Goal: Information Seeking & Learning: Learn about a topic

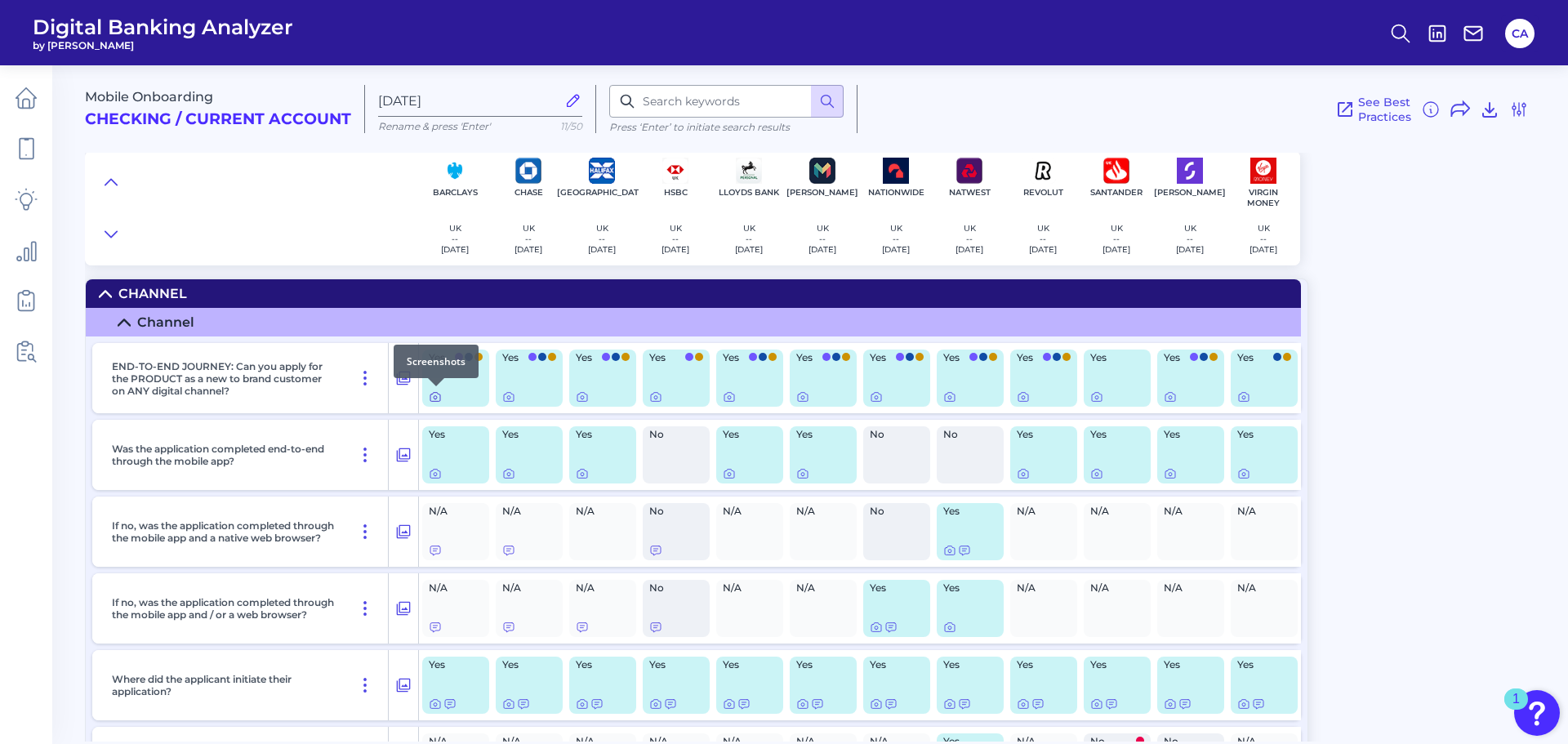
click at [432, 395] on icon at bounding box center [435, 396] width 13 height 13
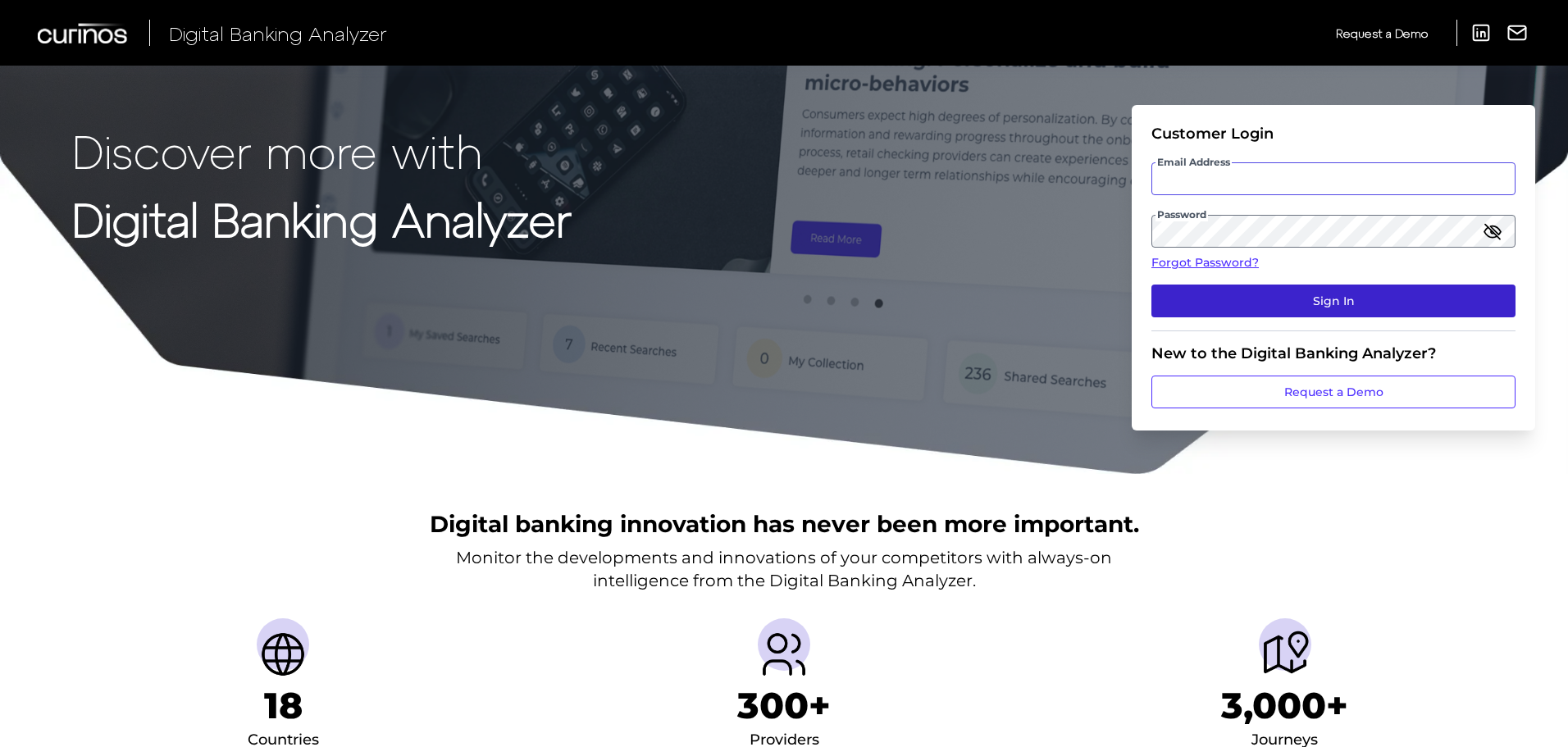
type input "[PERSON_NAME][EMAIL_ADDRESS][PERSON_NAME][DOMAIN_NAME]"
click at [1227, 306] on button "Sign In" at bounding box center [1333, 301] width 364 height 33
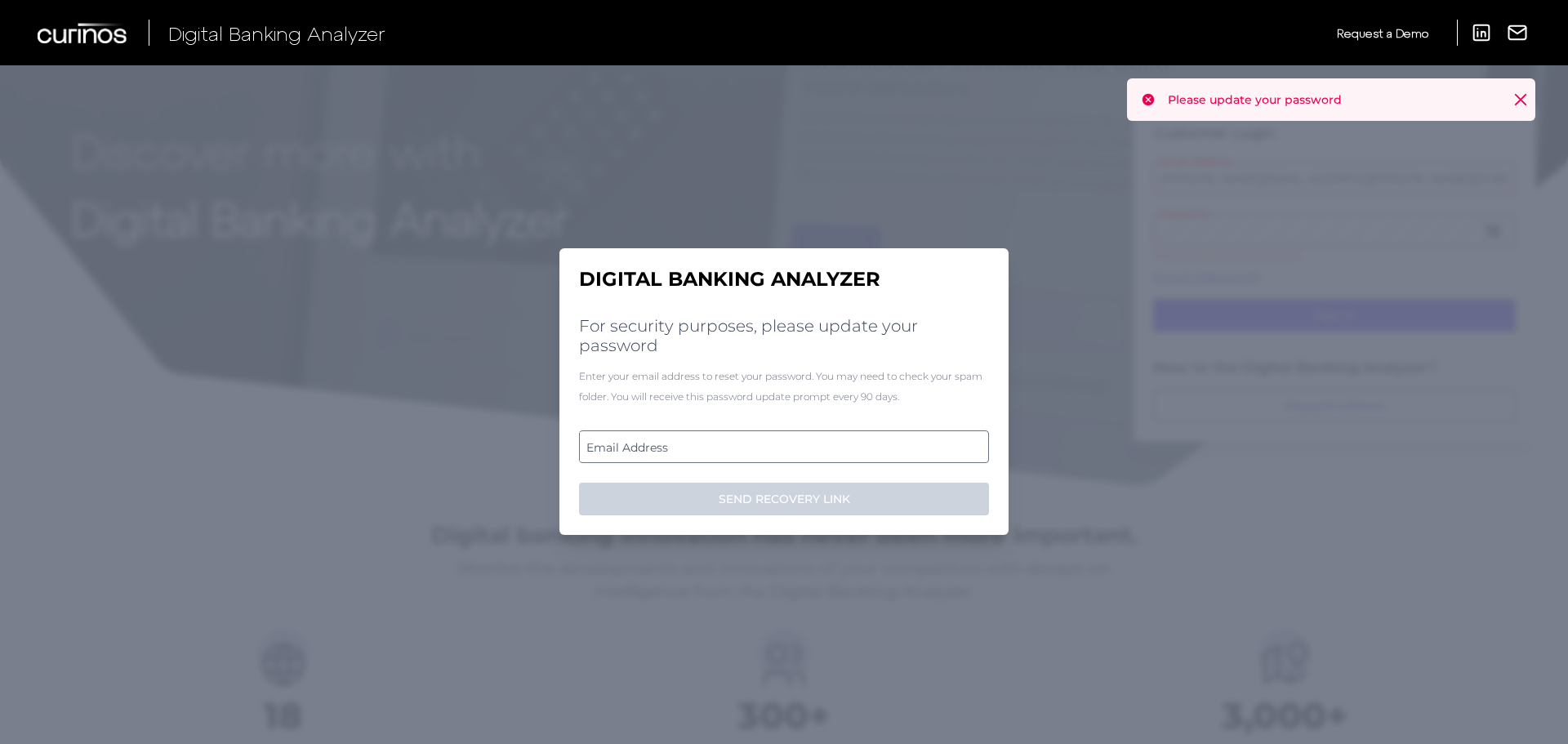
click at [827, 455] on label "Email Address" at bounding box center [783, 447] width 408 height 30
click at [827, 455] on input "email" at bounding box center [784, 447] width 410 height 33
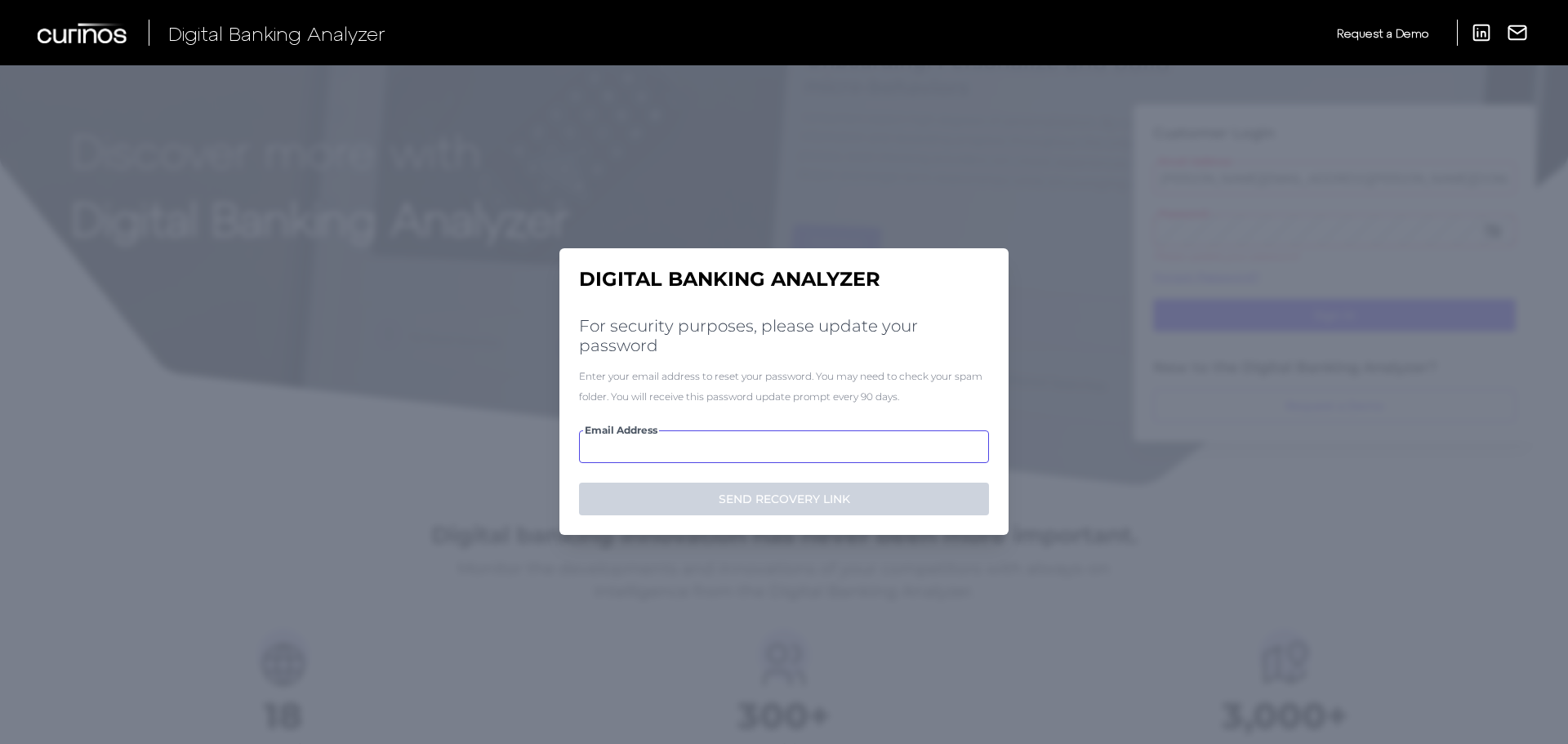
click at [761, 442] on input "Email Address" at bounding box center [784, 447] width 410 height 33
type input "v"
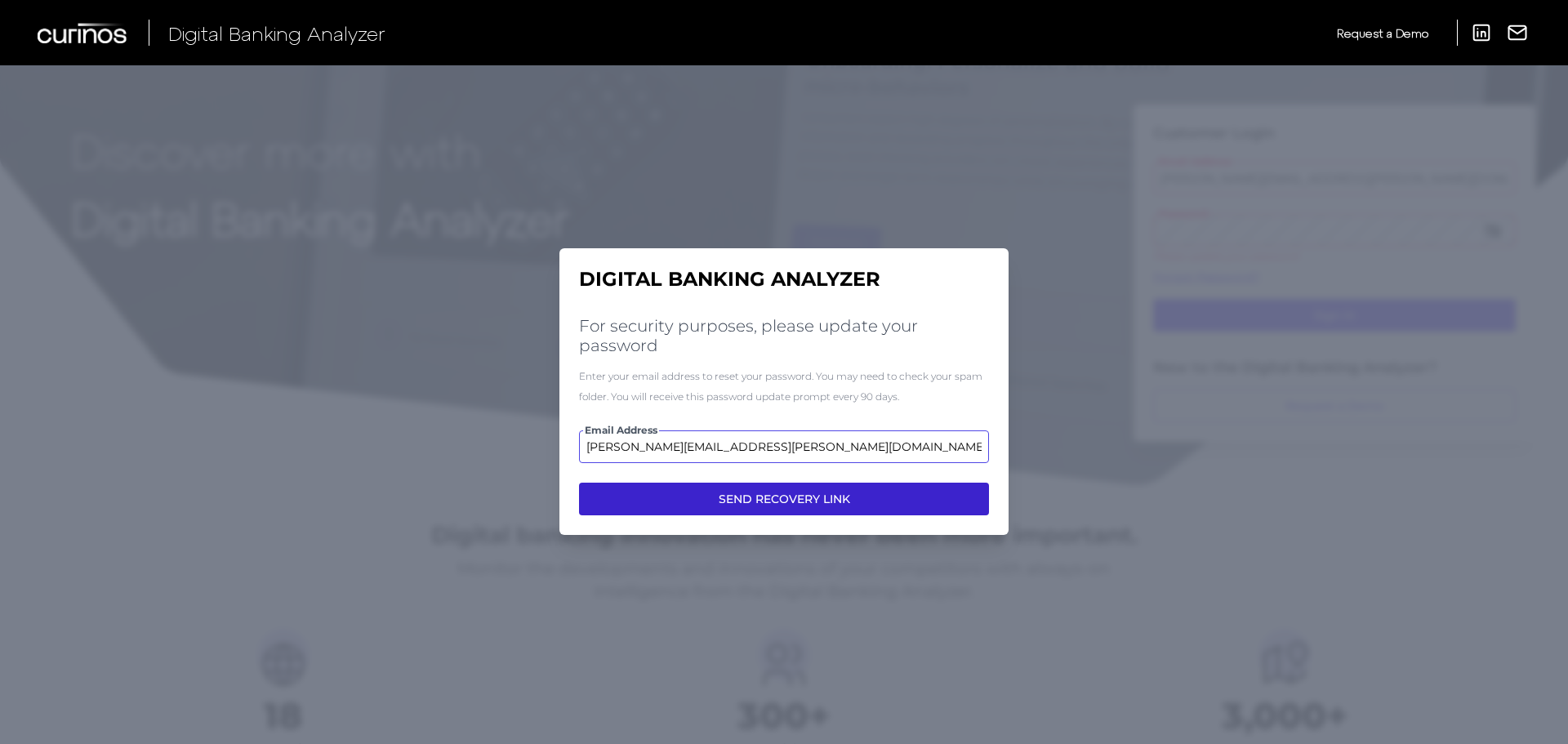
type input "[PERSON_NAME][EMAIL_ADDRESS][PERSON_NAME][DOMAIN_NAME]"
click at [797, 496] on button "SEND RECOVERY LINK" at bounding box center [784, 499] width 410 height 33
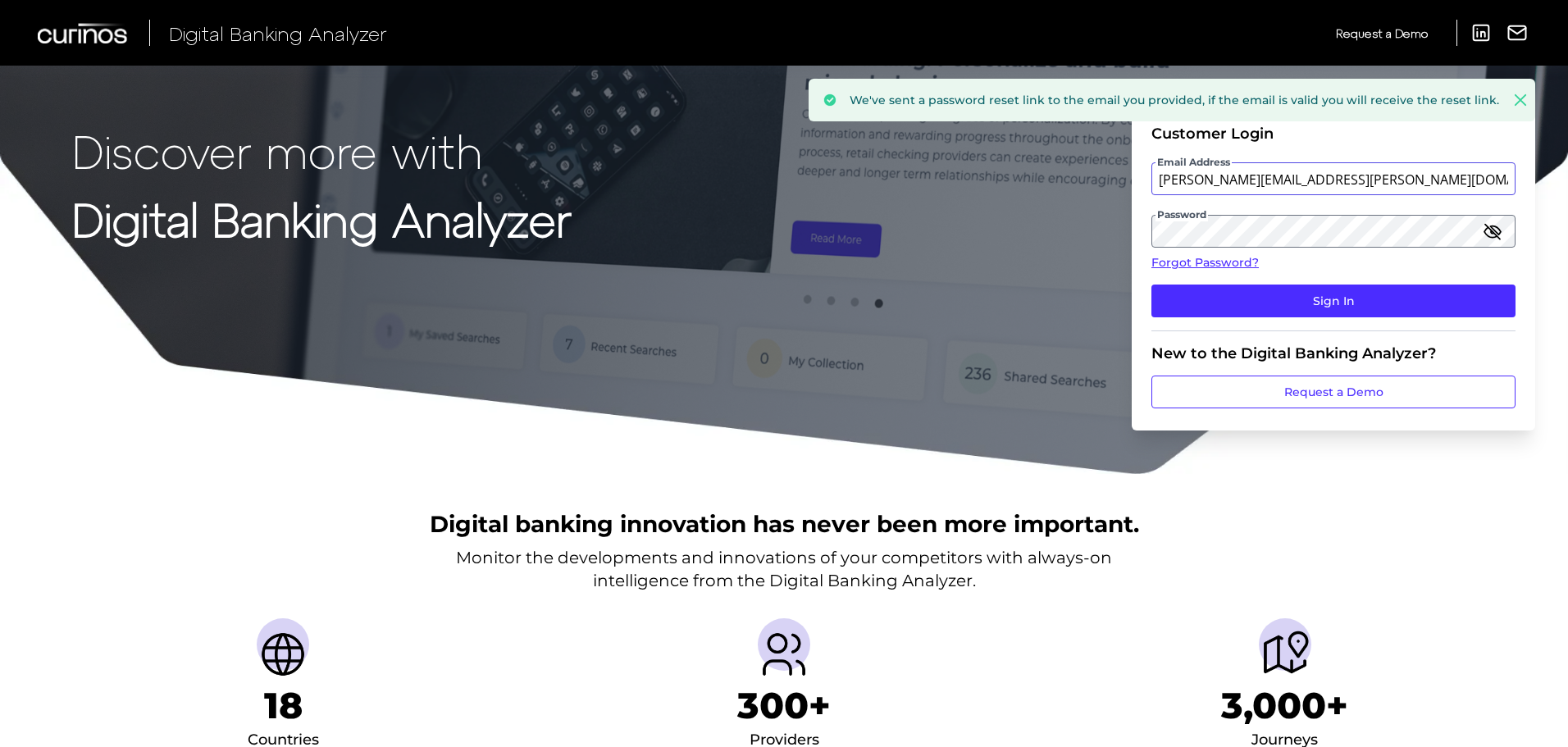
click at [1341, 178] on input "[PERSON_NAME][EMAIL_ADDRESS][PERSON_NAME][DOMAIN_NAME]" at bounding box center [1333, 179] width 364 height 33
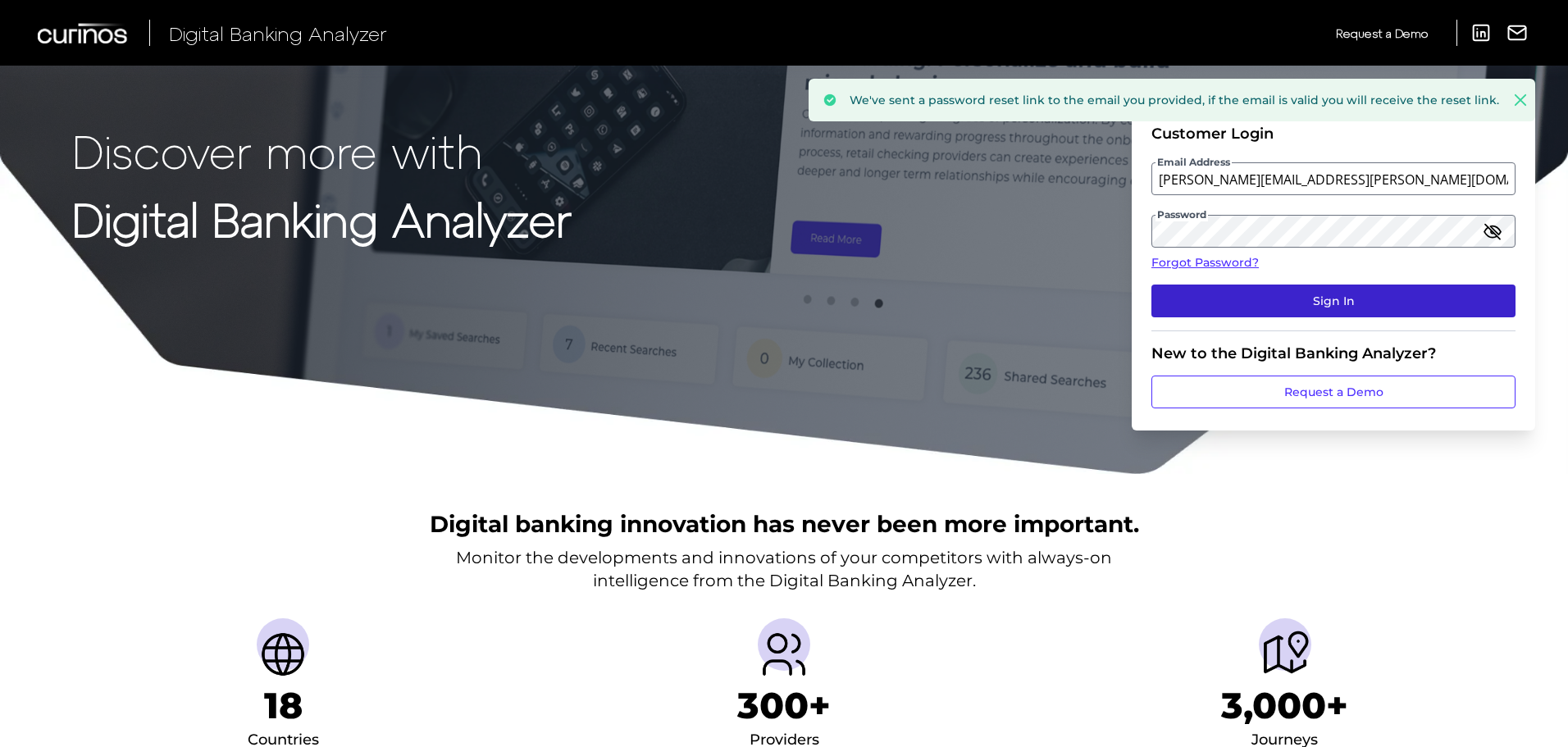
click at [1270, 303] on button "Sign In" at bounding box center [1333, 301] width 364 height 33
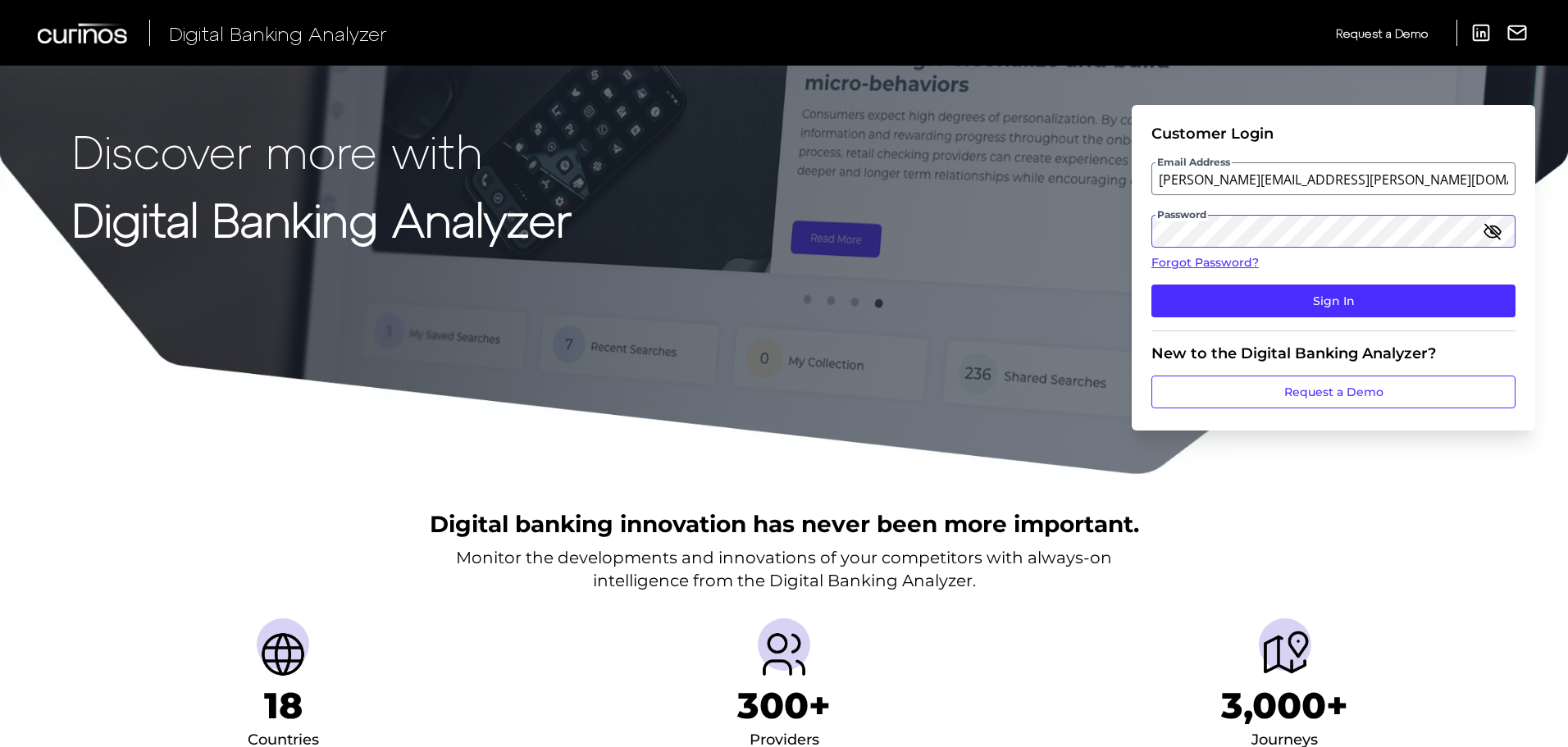
click at [1118, 227] on div "Discover more with Digital Banking Analyzer Customer Login Email Address [PERSO…" at bounding box center [784, 237] width 1568 height 476
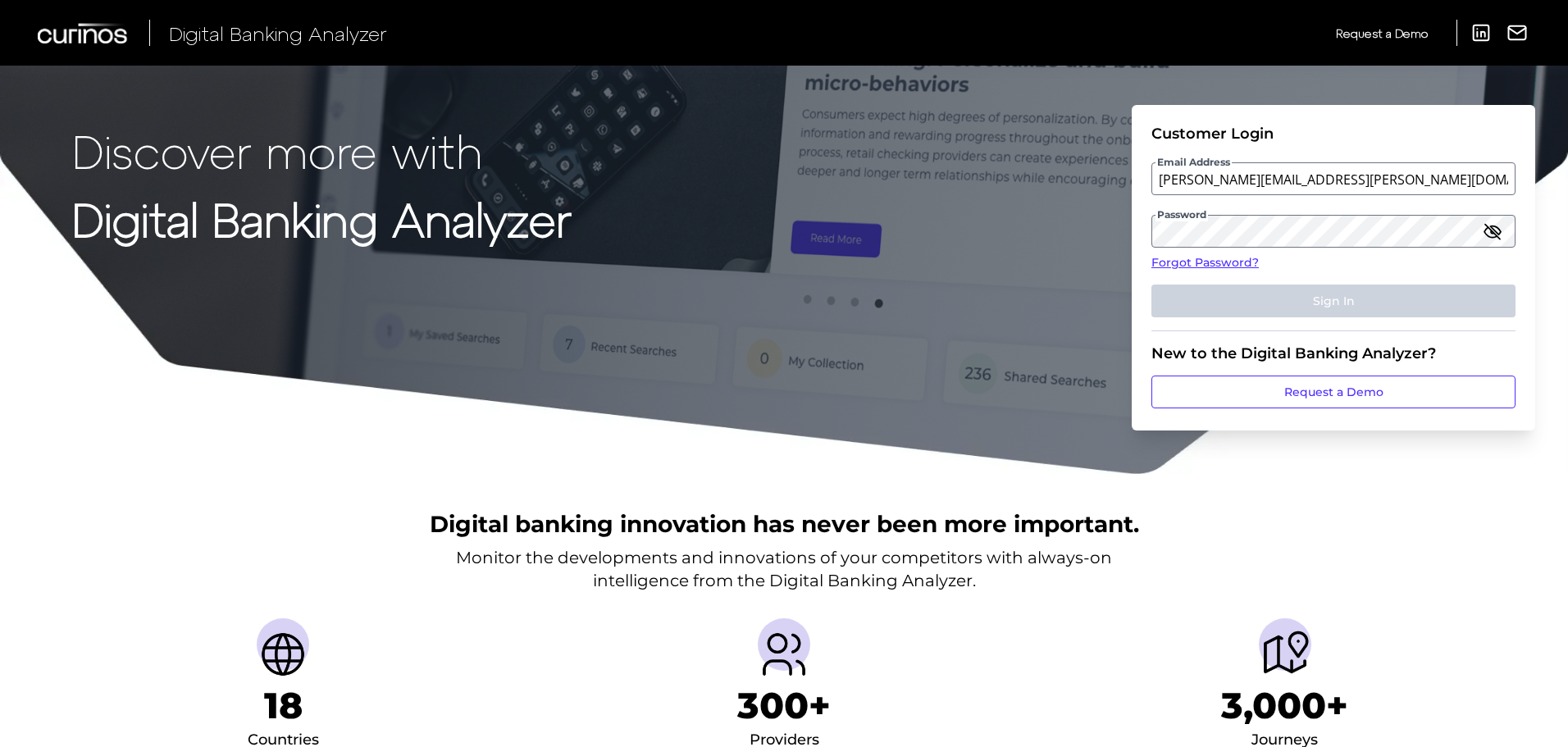
click at [1532, 272] on form "Customer Login Email Address [PERSON_NAME][EMAIL_ADDRESS][PERSON_NAME][DOMAIN_N…" at bounding box center [1333, 267] width 403 height 326
drag, startPoint x: 1521, startPoint y: 279, endPoint x: 1432, endPoint y: 298, distance: 91.0
click at [1521, 279] on form "Customer Login Email Address [PERSON_NAME][EMAIL_ADDRESS][PERSON_NAME][DOMAIN_N…" at bounding box center [1333, 267] width 403 height 326
click at [1313, 174] on input "[PERSON_NAME][EMAIL_ADDRESS][PERSON_NAME][DOMAIN_NAME]" at bounding box center [1333, 179] width 364 height 33
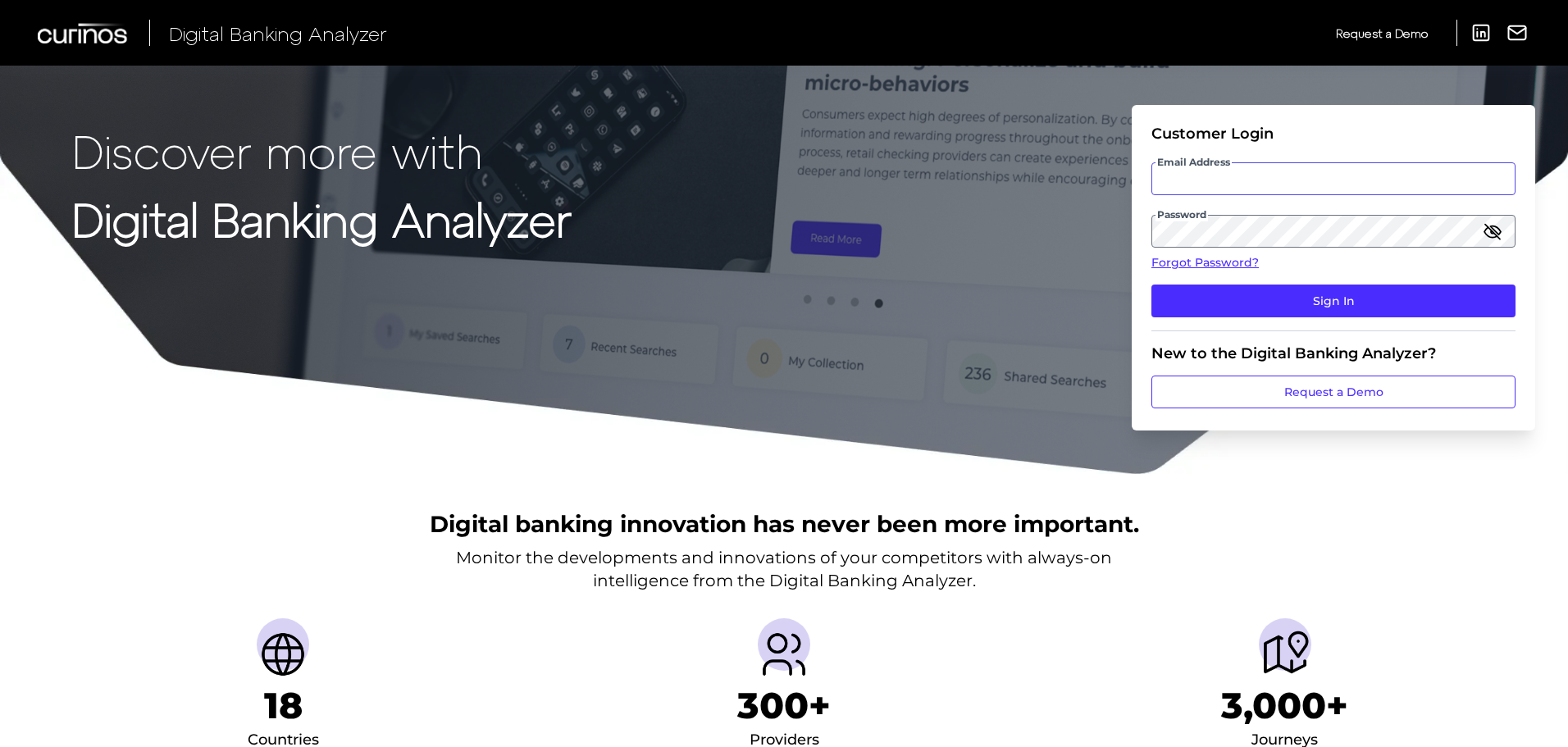
type input "[PERSON_NAME][EMAIL_ADDRESS][PERSON_NAME][DOMAIN_NAME]"
click at [1053, 221] on div "Discover more with Digital Banking Analyzer Customer Login Email Address [PERSO…" at bounding box center [784, 237] width 1568 height 476
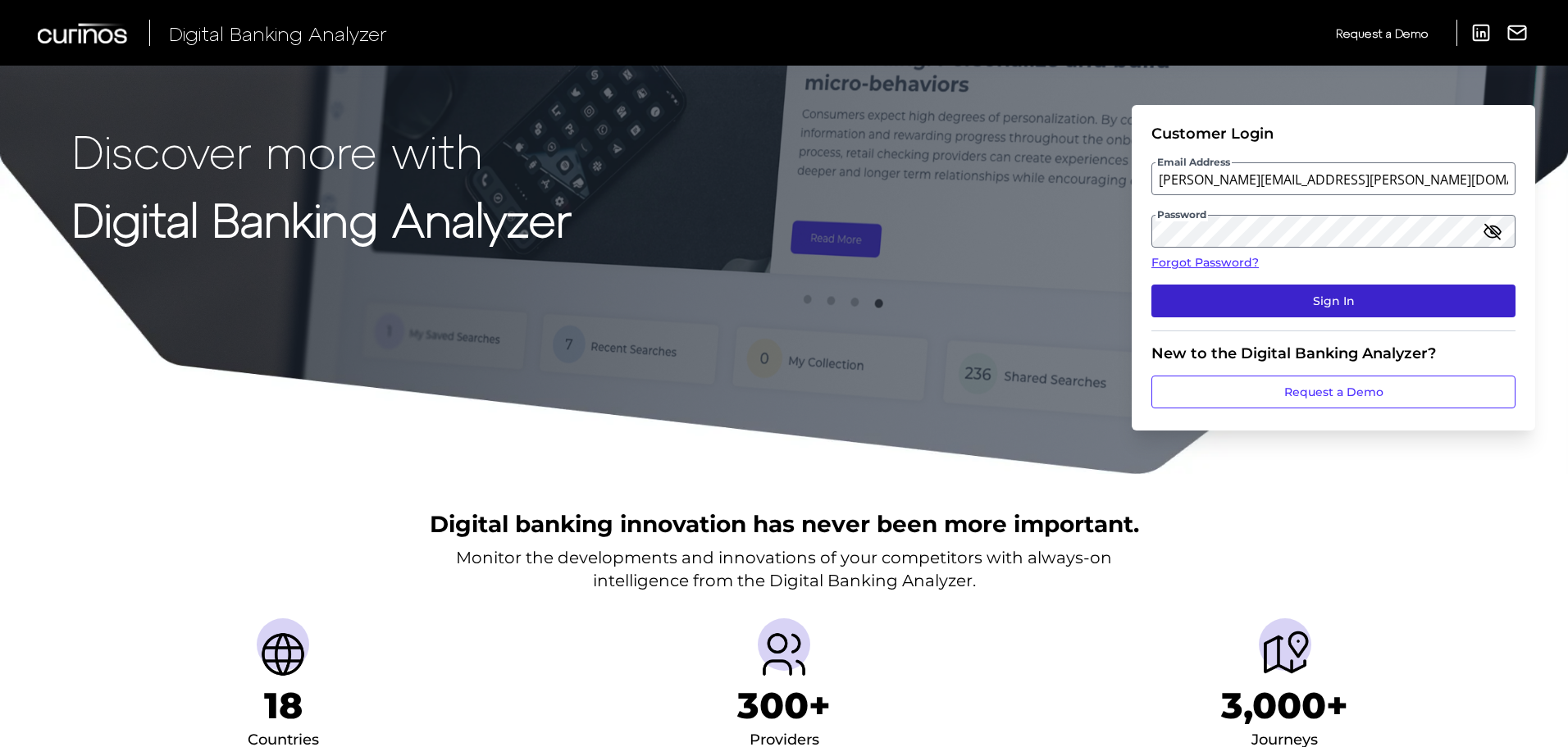
click at [1481, 291] on button "Sign In" at bounding box center [1333, 301] width 364 height 33
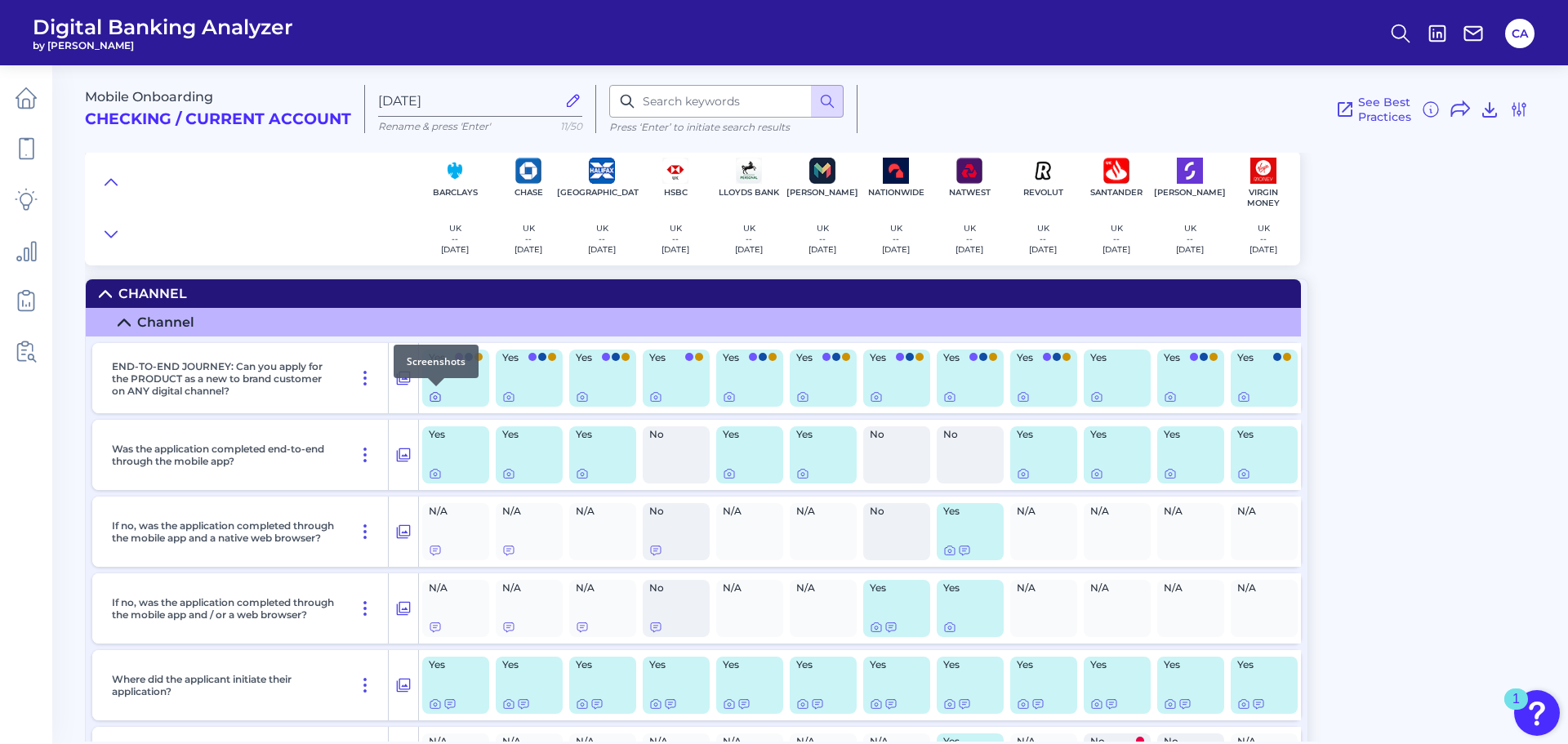
click at [432, 397] on icon at bounding box center [435, 396] width 13 height 13
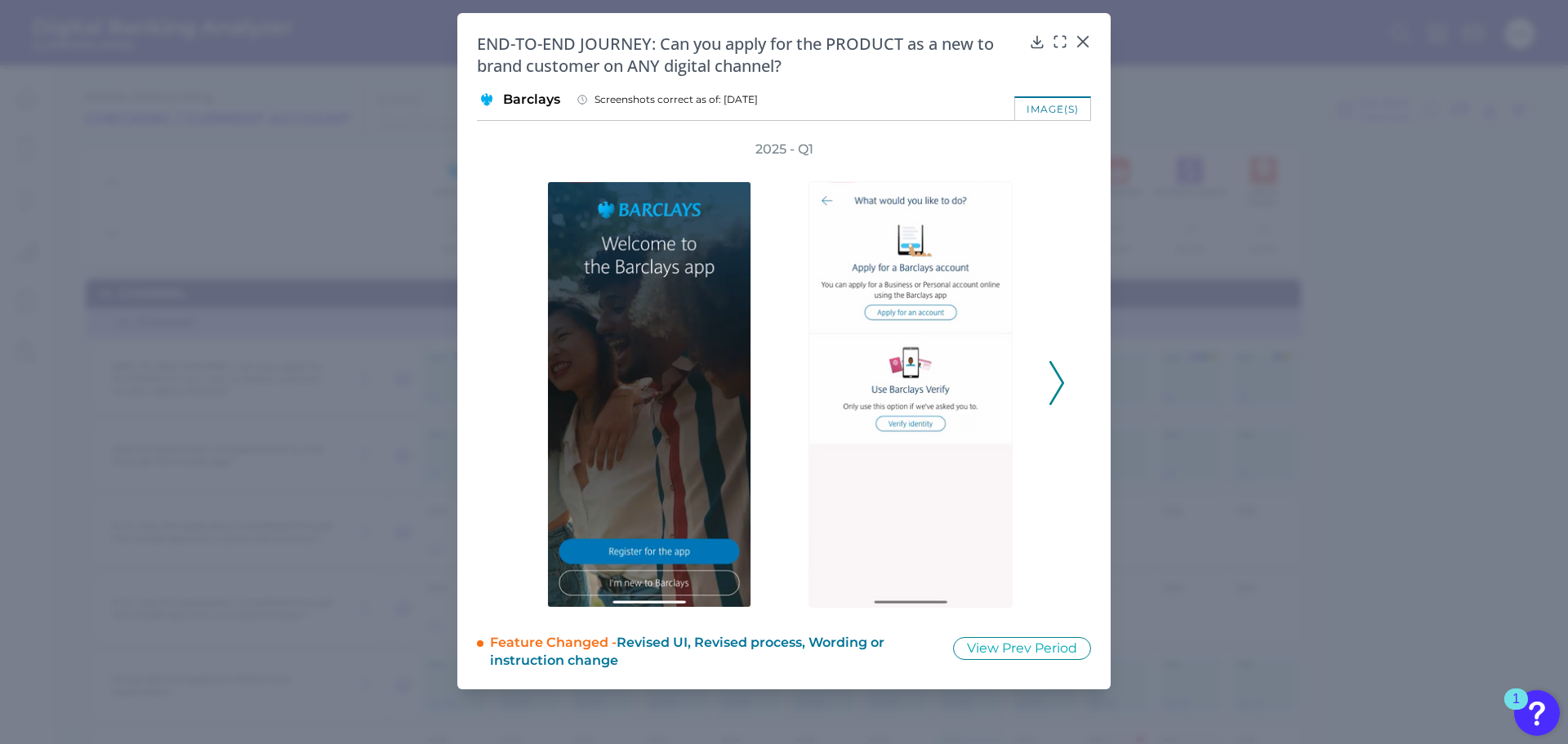
click at [1031, 390] on div at bounding box center [914, 382] width 245 height 449
click at [1044, 386] on div at bounding box center [914, 382] width 262 height 449
click at [1046, 385] on div "2025 - Q1" at bounding box center [784, 374] width 561 height 467
click at [1062, 383] on polyline at bounding box center [1056, 382] width 12 height 42
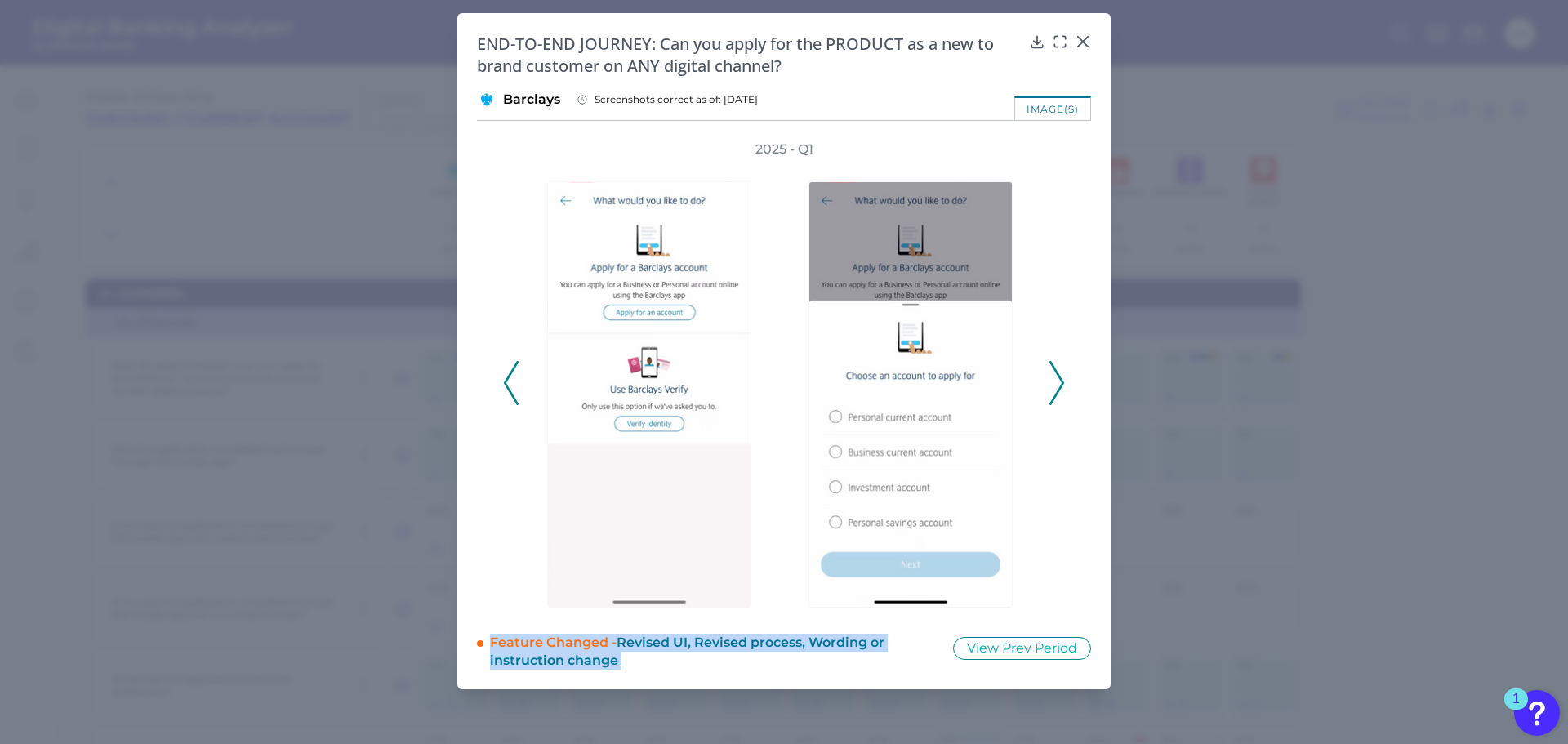
click at [1062, 383] on polyline at bounding box center [1056, 382] width 12 height 42
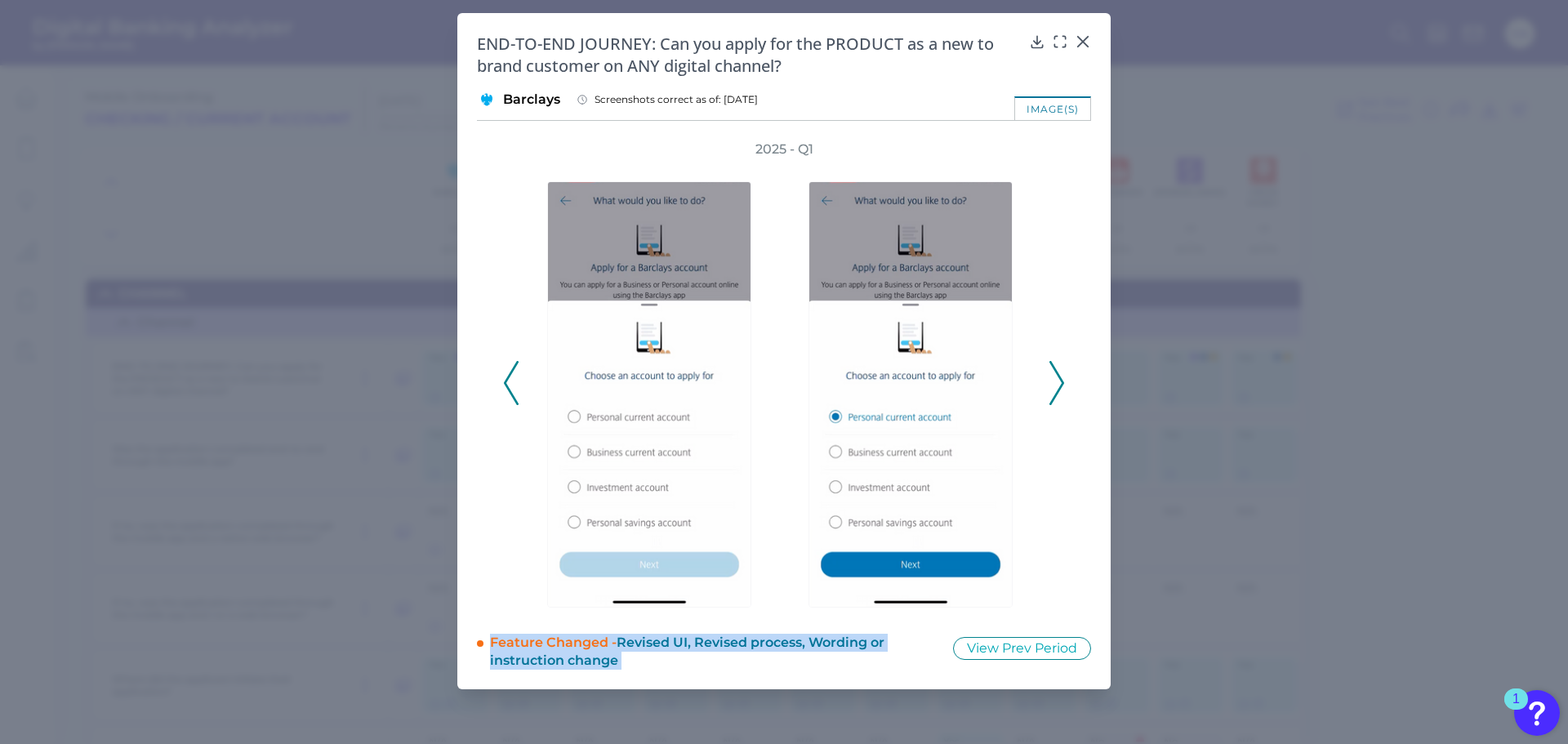
click at [1062, 383] on polyline at bounding box center [1056, 382] width 12 height 42
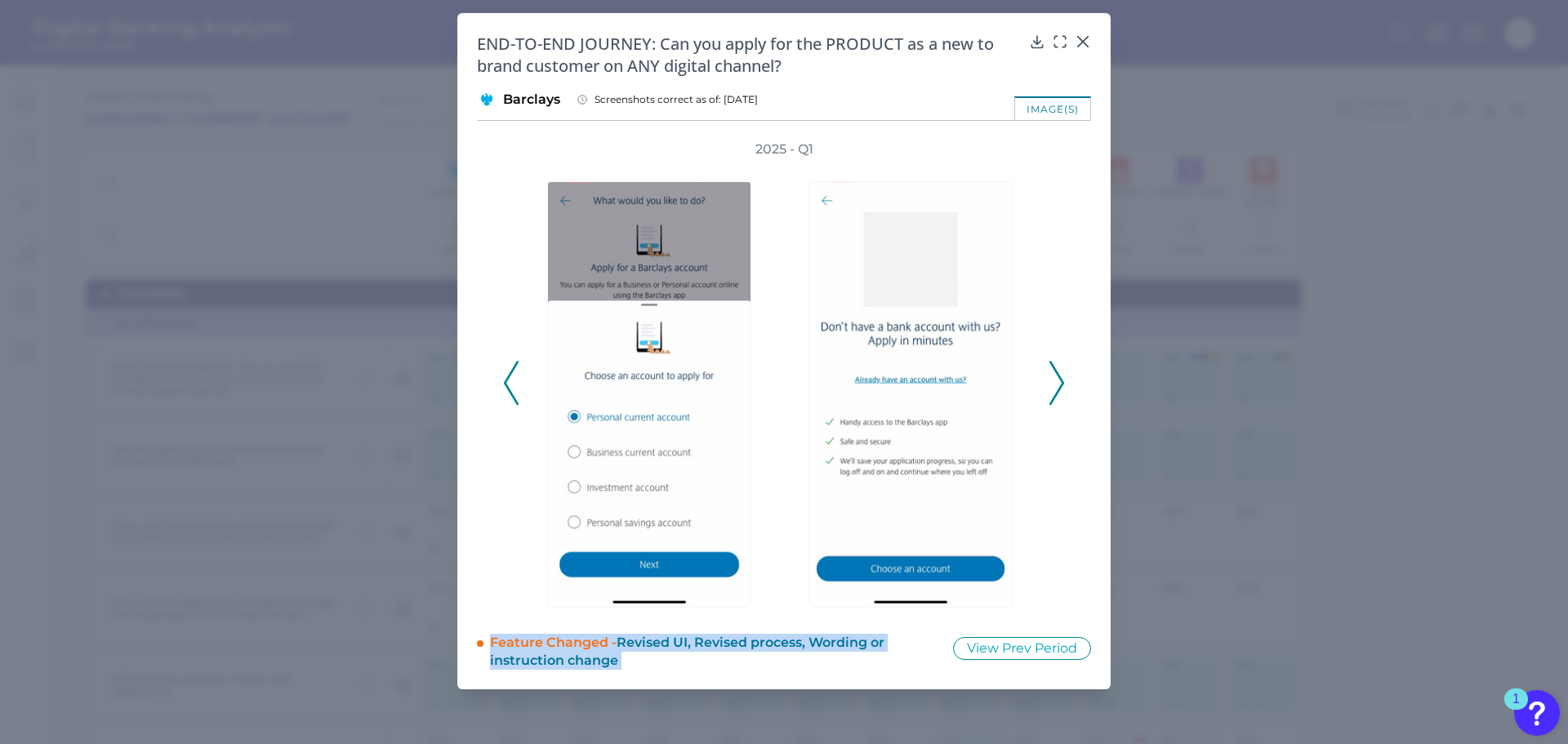
click at [1062, 383] on polyline at bounding box center [1056, 382] width 12 height 42
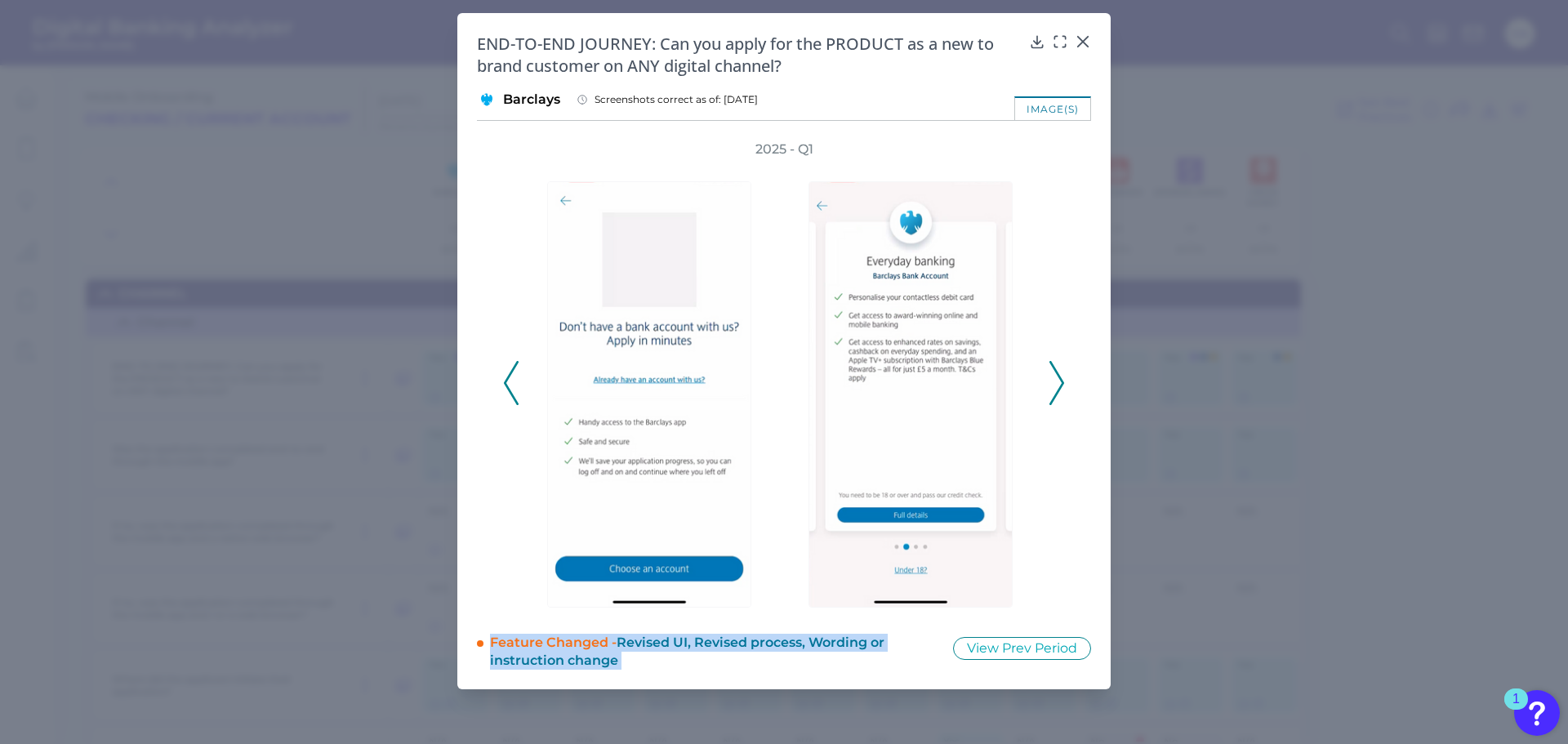
click at [1062, 383] on polyline at bounding box center [1056, 382] width 12 height 42
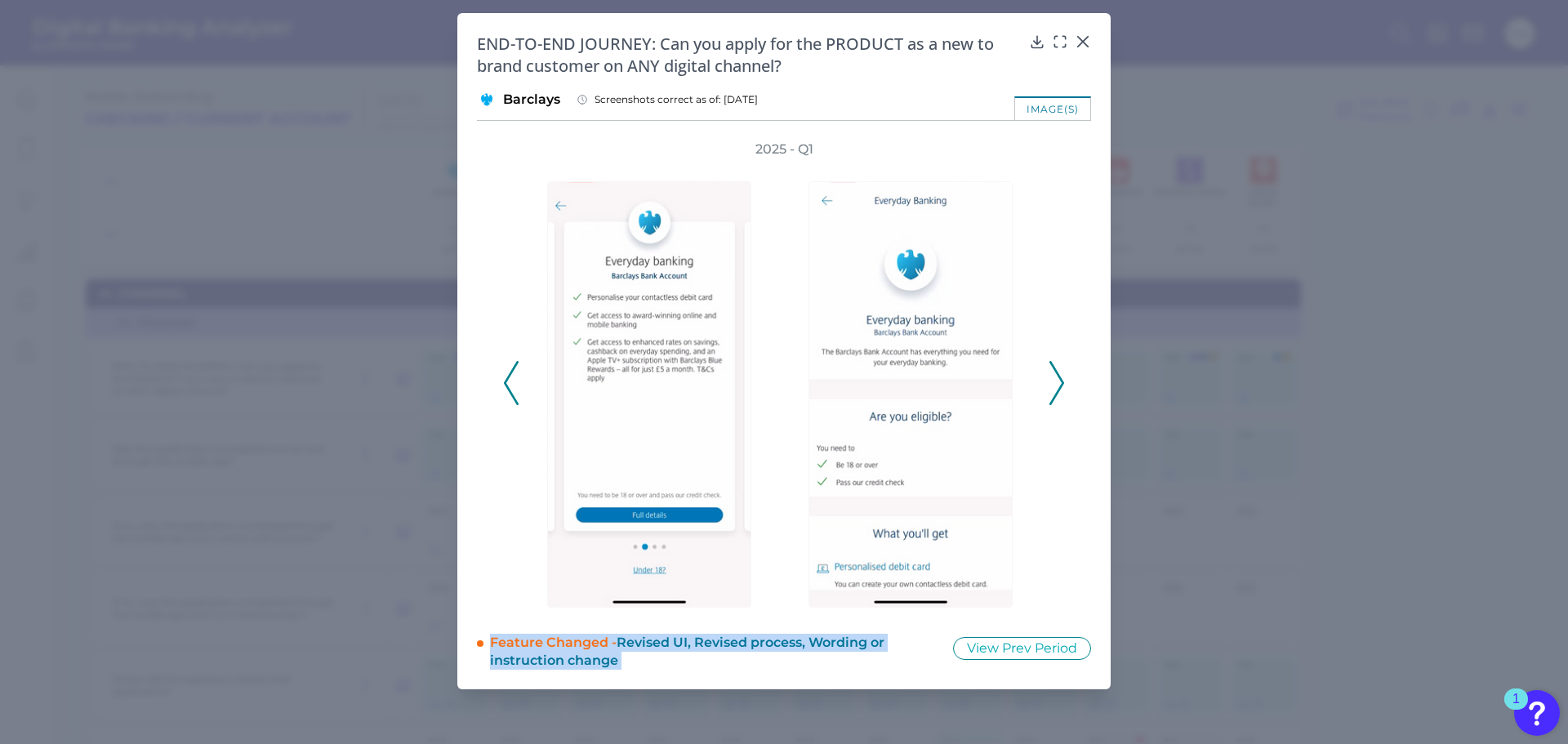
click at [1062, 383] on polyline at bounding box center [1056, 382] width 12 height 42
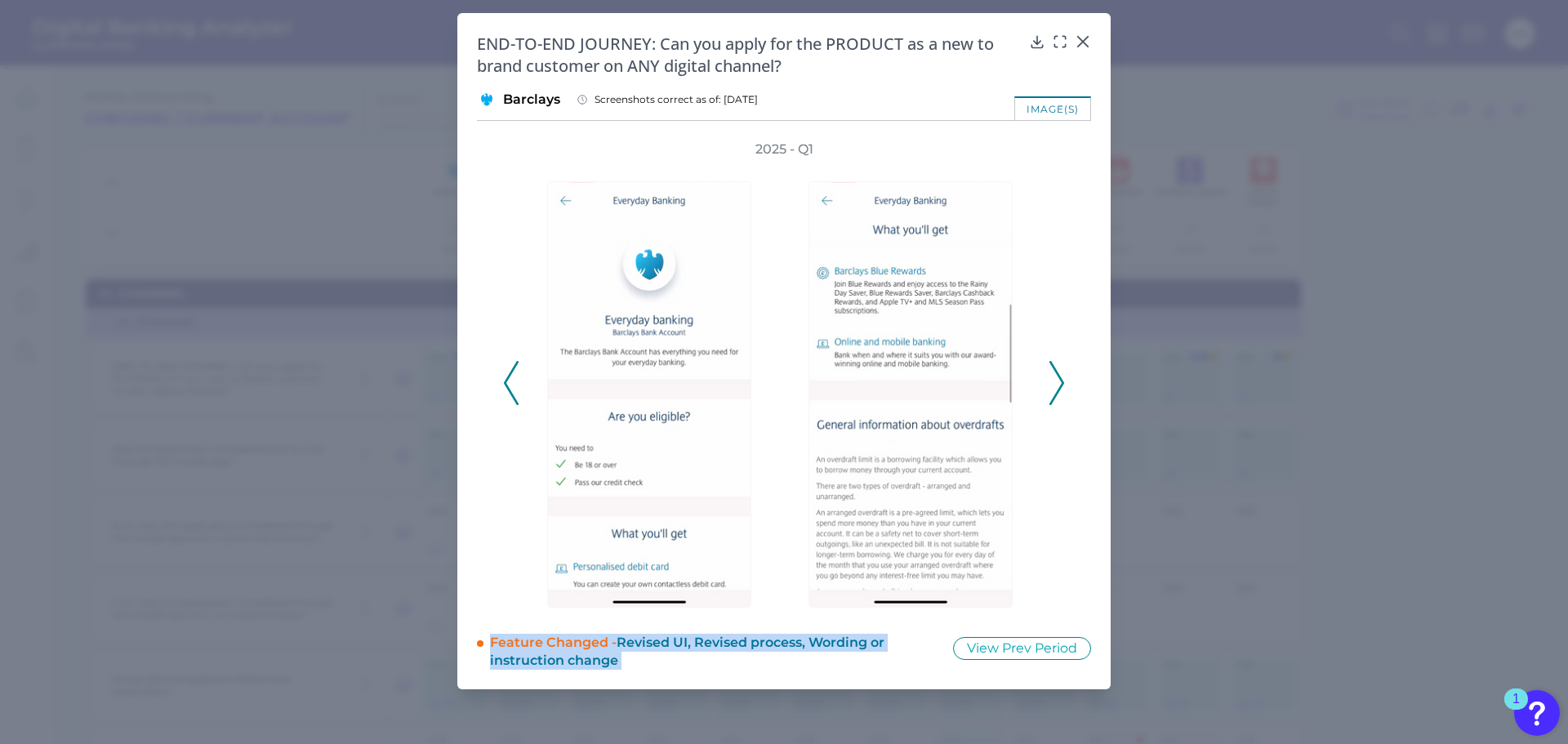
click at [1062, 383] on polyline at bounding box center [1056, 382] width 12 height 42
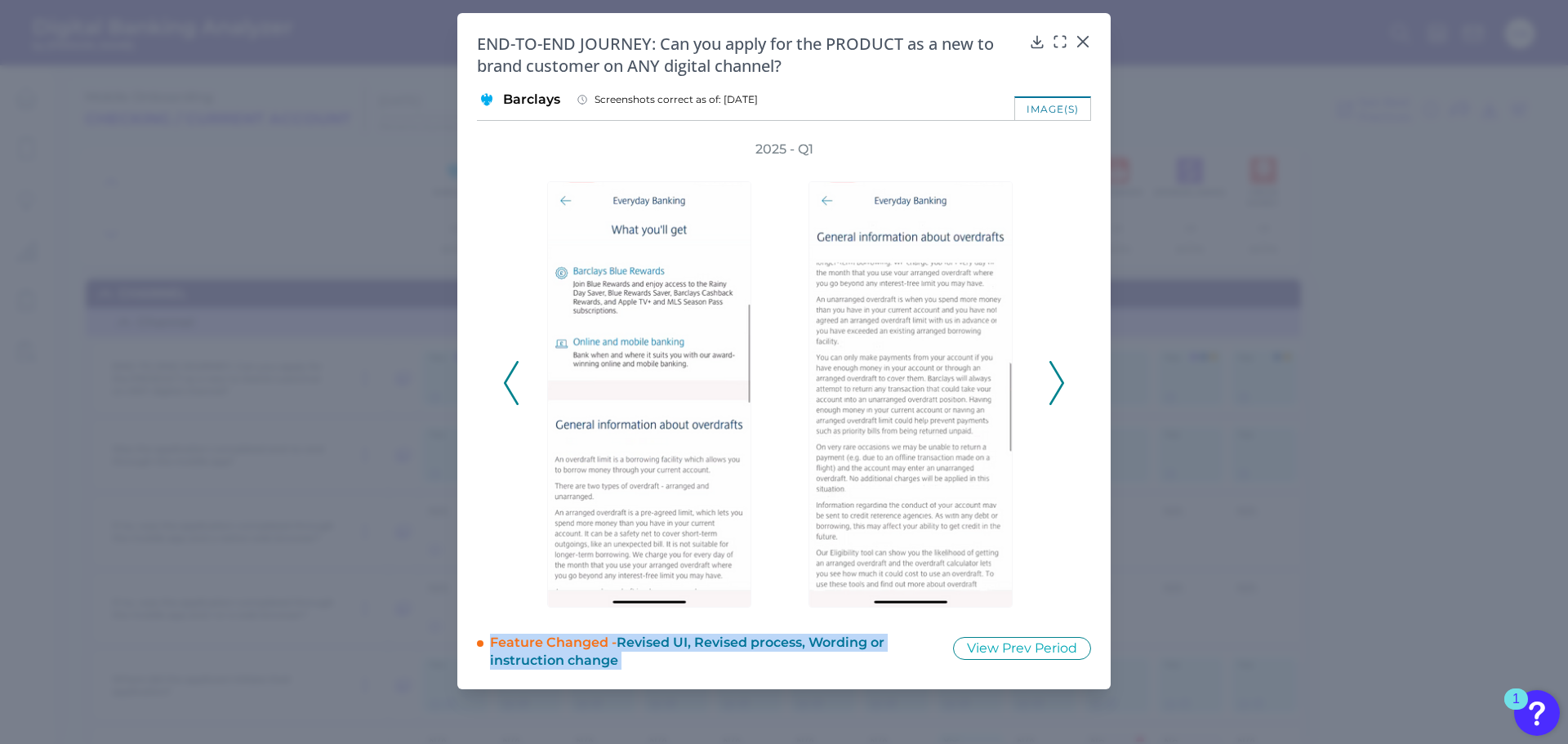
click at [1062, 383] on polyline at bounding box center [1056, 382] width 12 height 42
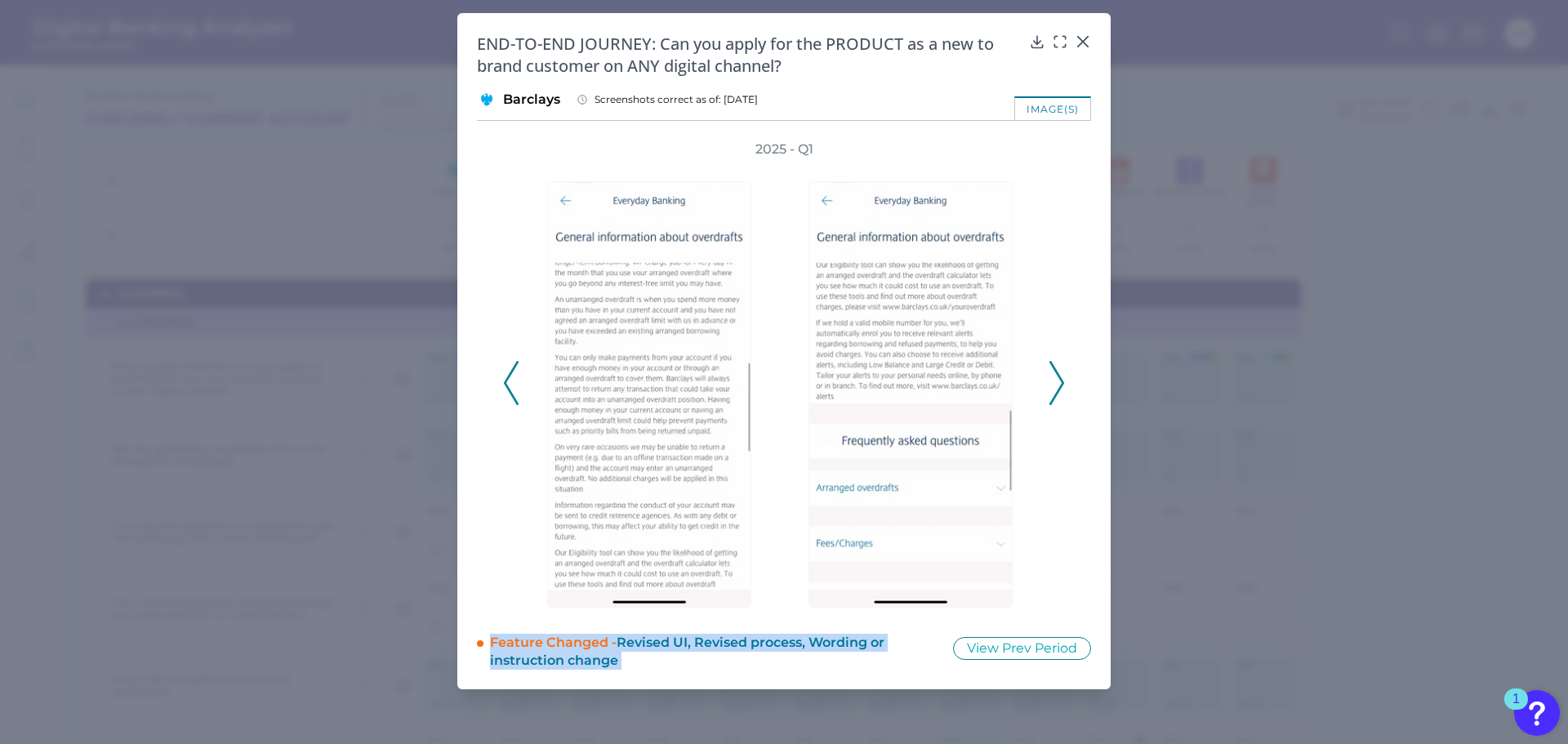
click at [1062, 383] on polyline at bounding box center [1056, 382] width 12 height 42
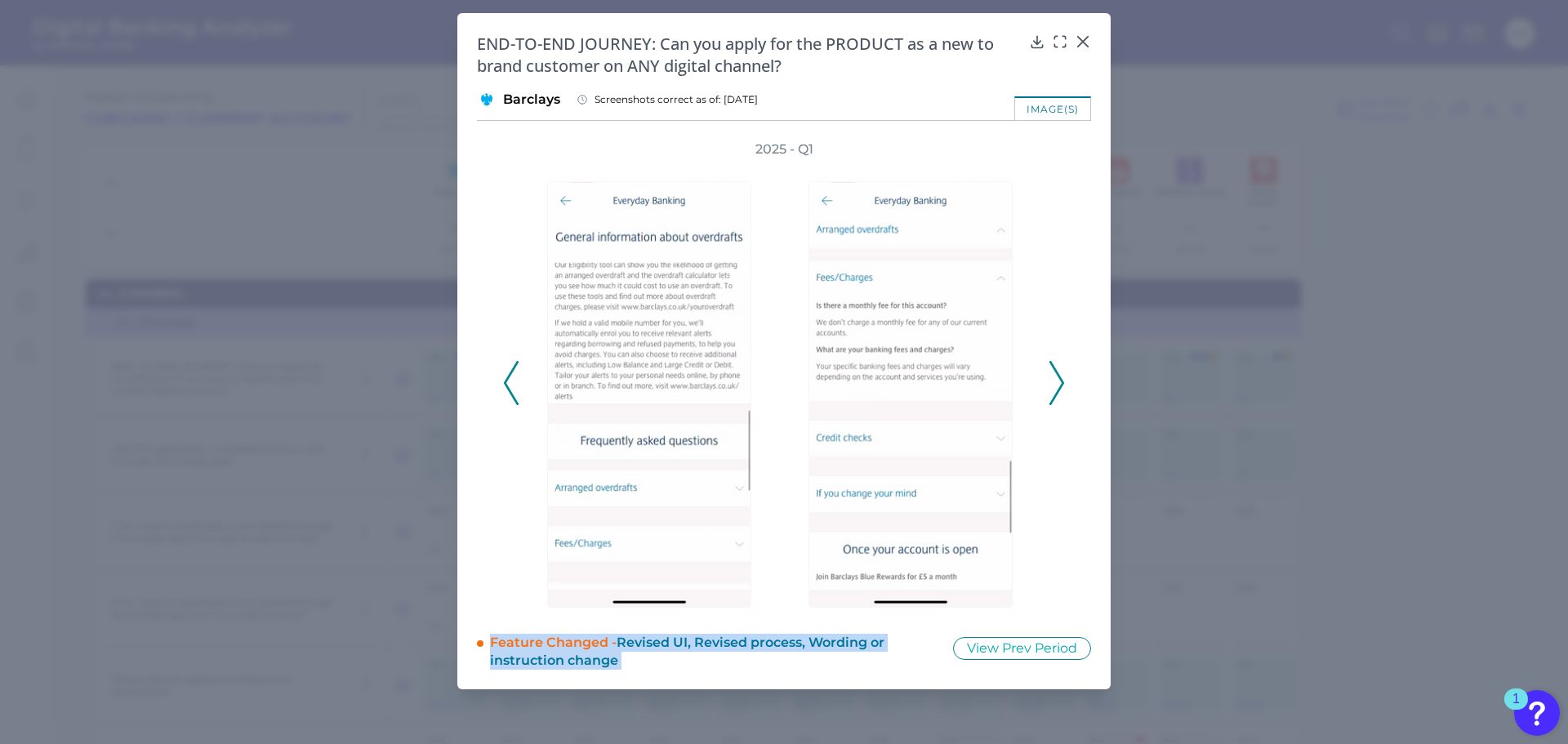
click at [1062, 383] on polyline at bounding box center [1056, 382] width 12 height 42
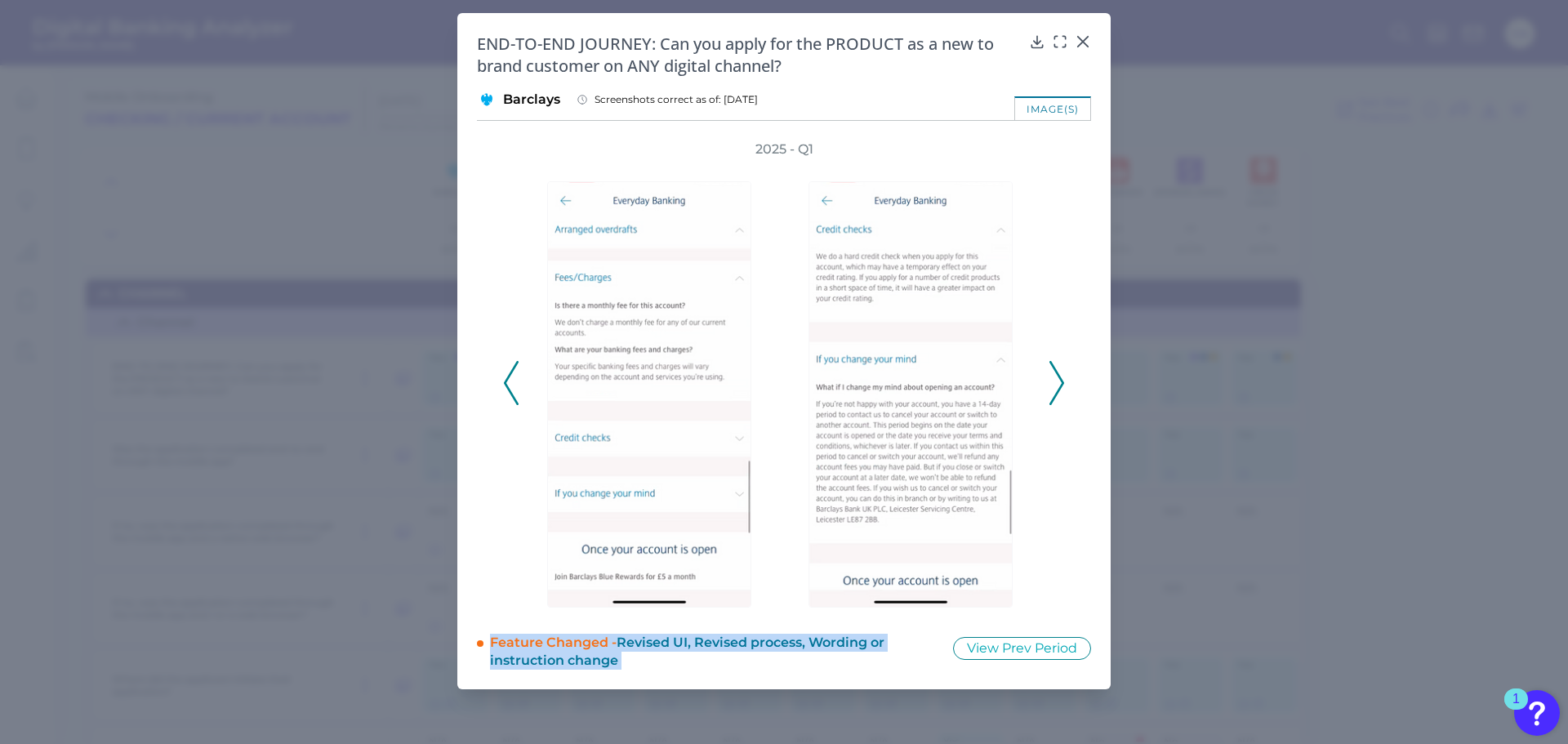
click at [1062, 383] on polyline at bounding box center [1056, 382] width 12 height 42
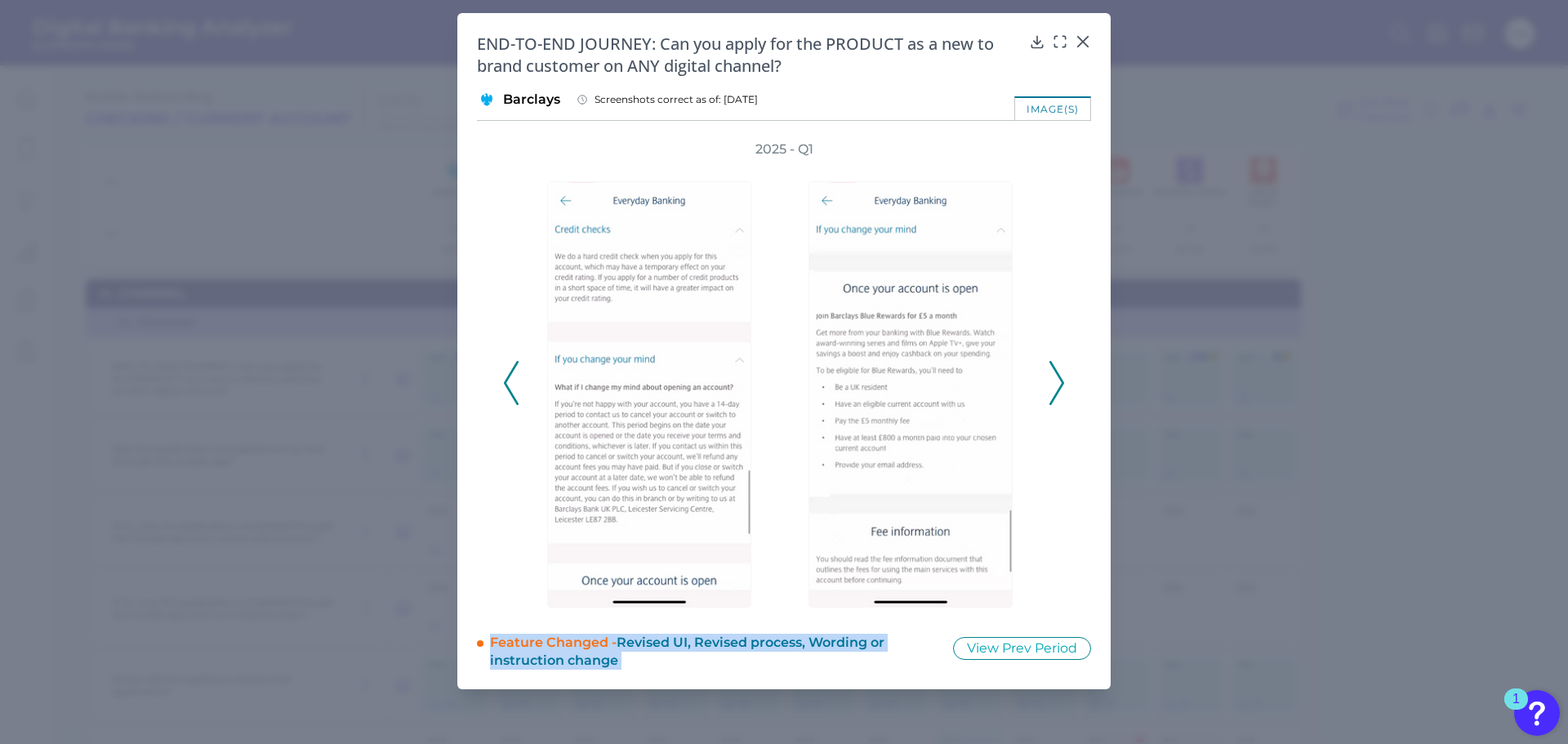
click at [1062, 383] on polyline at bounding box center [1056, 382] width 12 height 42
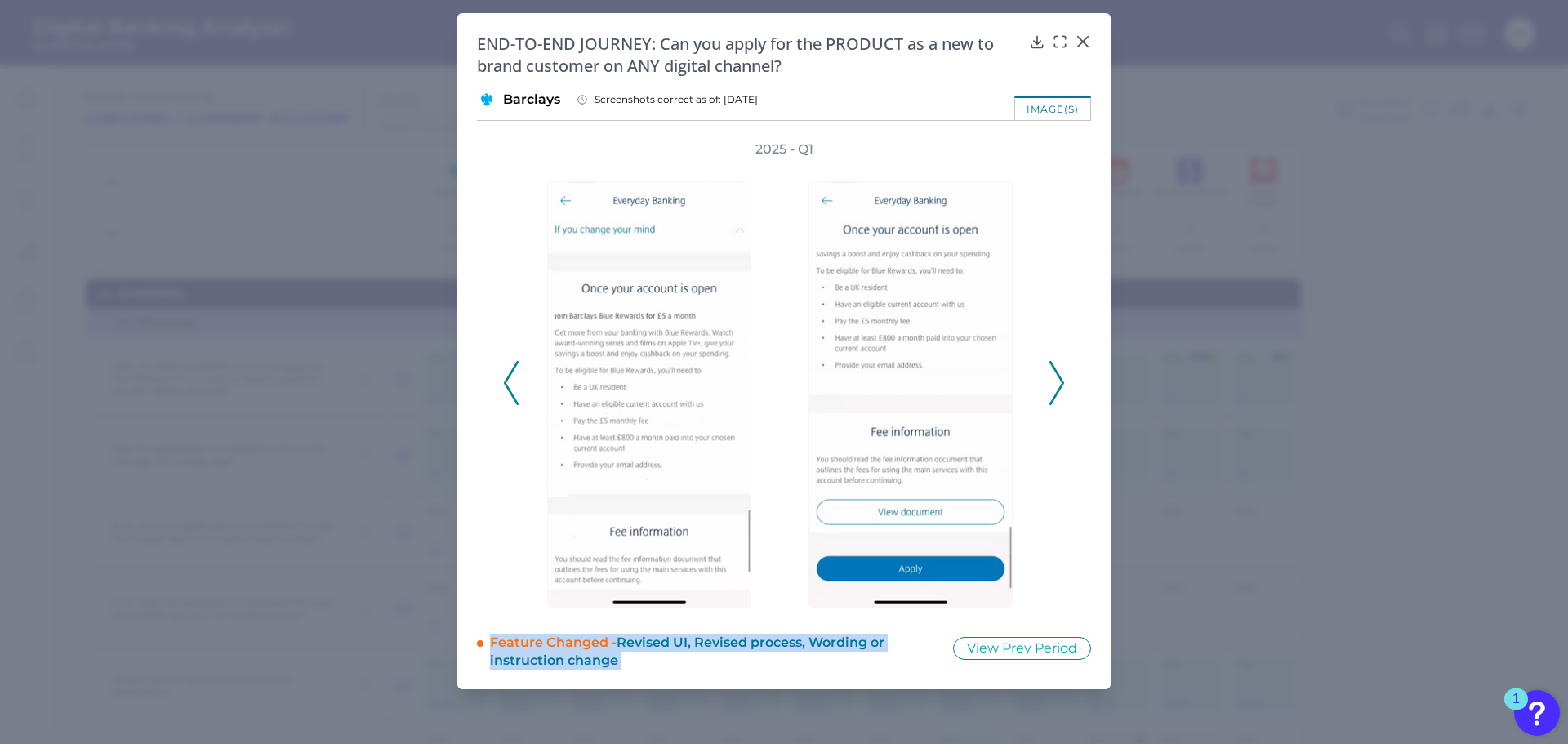
click at [1062, 383] on polyline at bounding box center [1056, 382] width 12 height 42
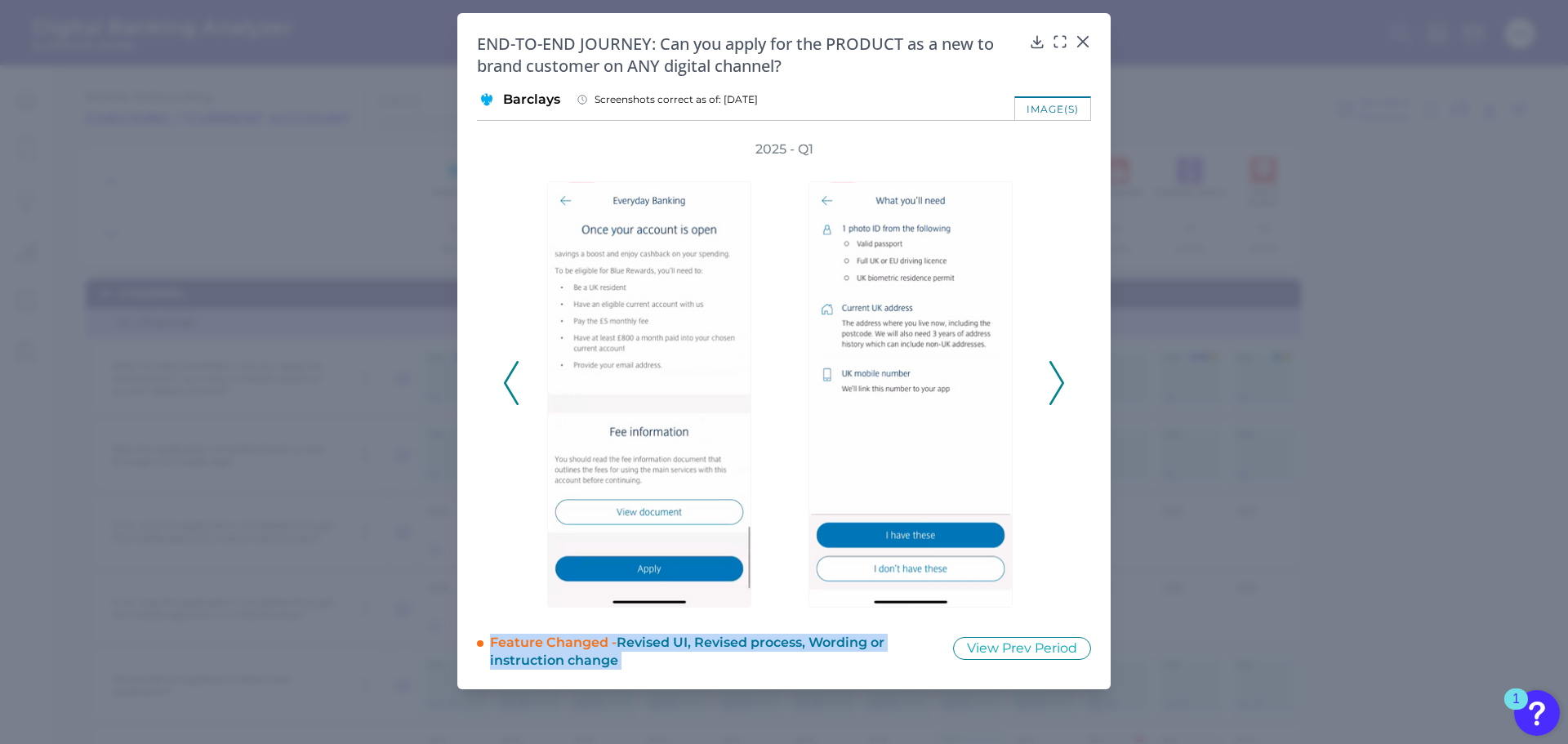
click at [1062, 383] on polyline at bounding box center [1056, 382] width 12 height 42
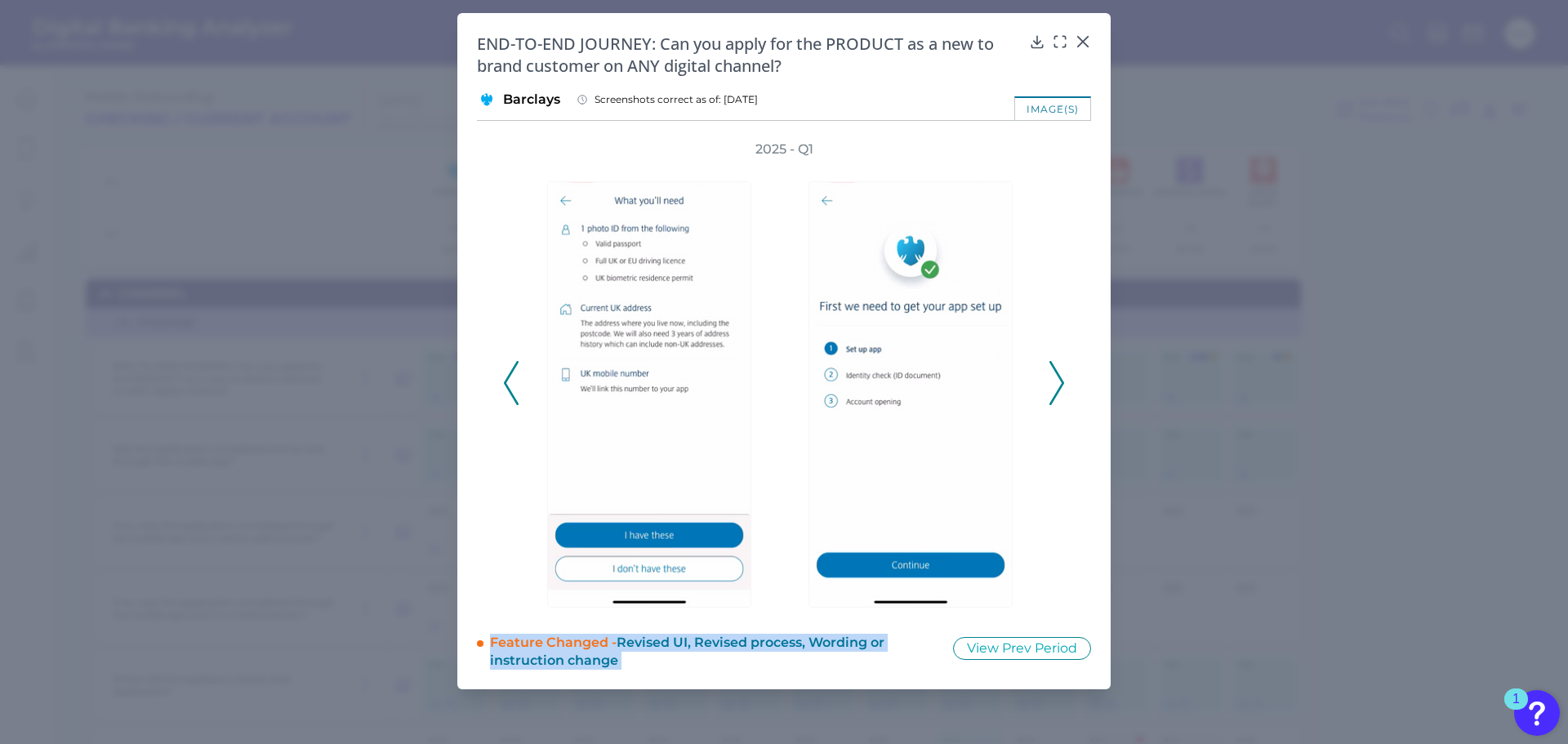
click at [1062, 383] on polyline at bounding box center [1056, 382] width 12 height 42
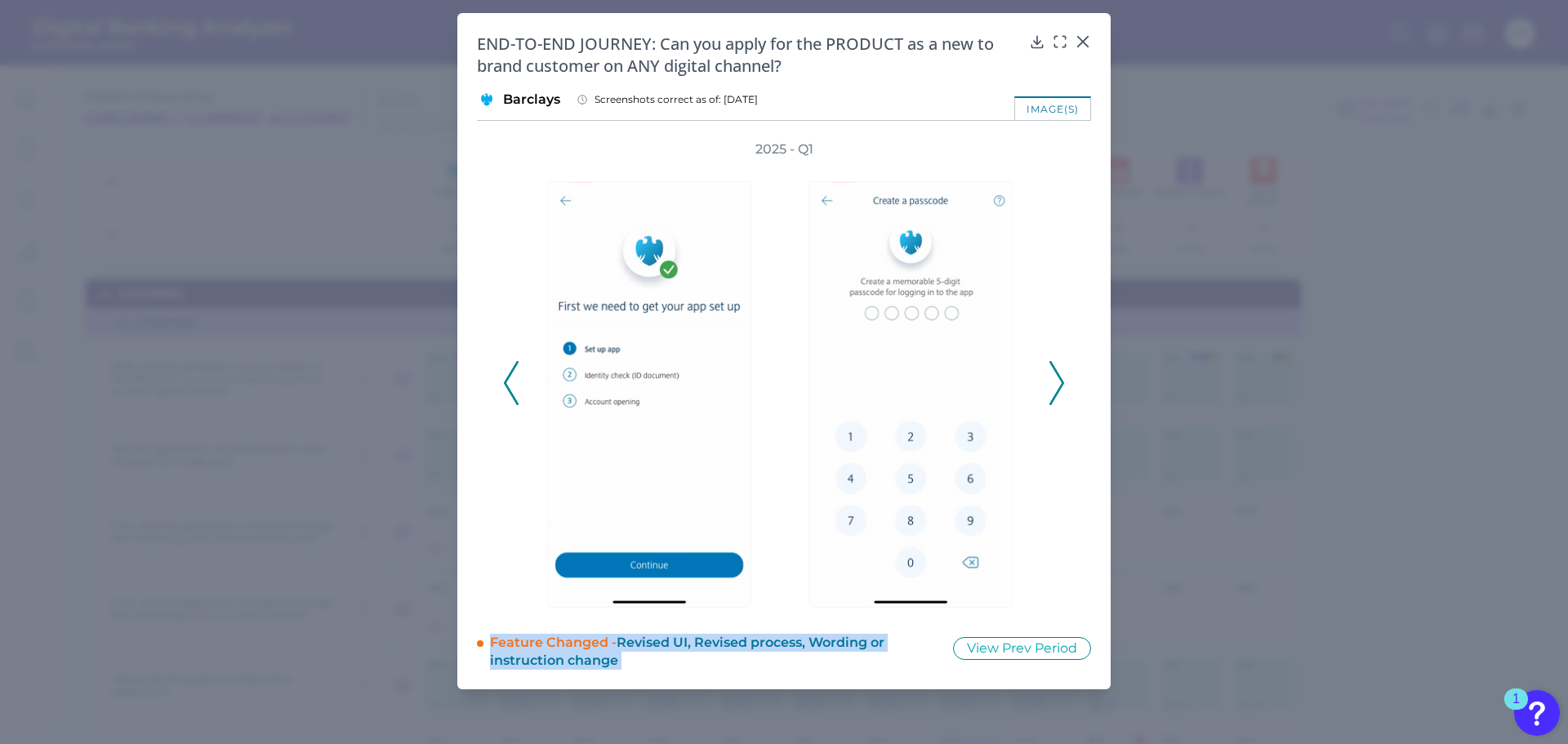
click at [1062, 383] on polyline at bounding box center [1056, 382] width 12 height 42
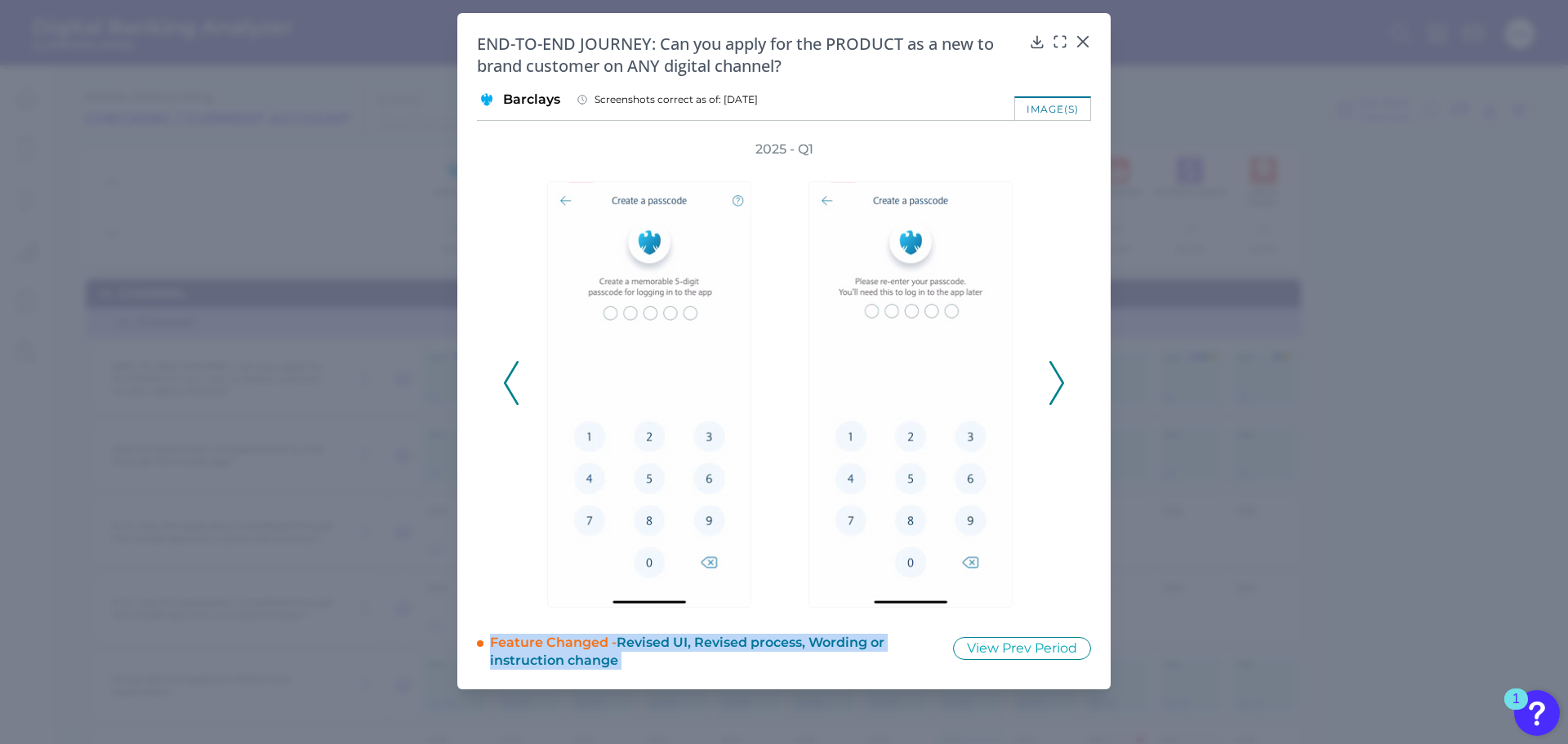
click at [1062, 383] on polyline at bounding box center [1056, 382] width 12 height 42
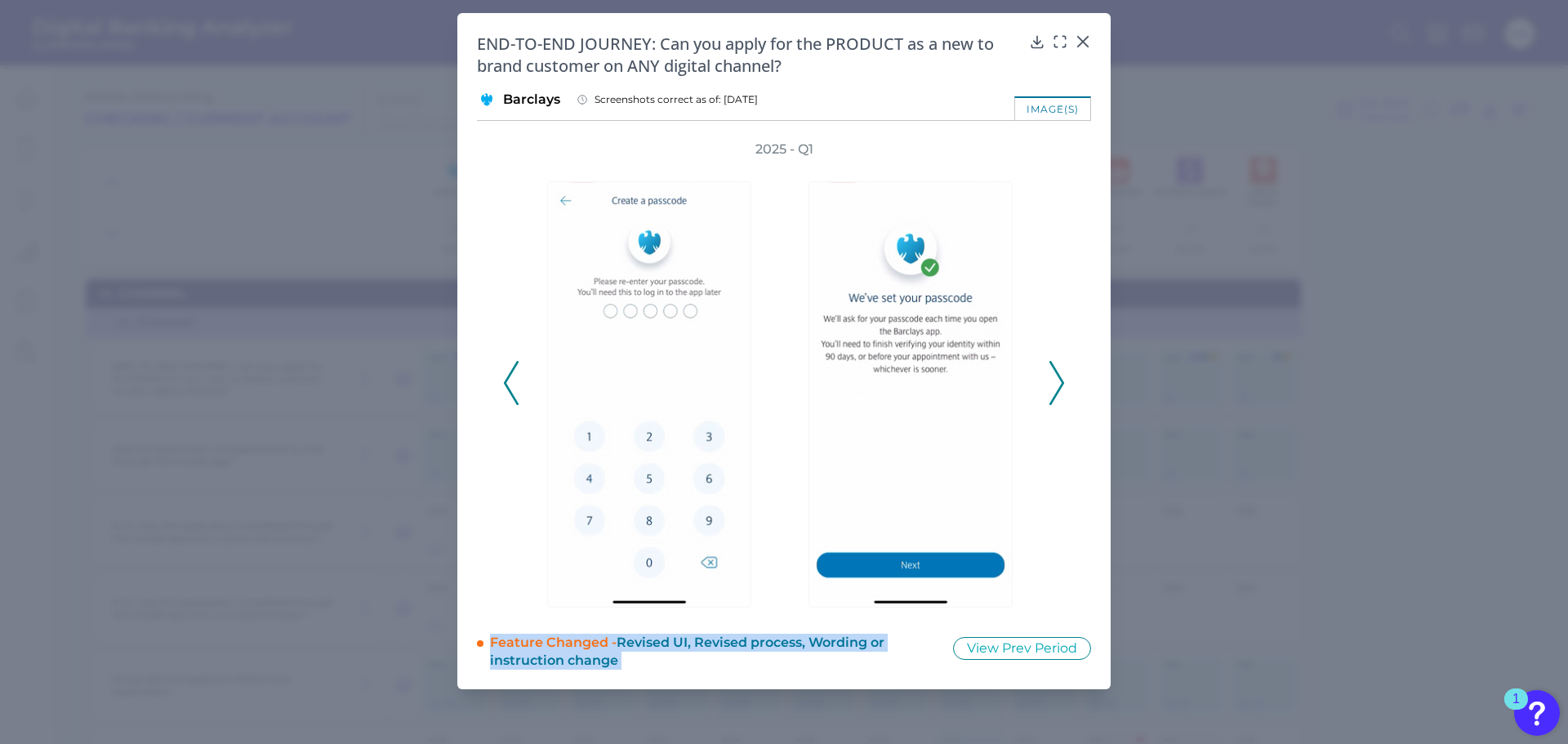
click at [1062, 383] on polyline at bounding box center [1056, 382] width 12 height 42
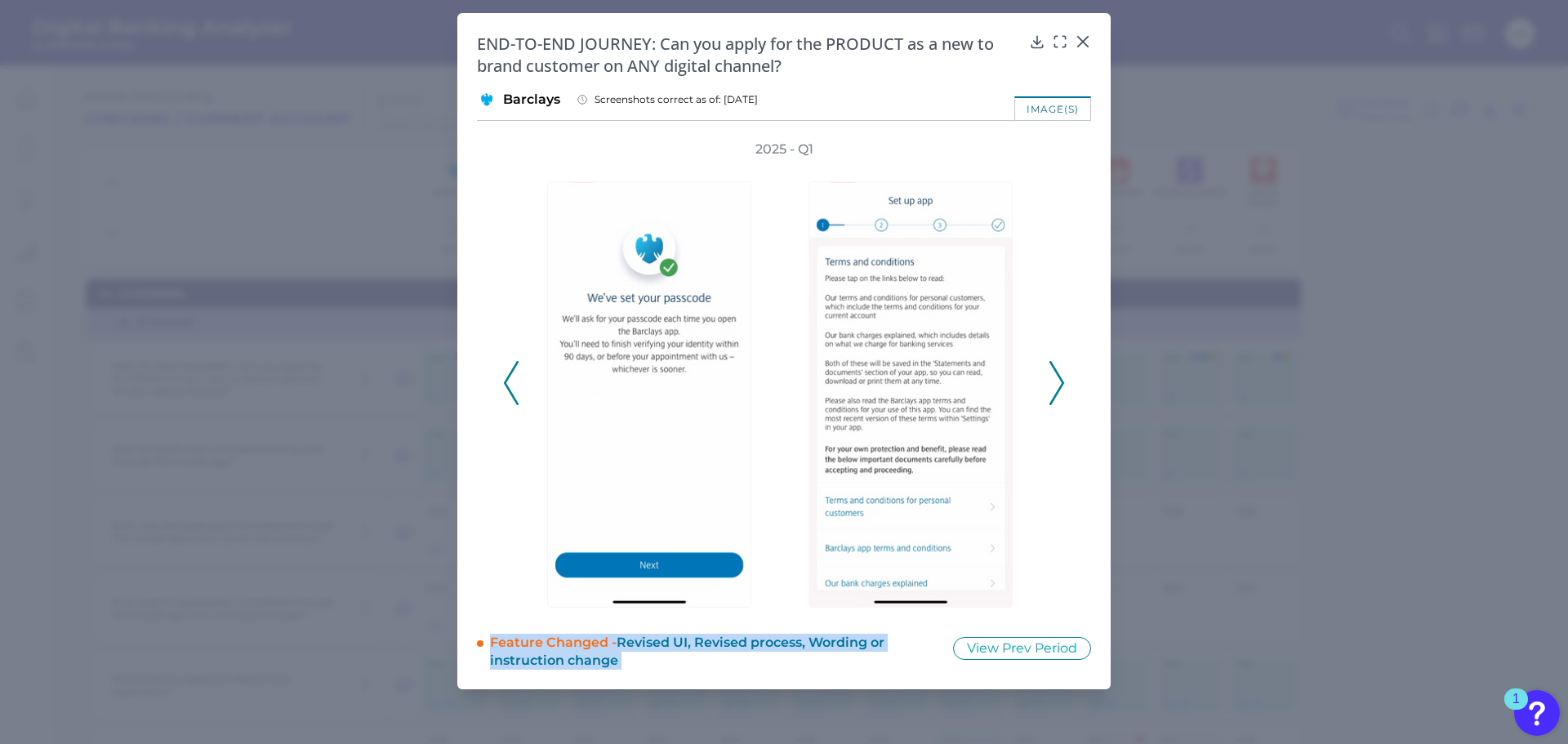
click at [1062, 383] on polyline at bounding box center [1056, 382] width 12 height 42
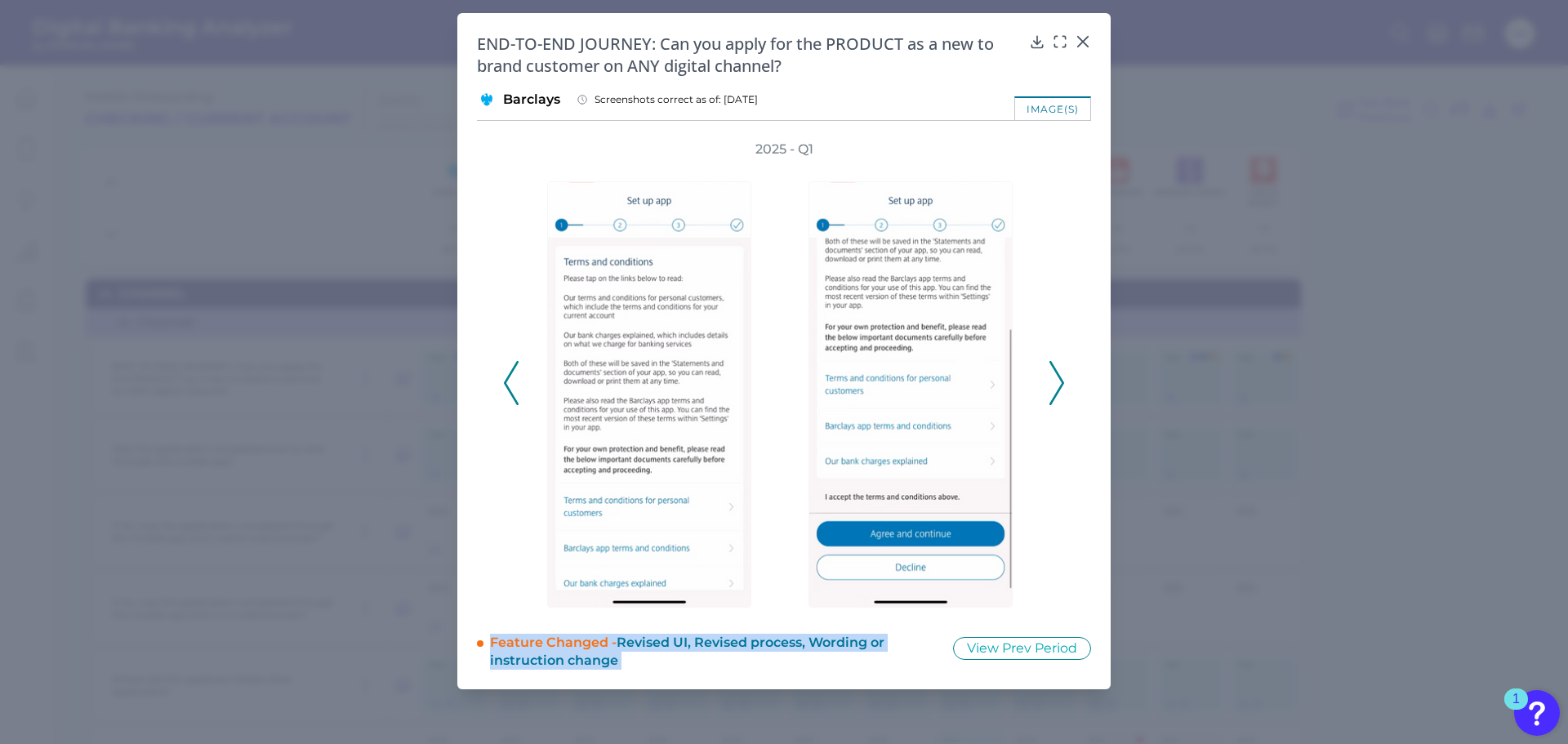
click at [1062, 383] on polyline at bounding box center [1056, 382] width 12 height 42
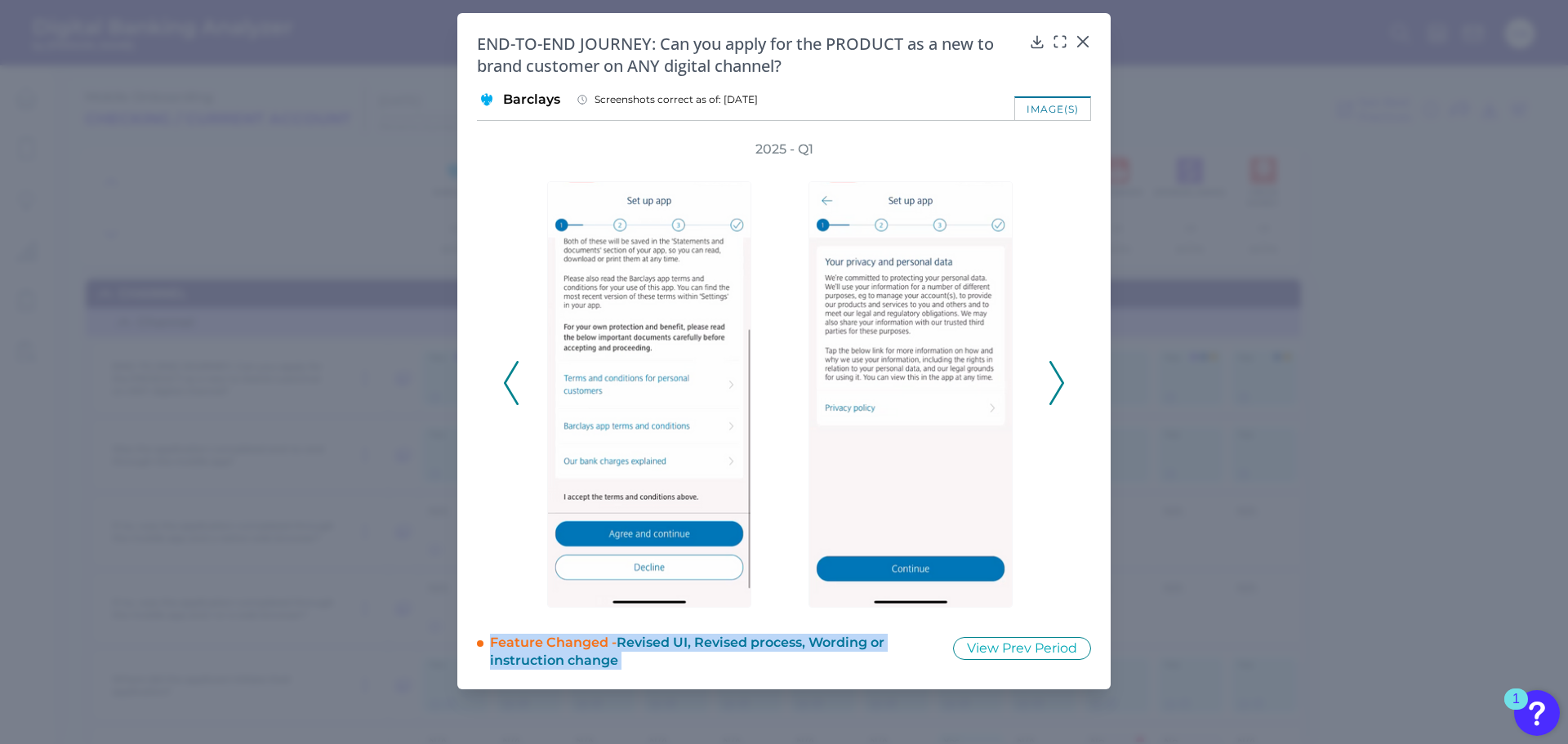
click at [1062, 383] on polyline at bounding box center [1056, 382] width 12 height 42
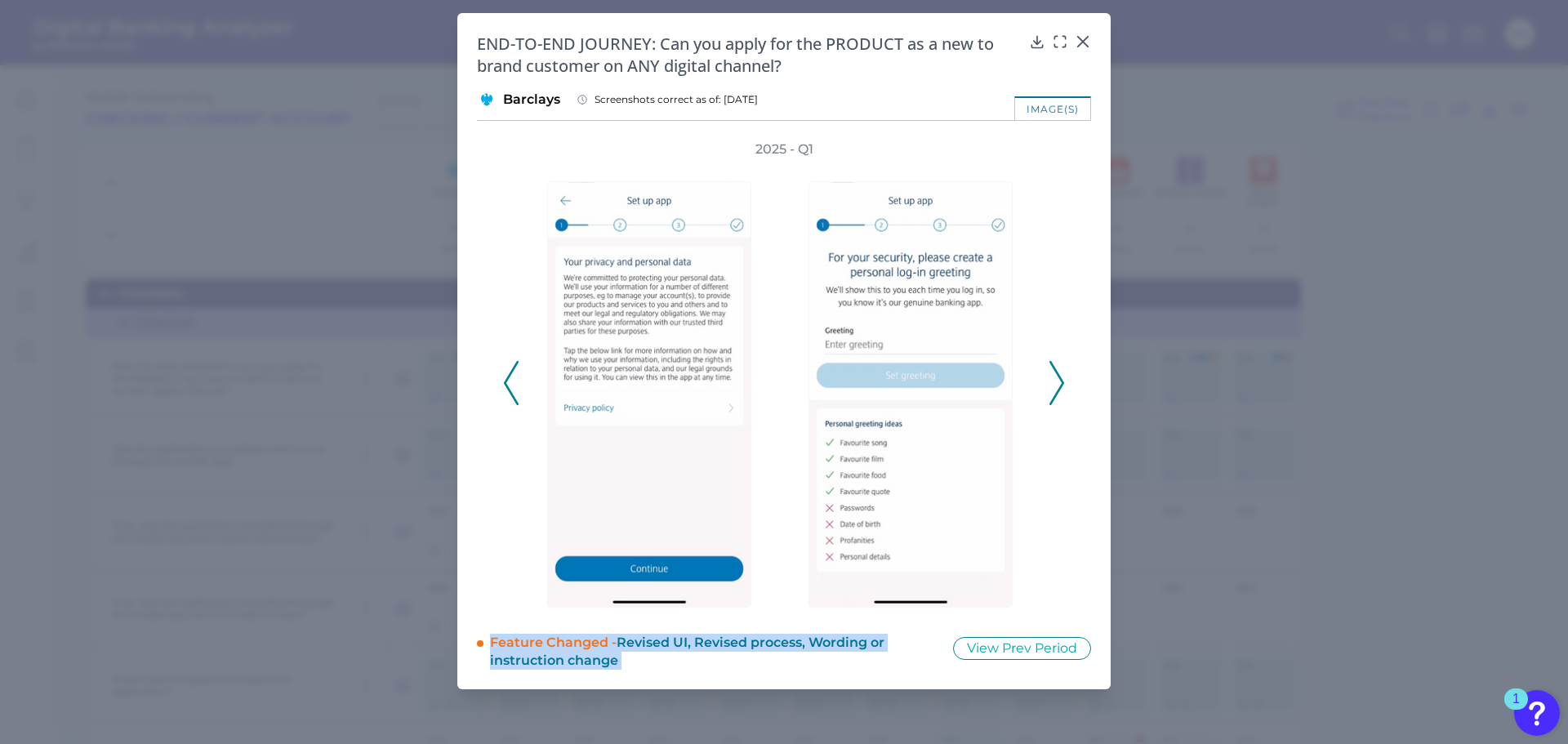
click at [1062, 383] on polyline at bounding box center [1056, 382] width 12 height 42
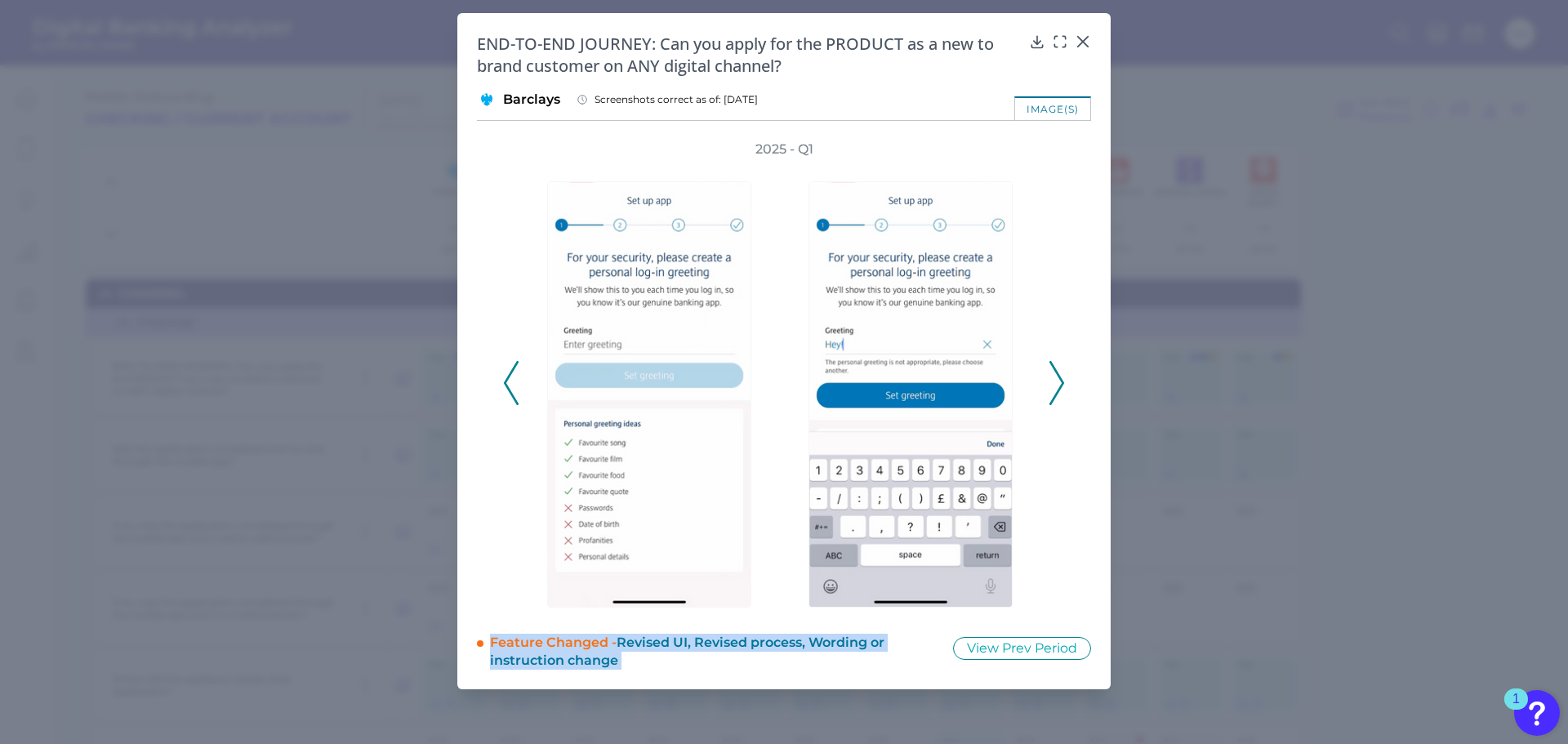
click at [1062, 383] on polyline at bounding box center [1056, 382] width 12 height 42
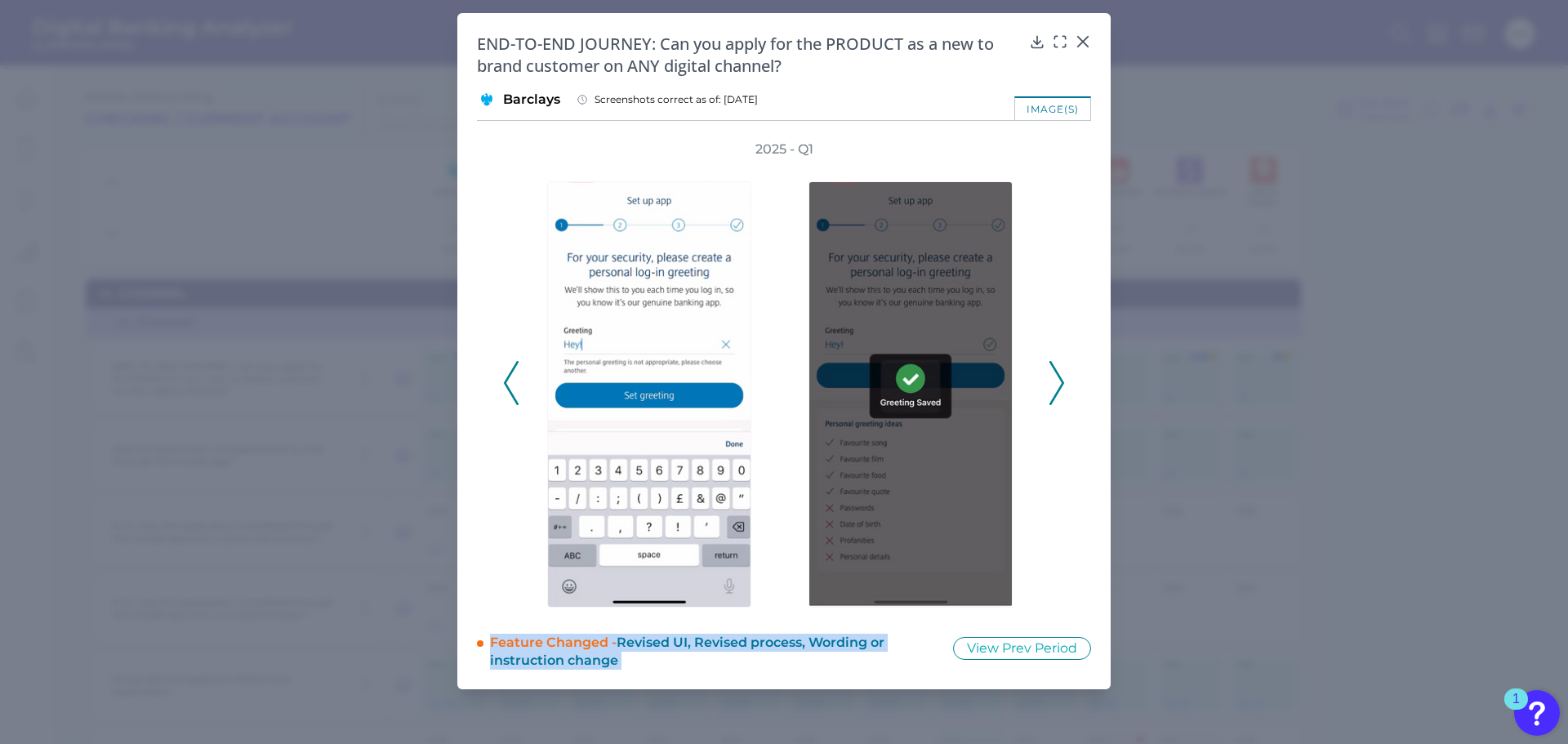
click at [518, 380] on icon at bounding box center [511, 382] width 15 height 44
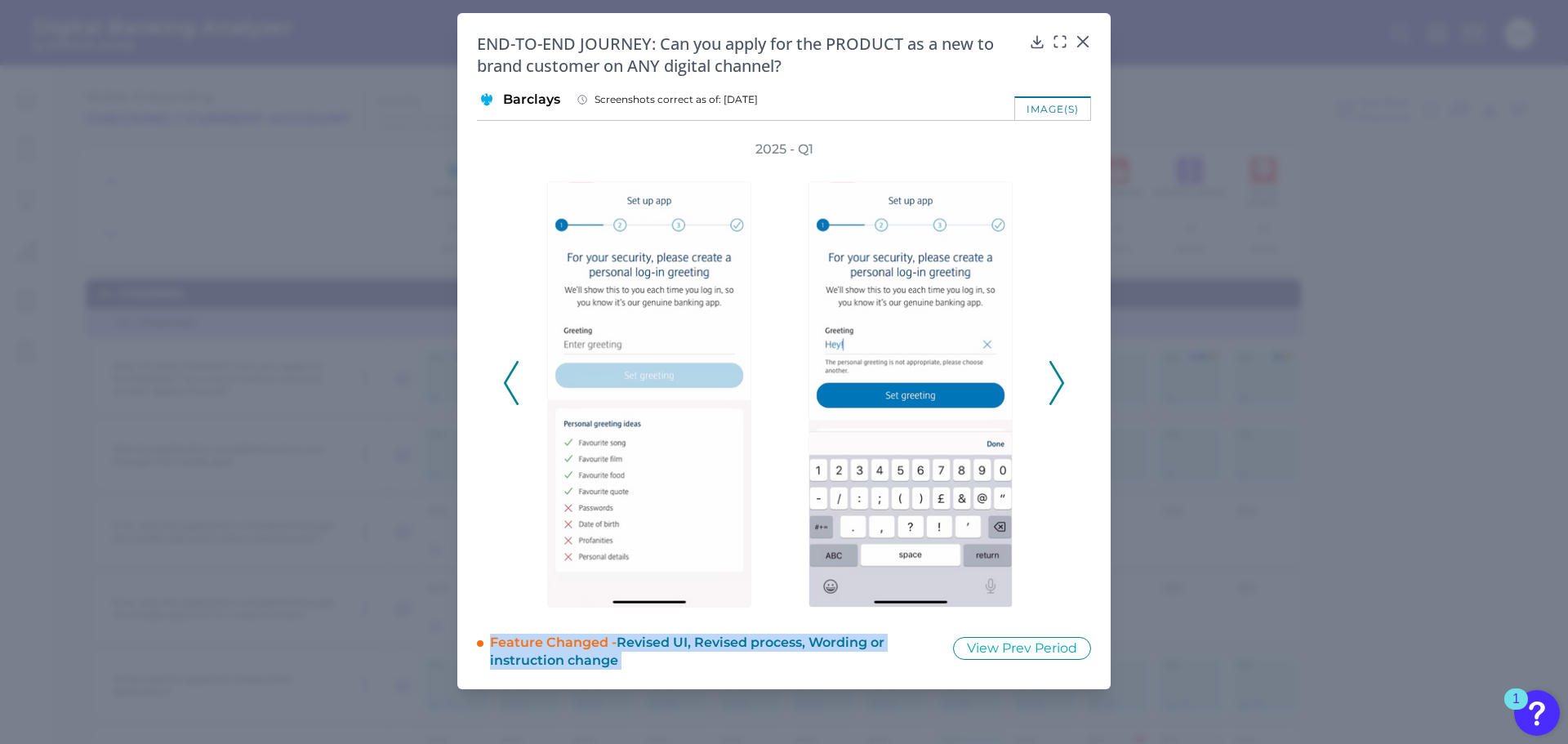
click at [518, 380] on icon at bounding box center [511, 382] width 15 height 44
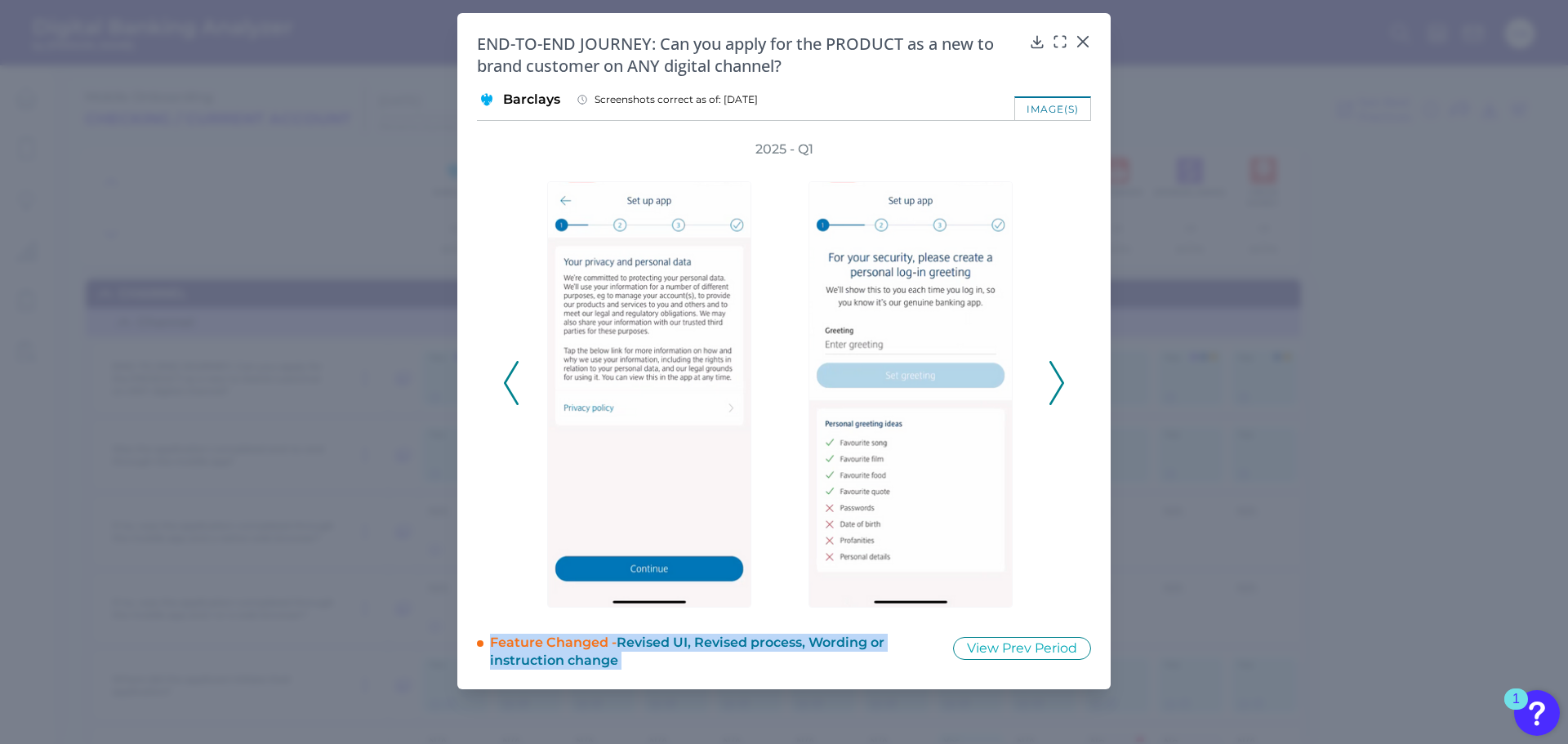
click at [518, 380] on icon at bounding box center [511, 382] width 15 height 44
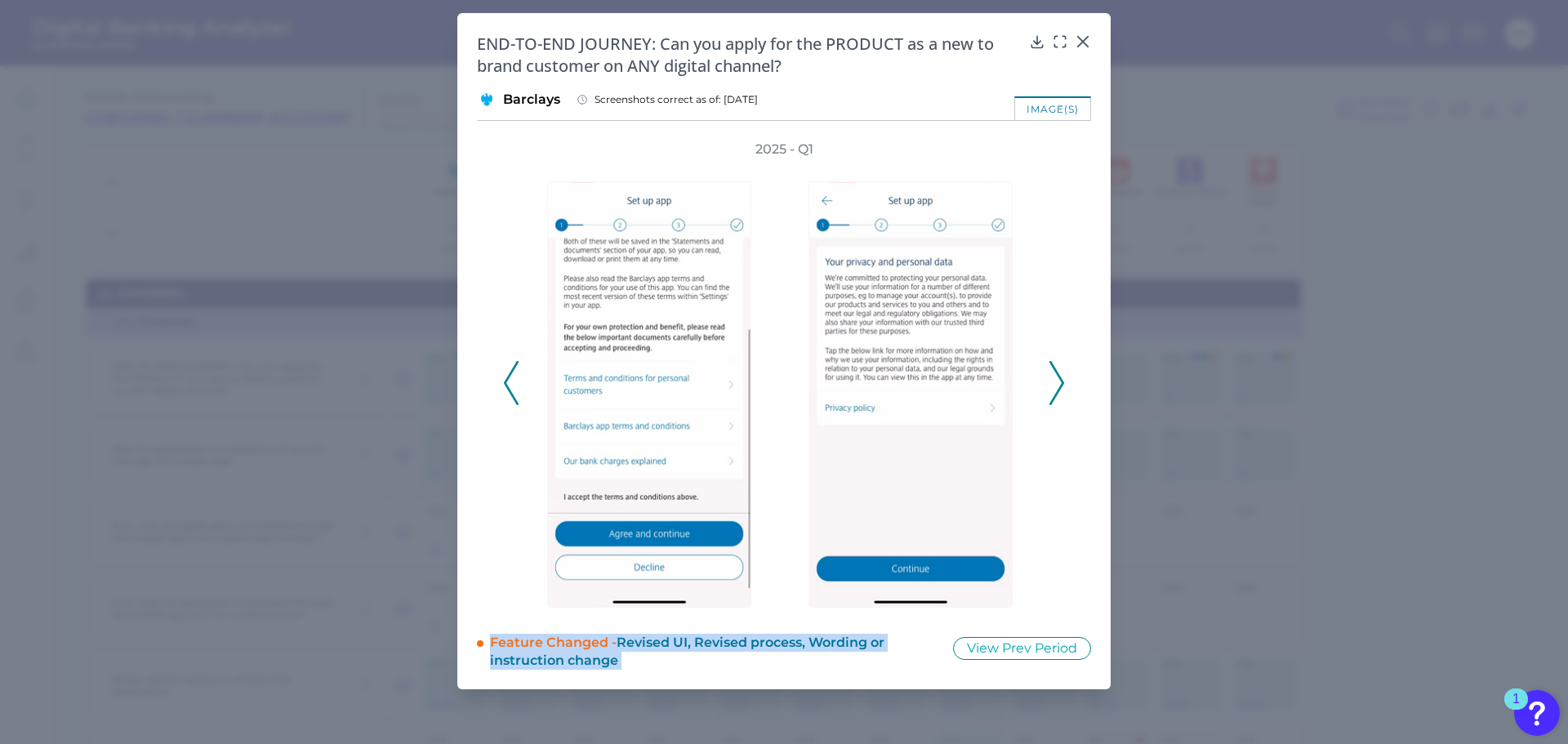
click at [518, 380] on icon at bounding box center [511, 382] width 15 height 44
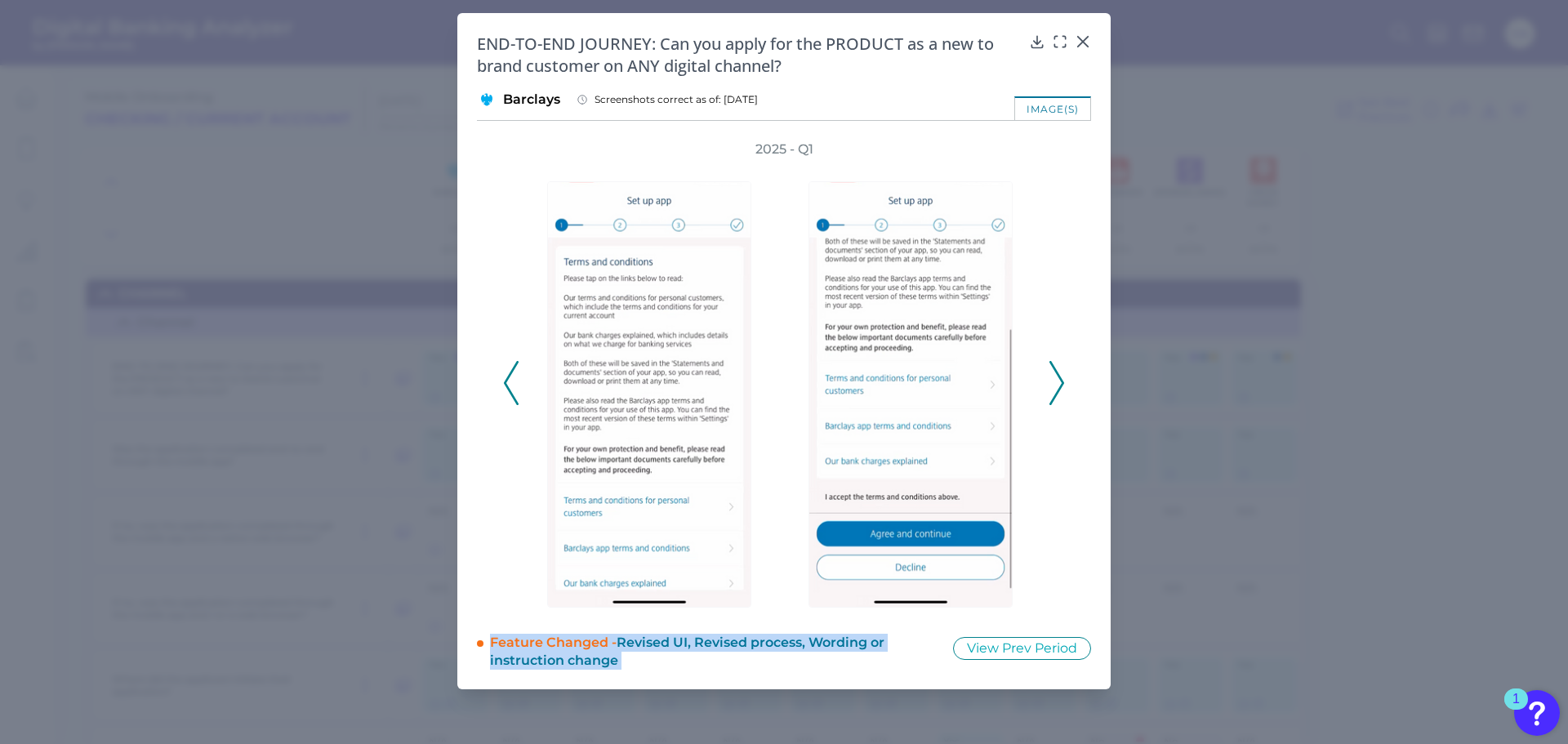
click at [518, 380] on icon at bounding box center [511, 382] width 15 height 44
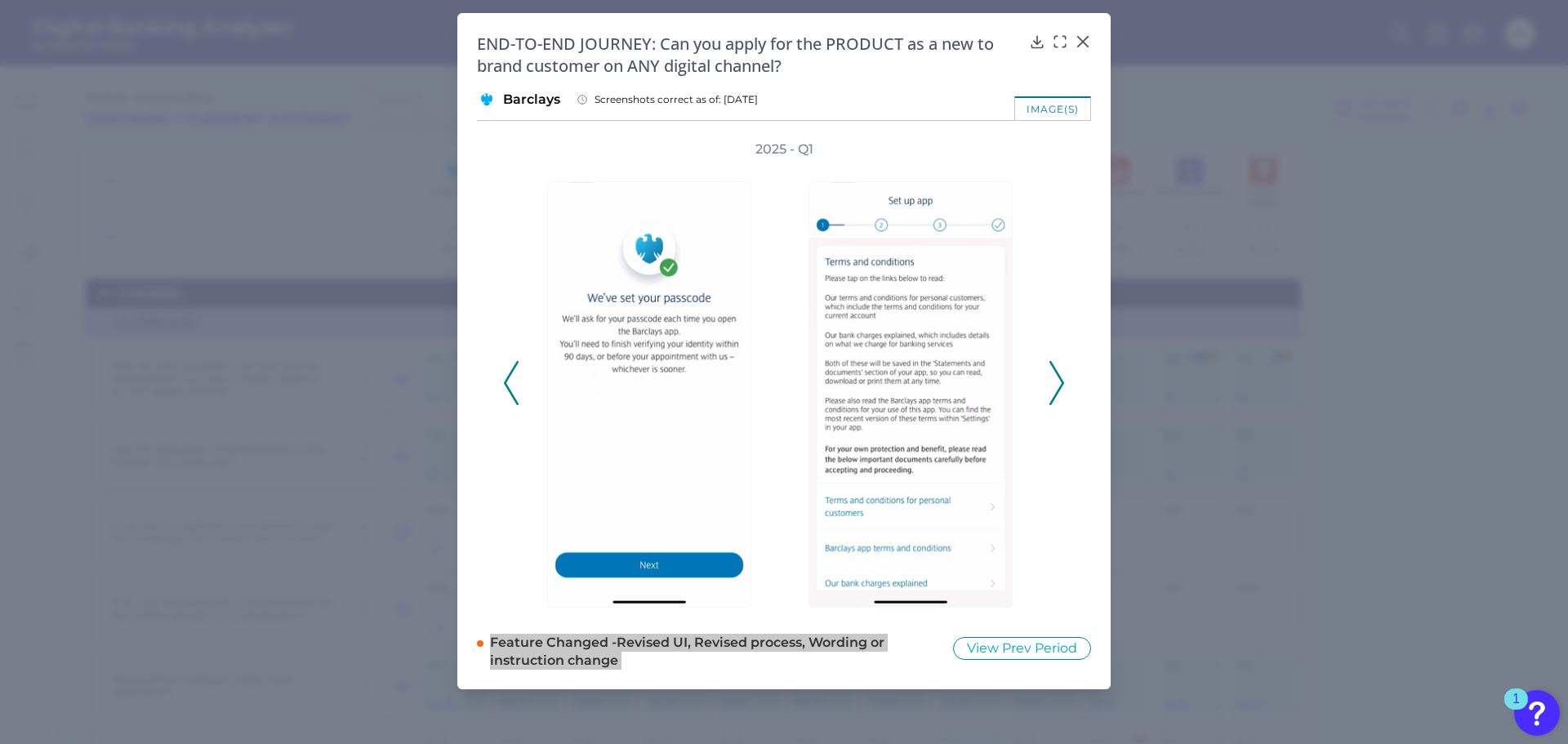
click at [1056, 392] on icon at bounding box center [1056, 382] width 15 height 44
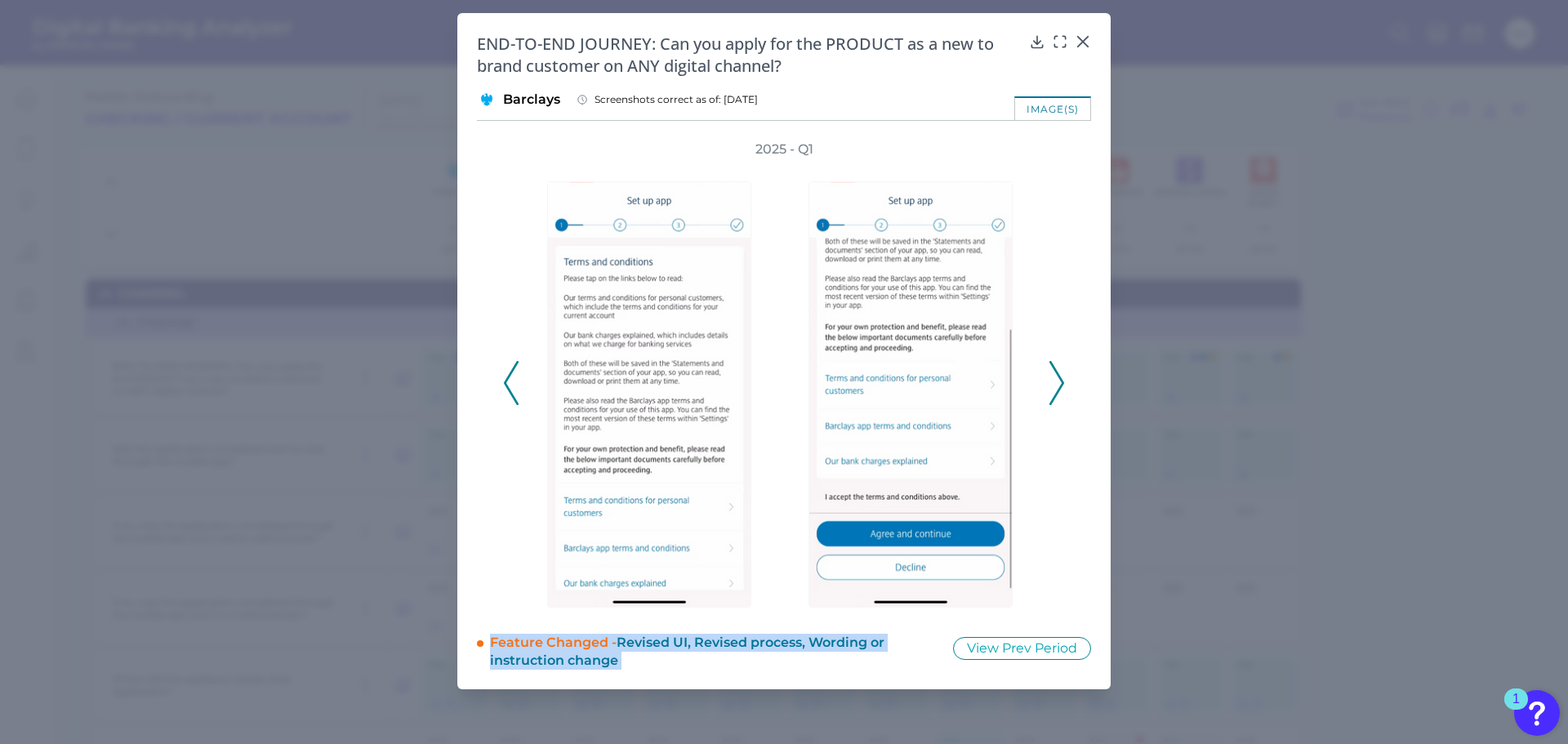
click at [1056, 392] on icon at bounding box center [1056, 382] width 15 height 44
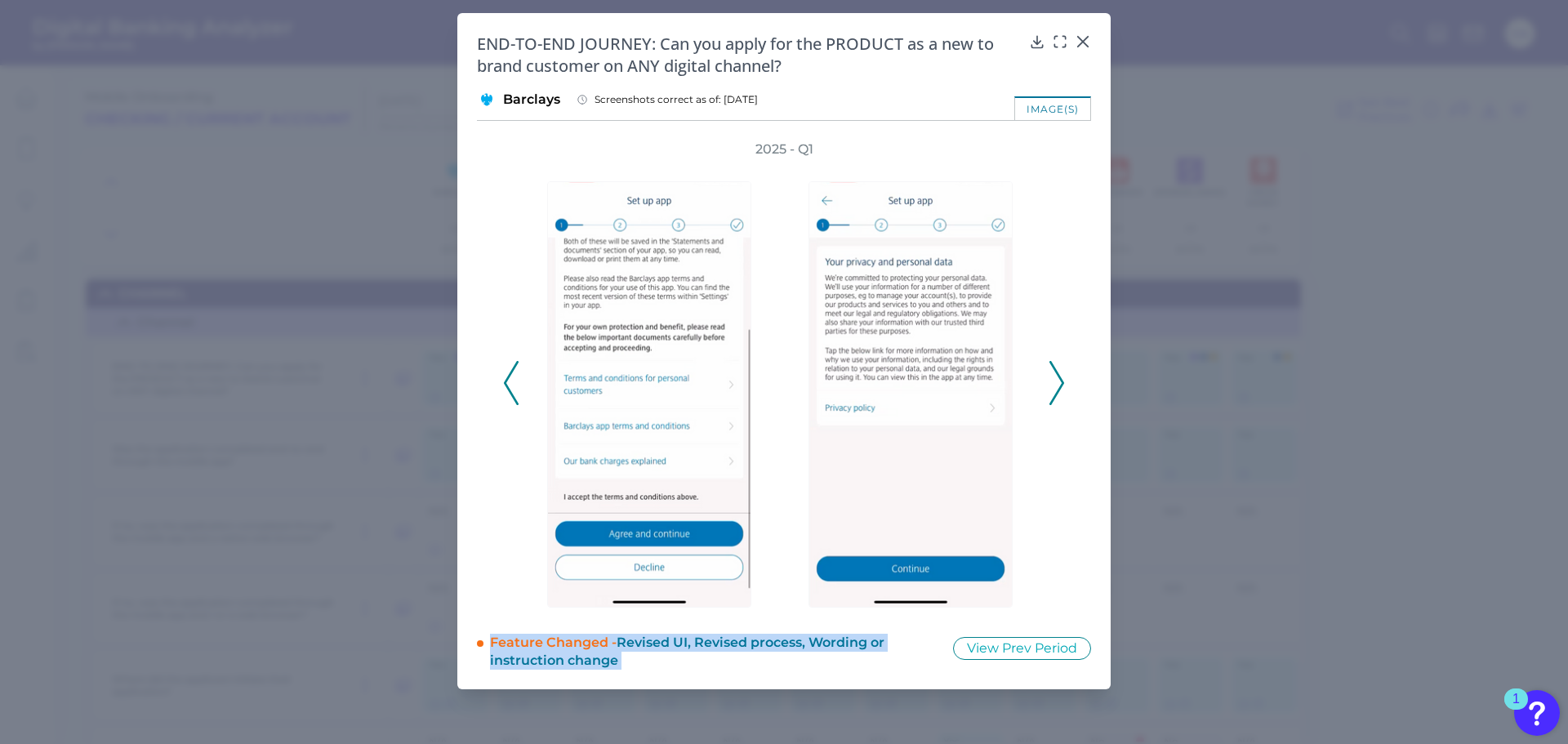
click at [1056, 392] on icon at bounding box center [1056, 382] width 15 height 44
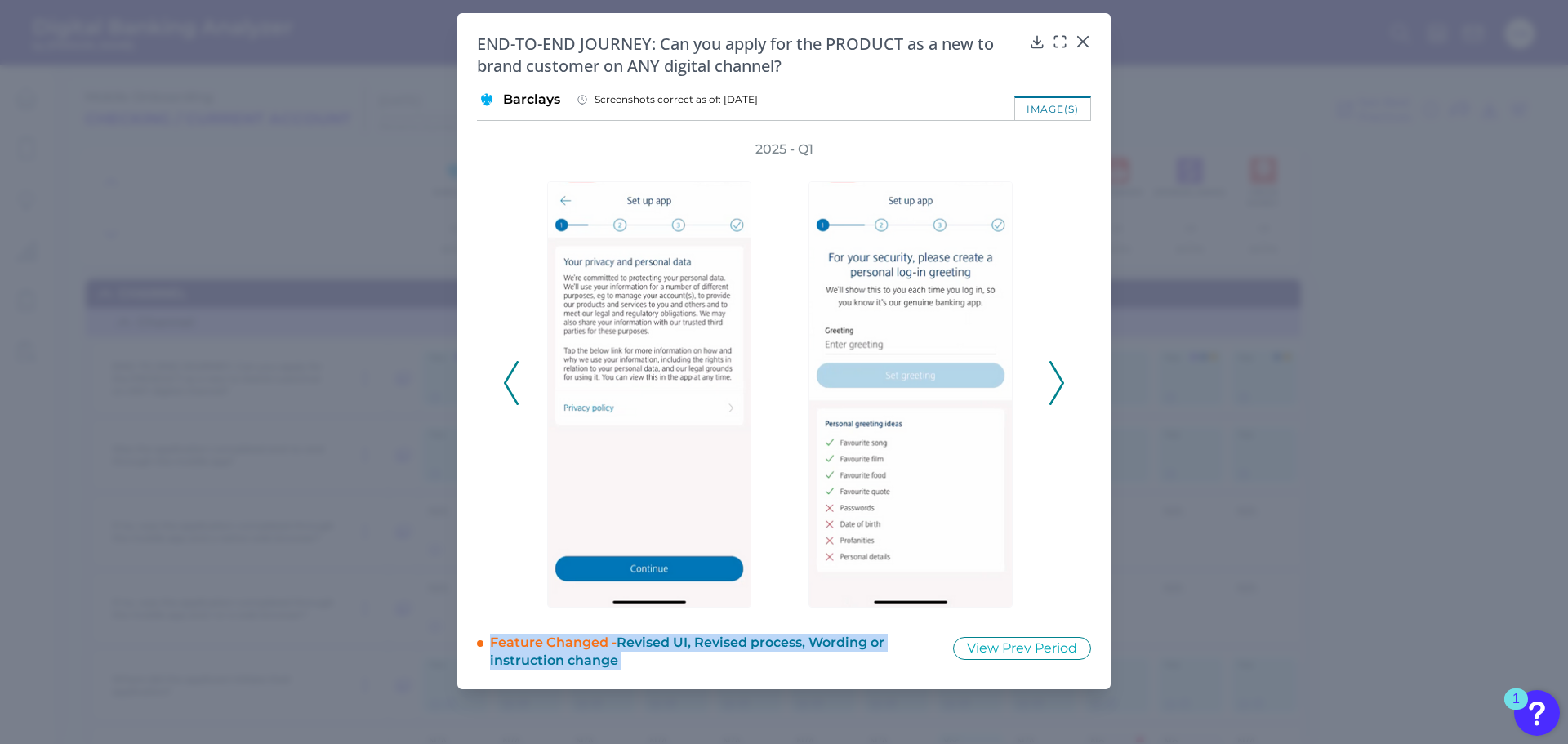
click at [1056, 392] on icon at bounding box center [1056, 382] width 15 height 44
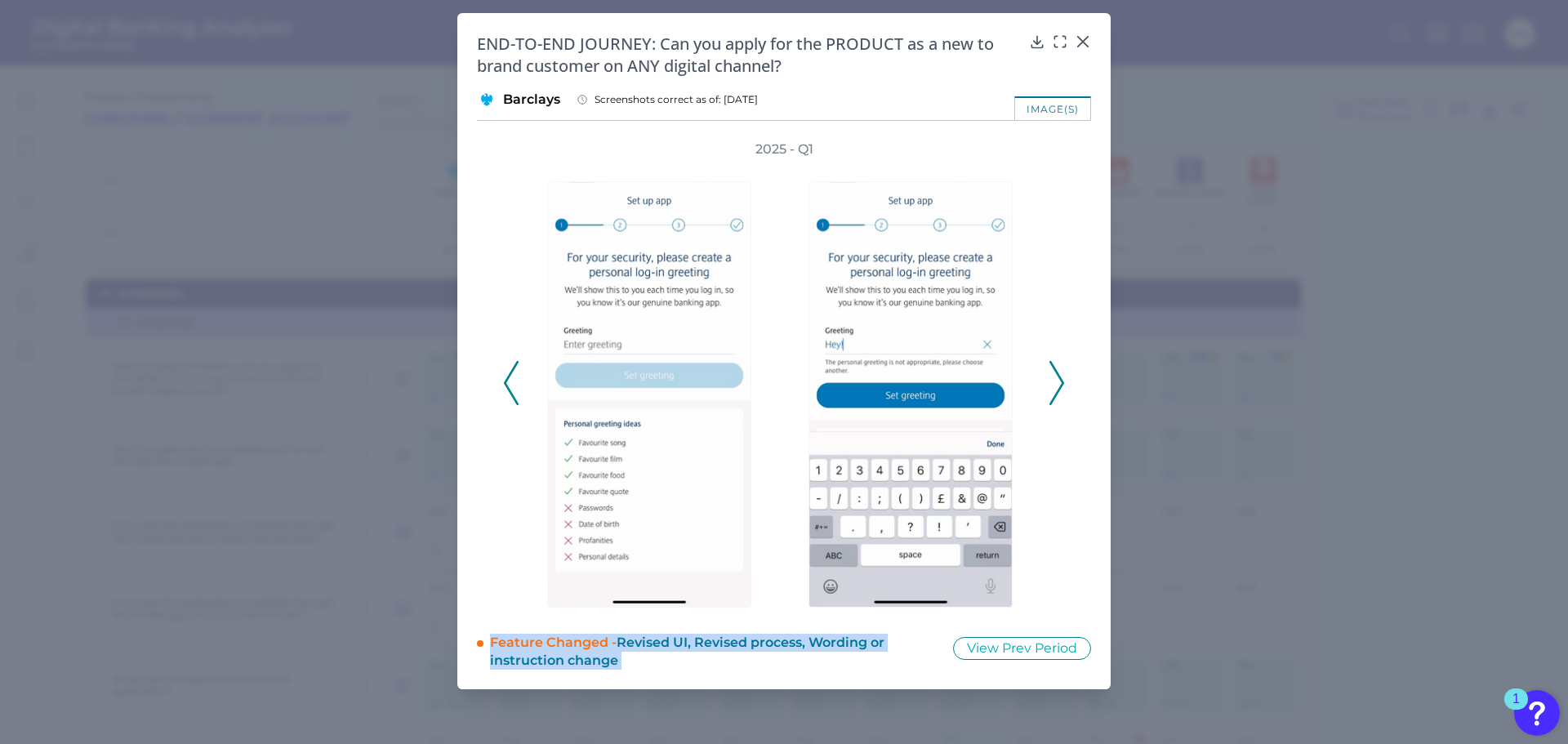
click at [1056, 392] on icon at bounding box center [1056, 382] width 15 height 44
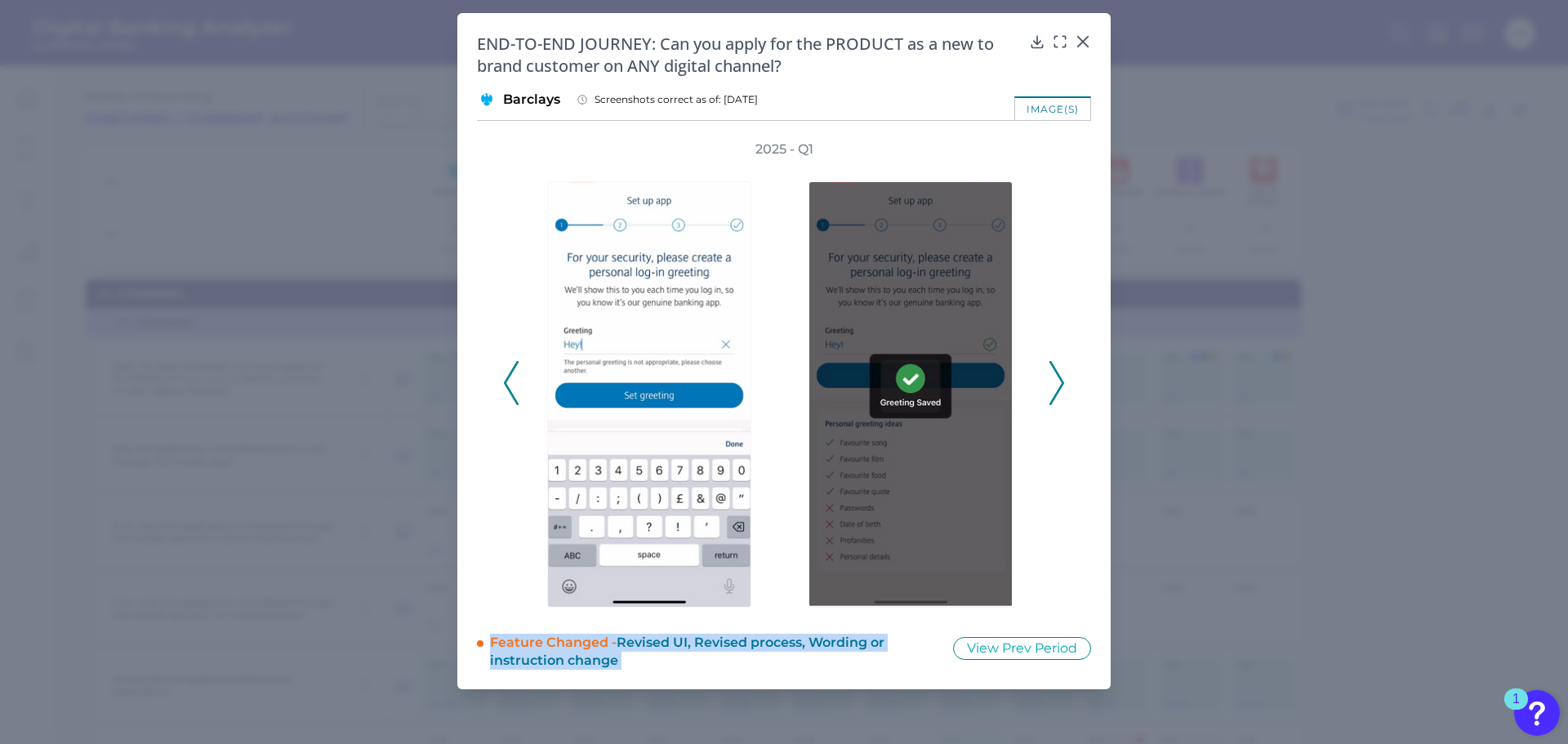
click at [1056, 392] on icon at bounding box center [1056, 382] width 15 height 44
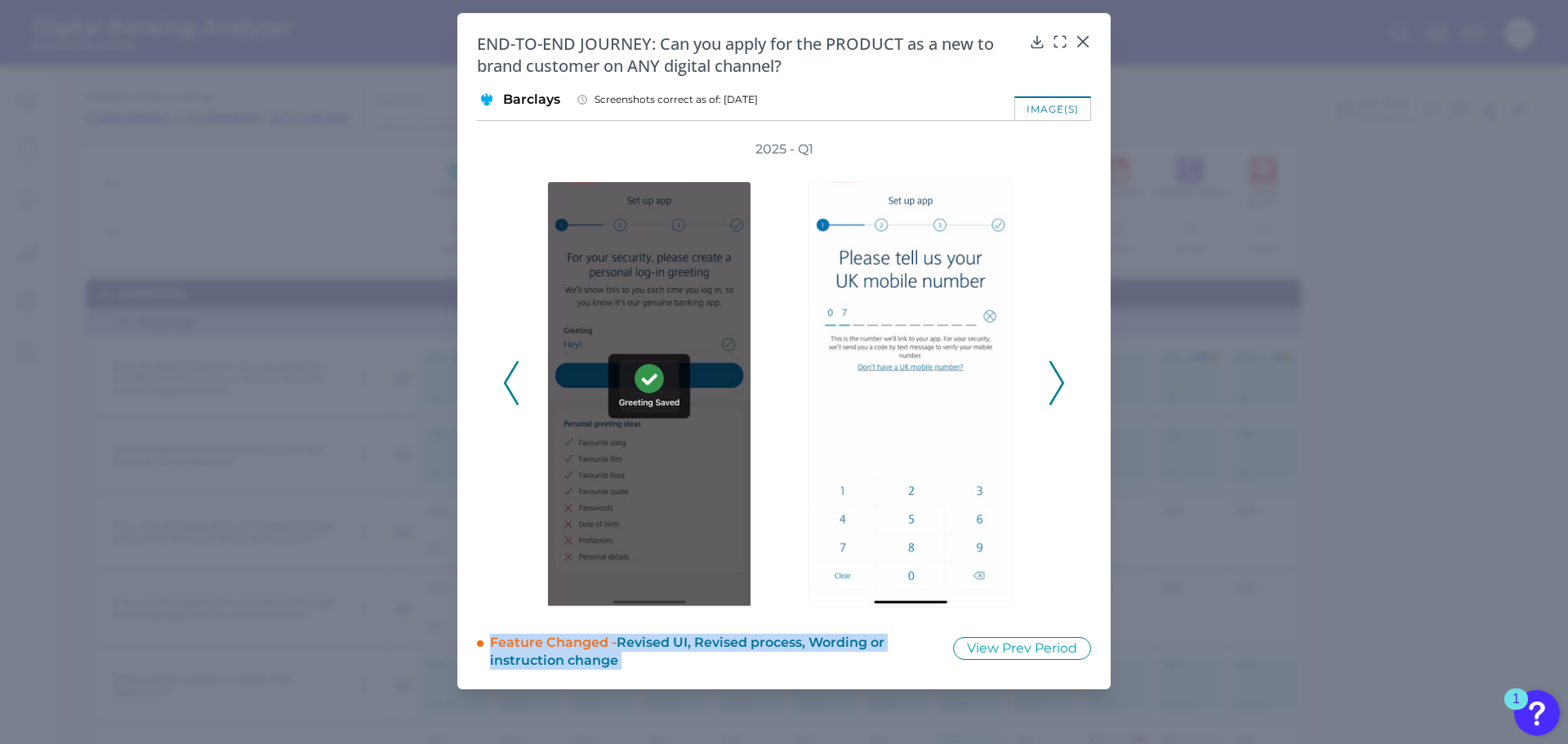
click at [1056, 392] on icon at bounding box center [1056, 382] width 15 height 44
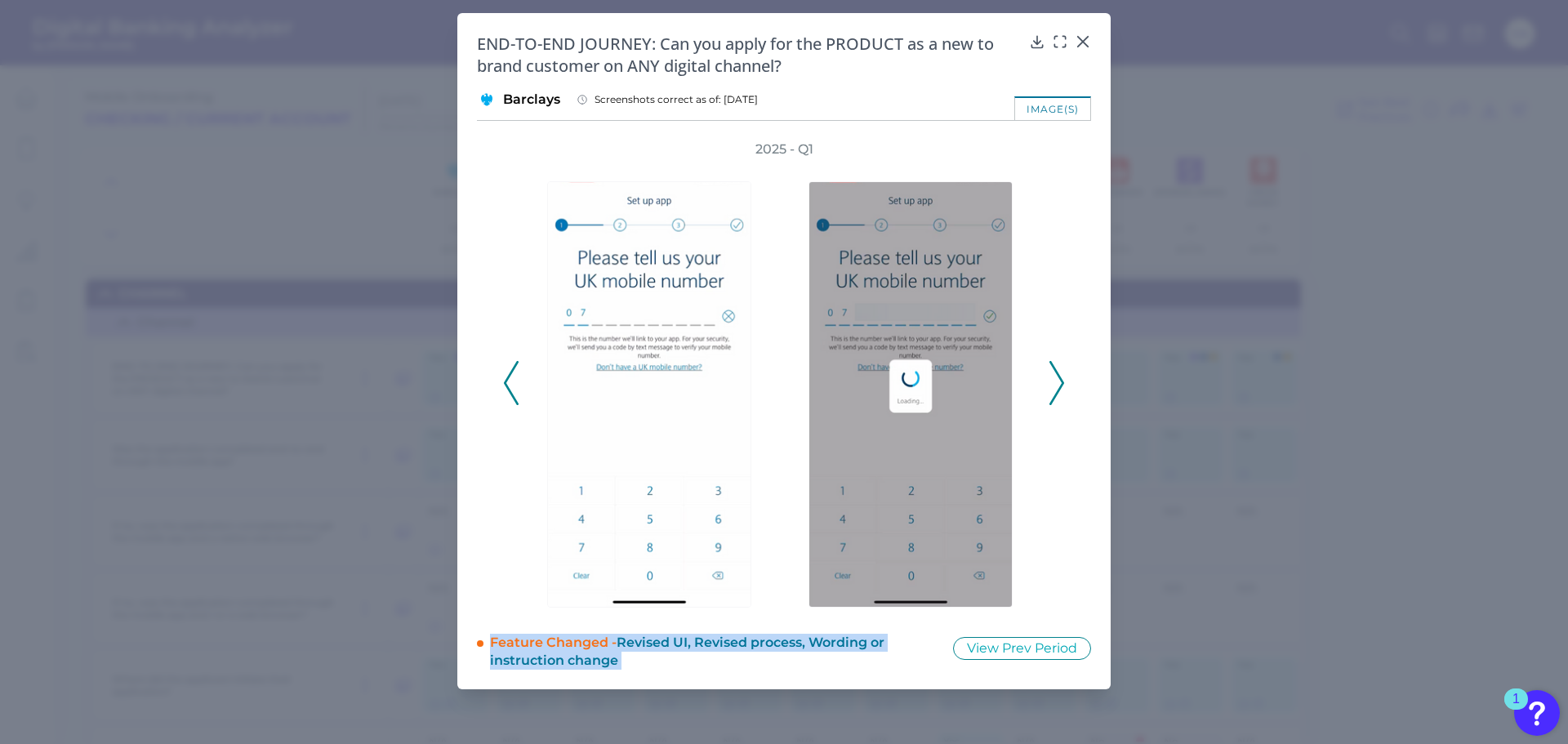
click at [1056, 392] on icon at bounding box center [1056, 382] width 15 height 44
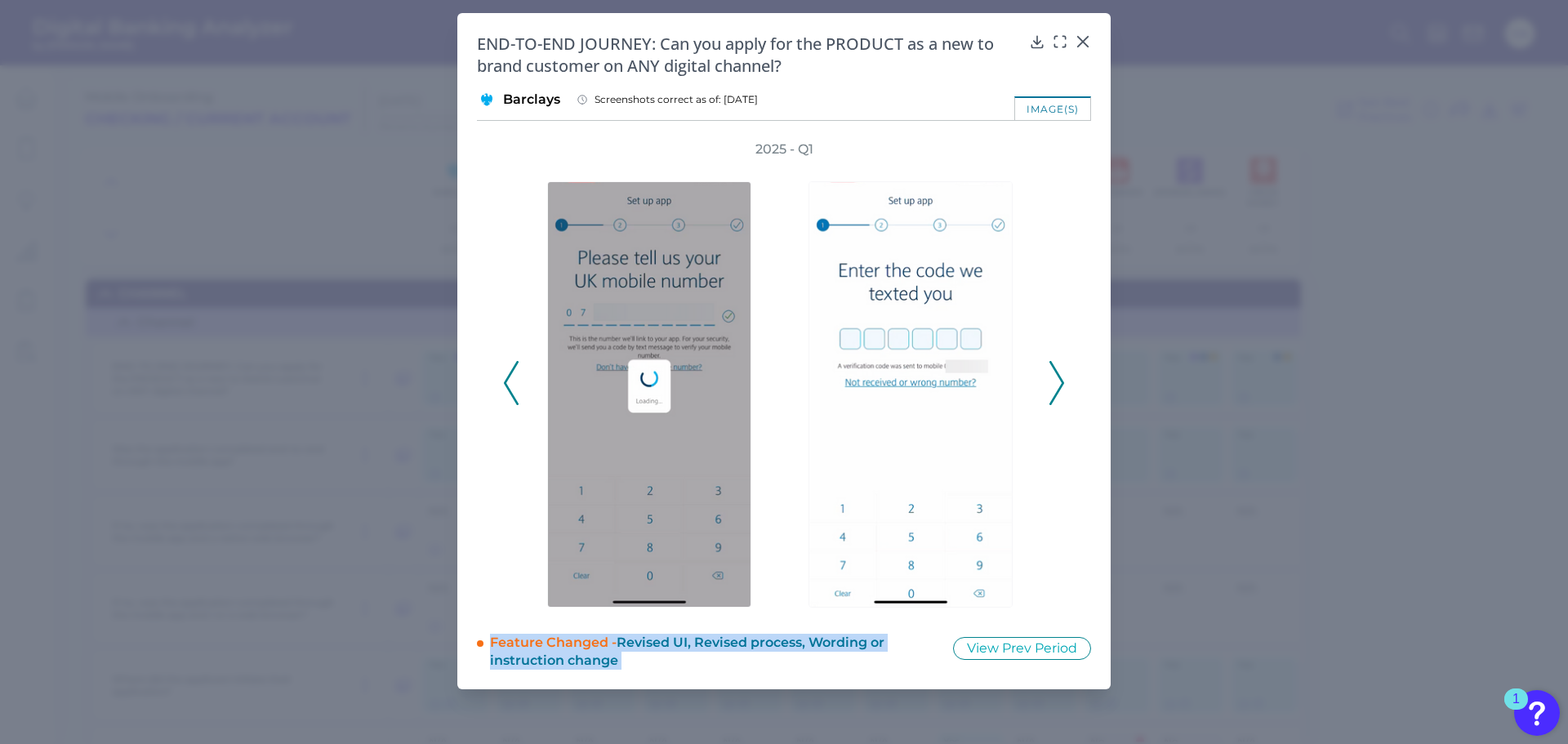
click at [1056, 392] on icon at bounding box center [1056, 382] width 15 height 44
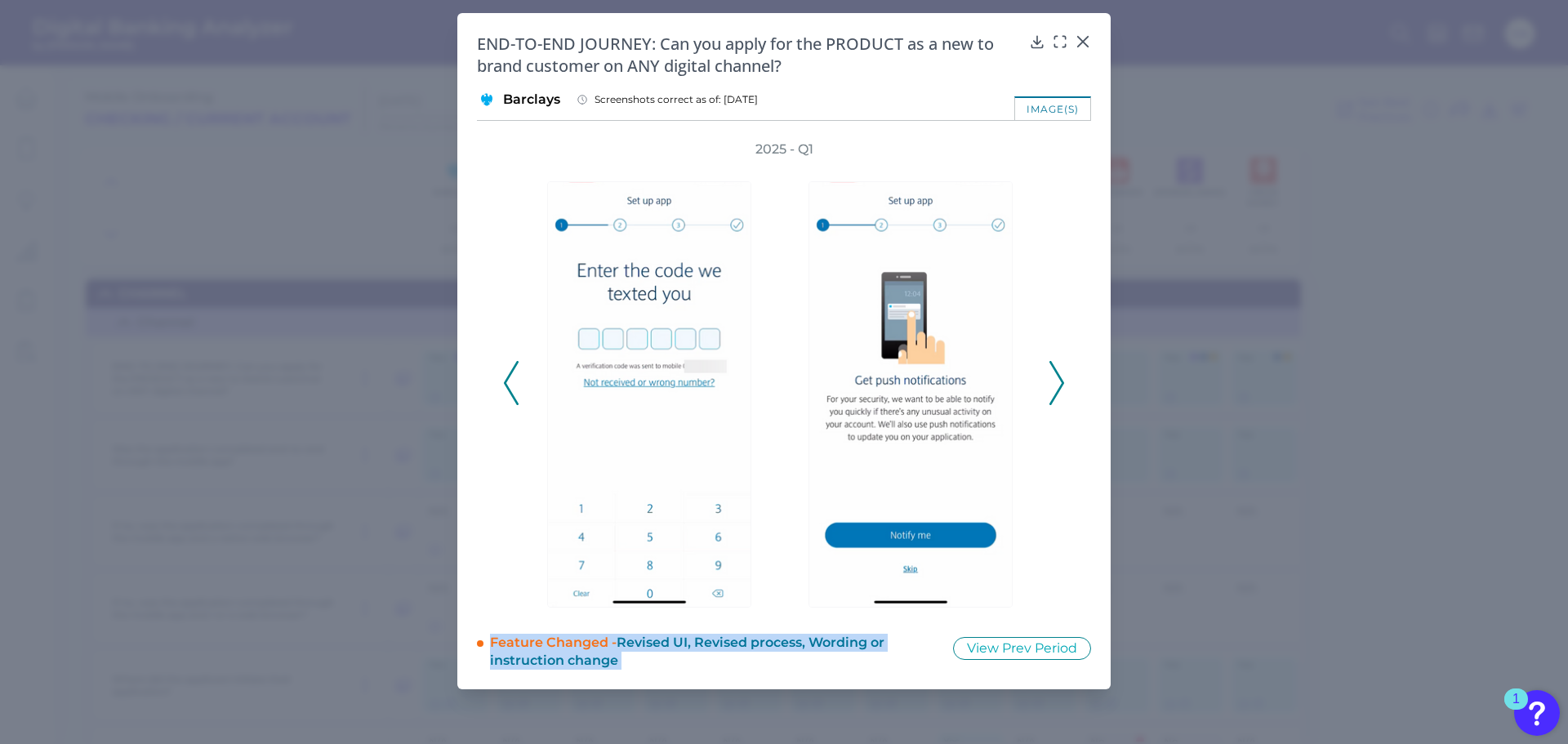
click at [1056, 392] on icon at bounding box center [1056, 382] width 15 height 44
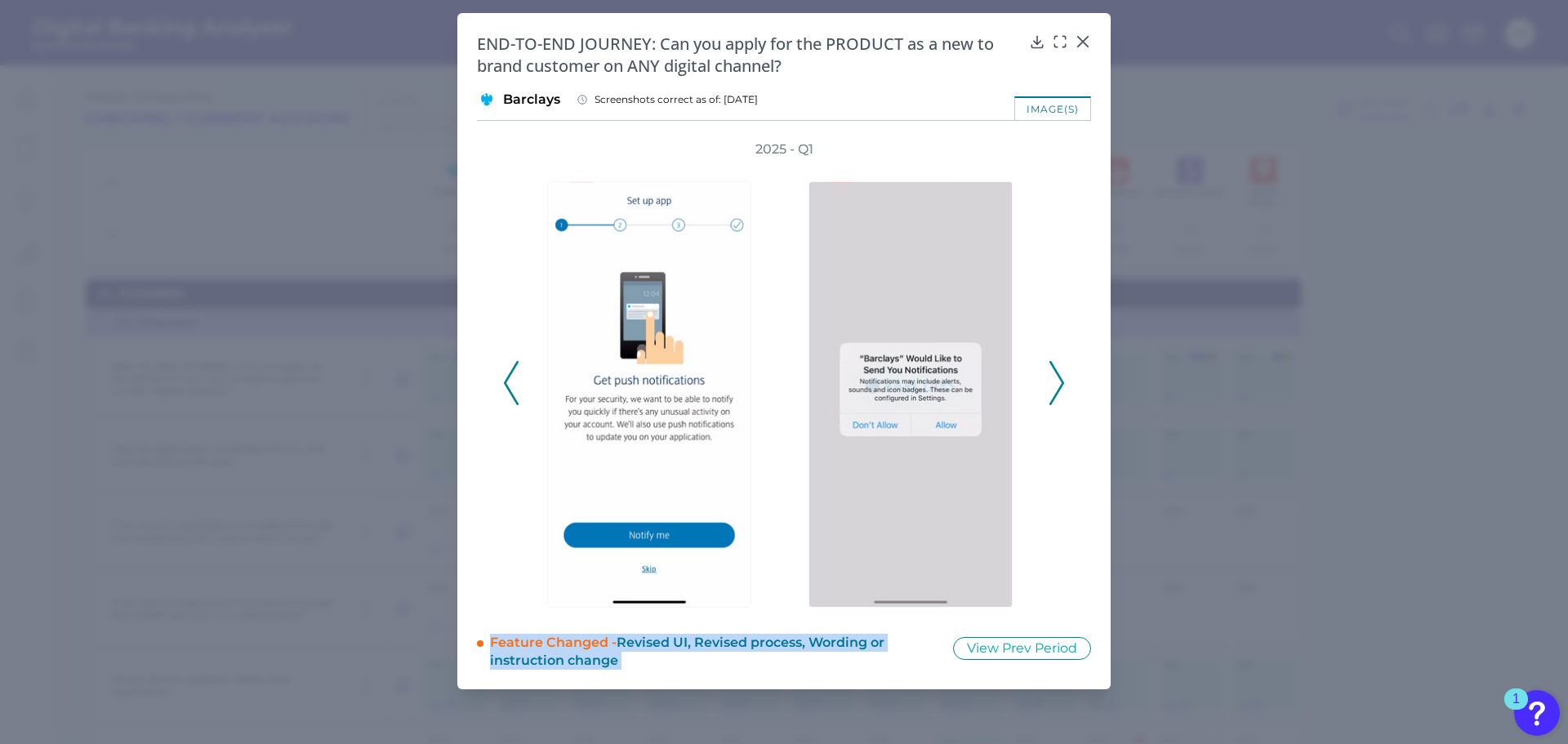
click at [1056, 392] on icon at bounding box center [1056, 382] width 15 height 44
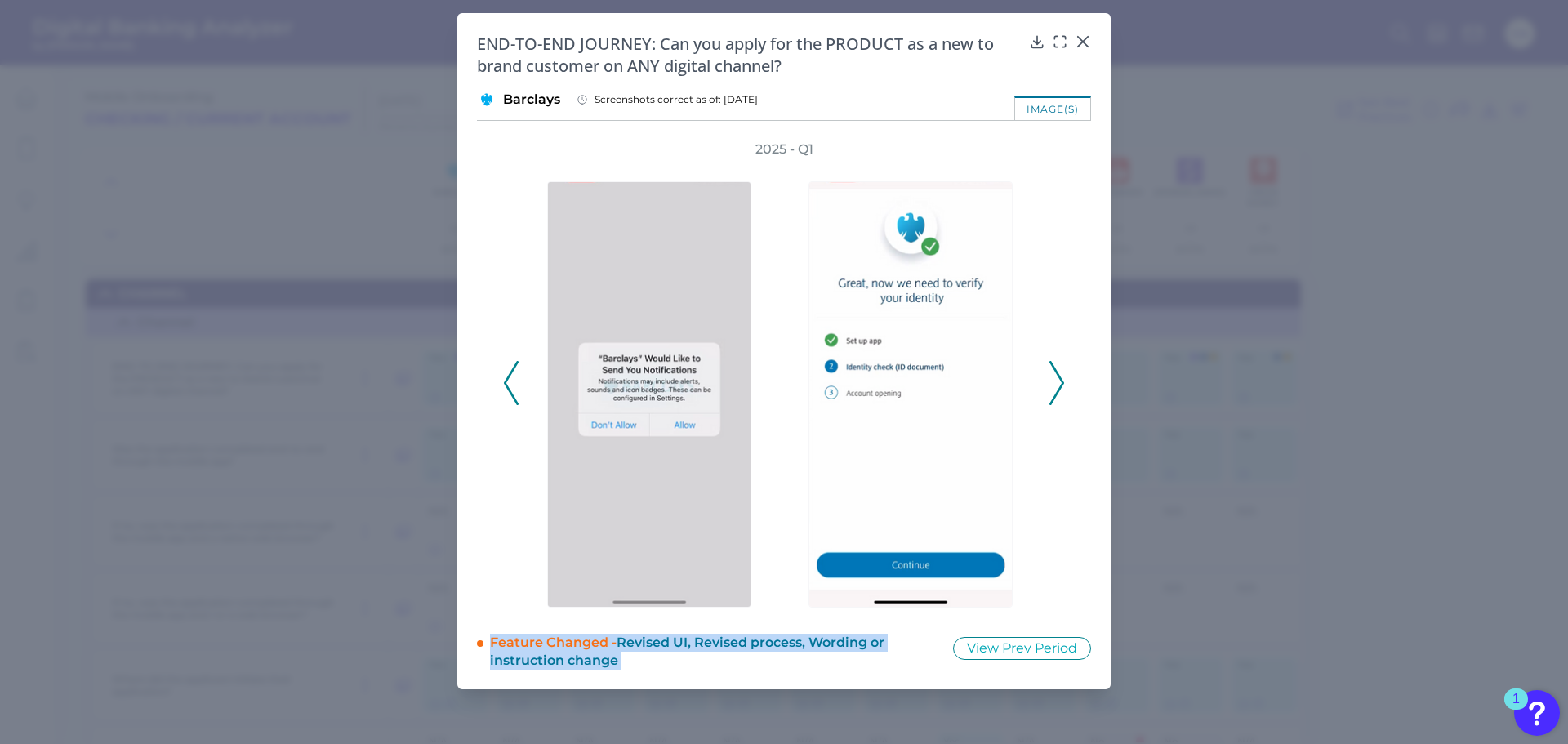
click at [1056, 392] on icon at bounding box center [1056, 382] width 15 height 44
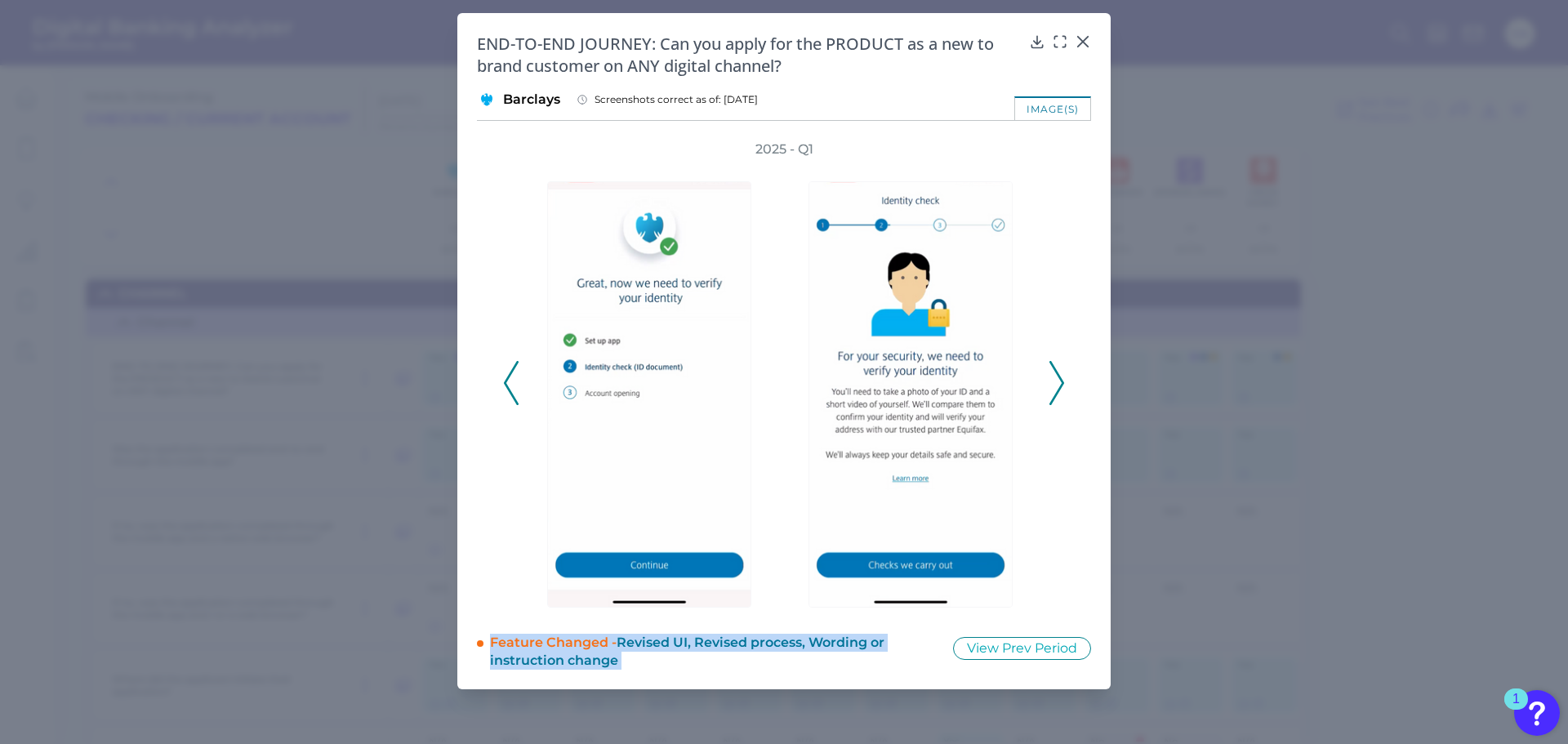
click at [1056, 392] on icon at bounding box center [1056, 382] width 15 height 44
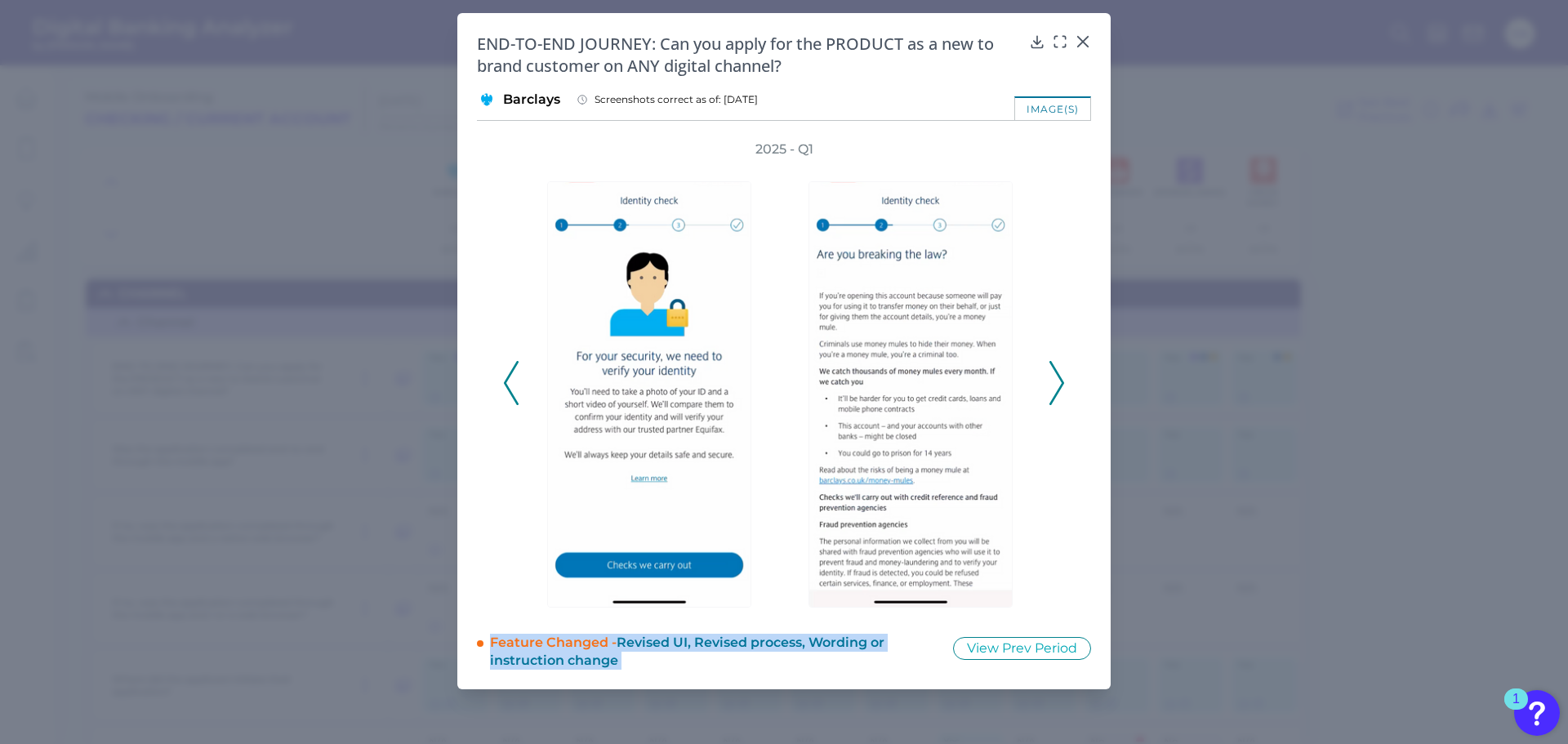
click at [1056, 392] on icon at bounding box center [1056, 382] width 15 height 44
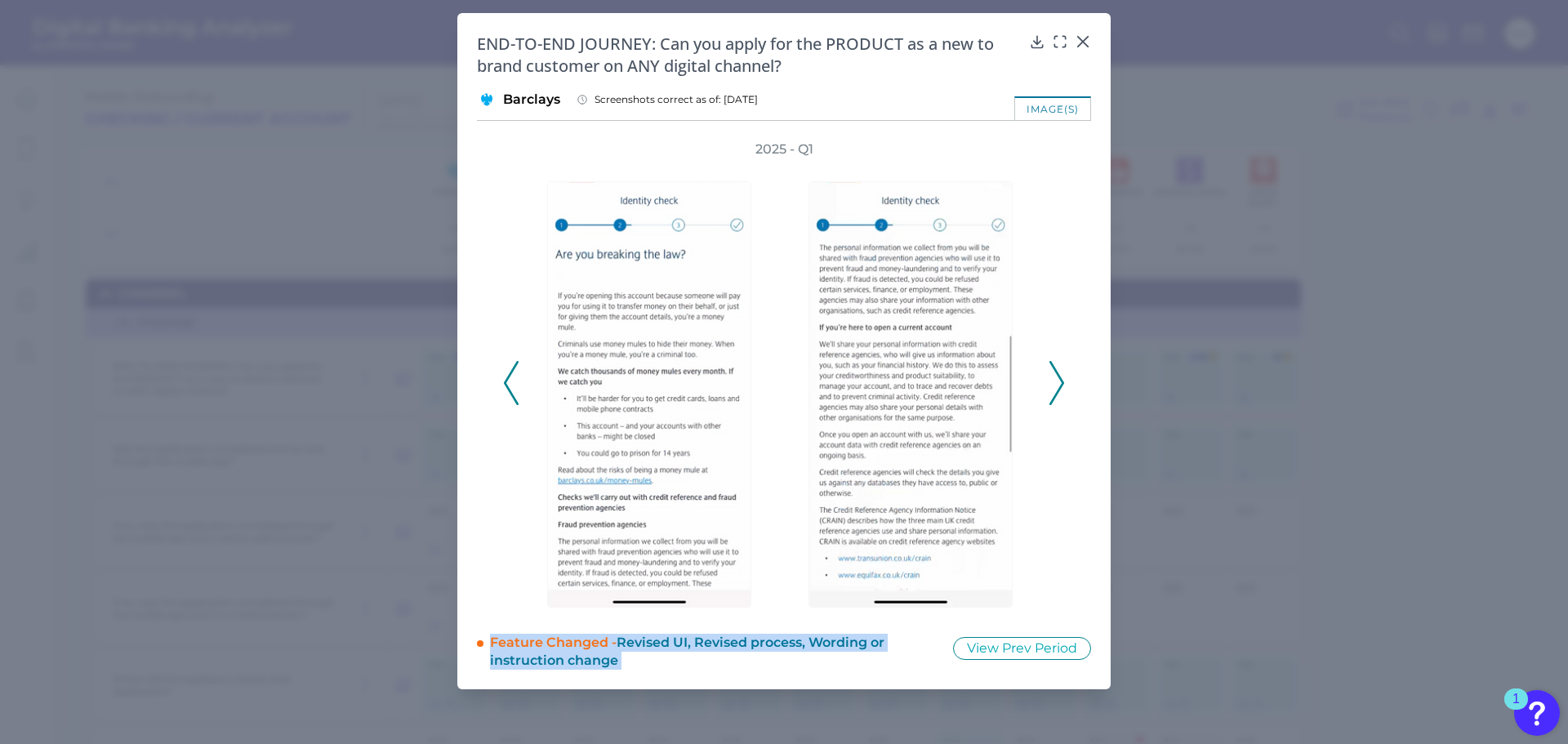
click at [1056, 392] on icon at bounding box center [1056, 382] width 15 height 44
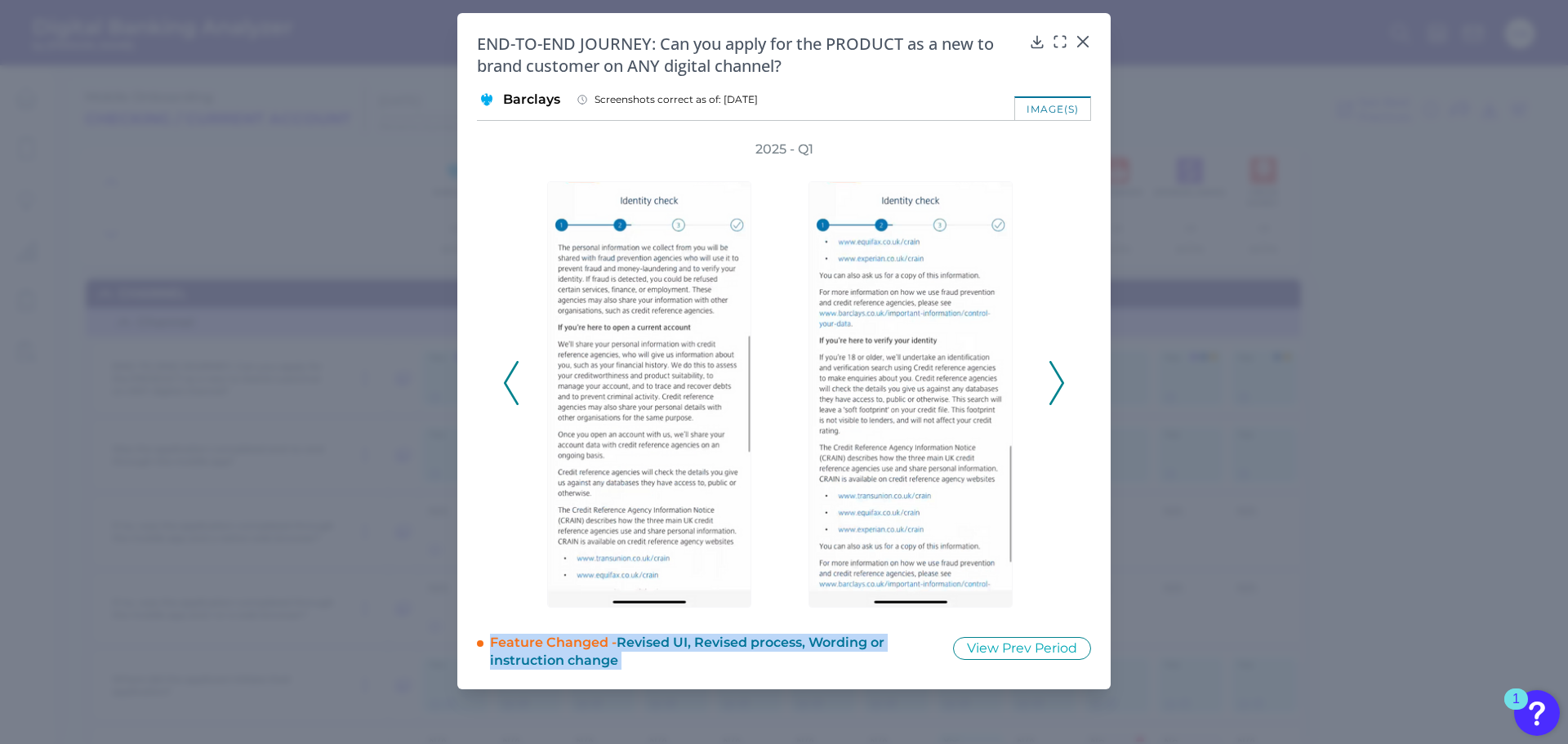
click at [1056, 392] on icon at bounding box center [1056, 382] width 15 height 44
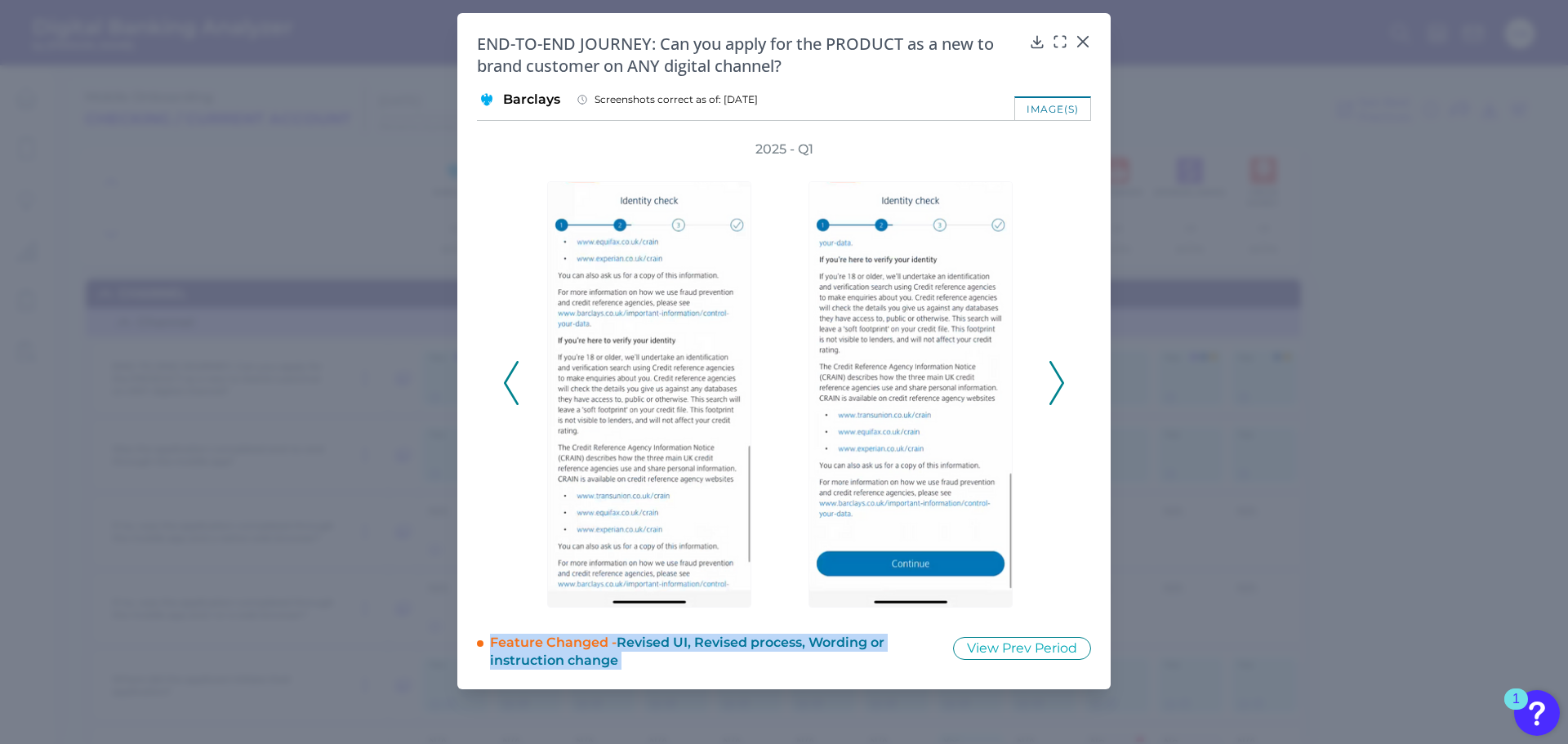
click at [1056, 392] on icon at bounding box center [1056, 382] width 15 height 44
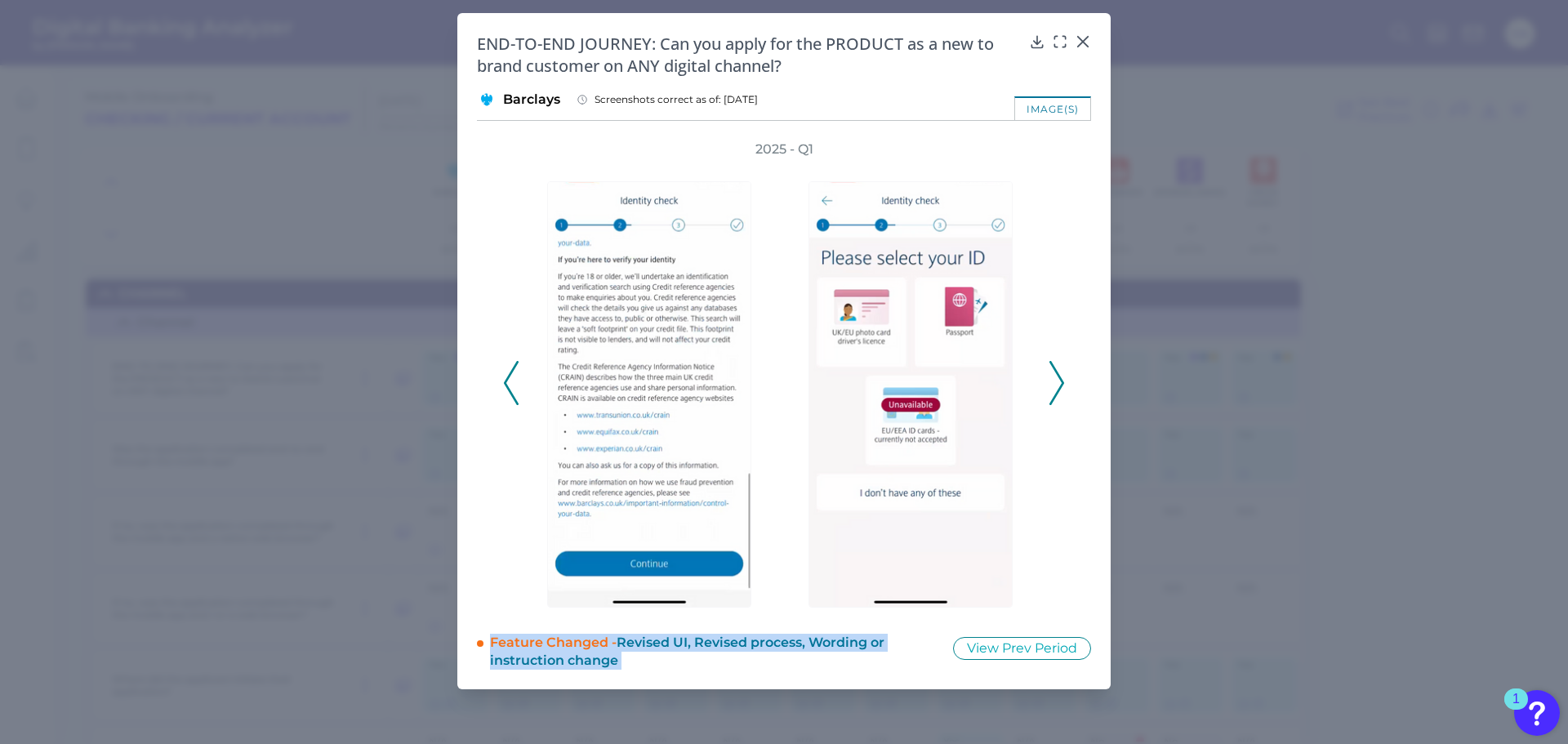
click at [1056, 392] on icon at bounding box center [1056, 382] width 15 height 44
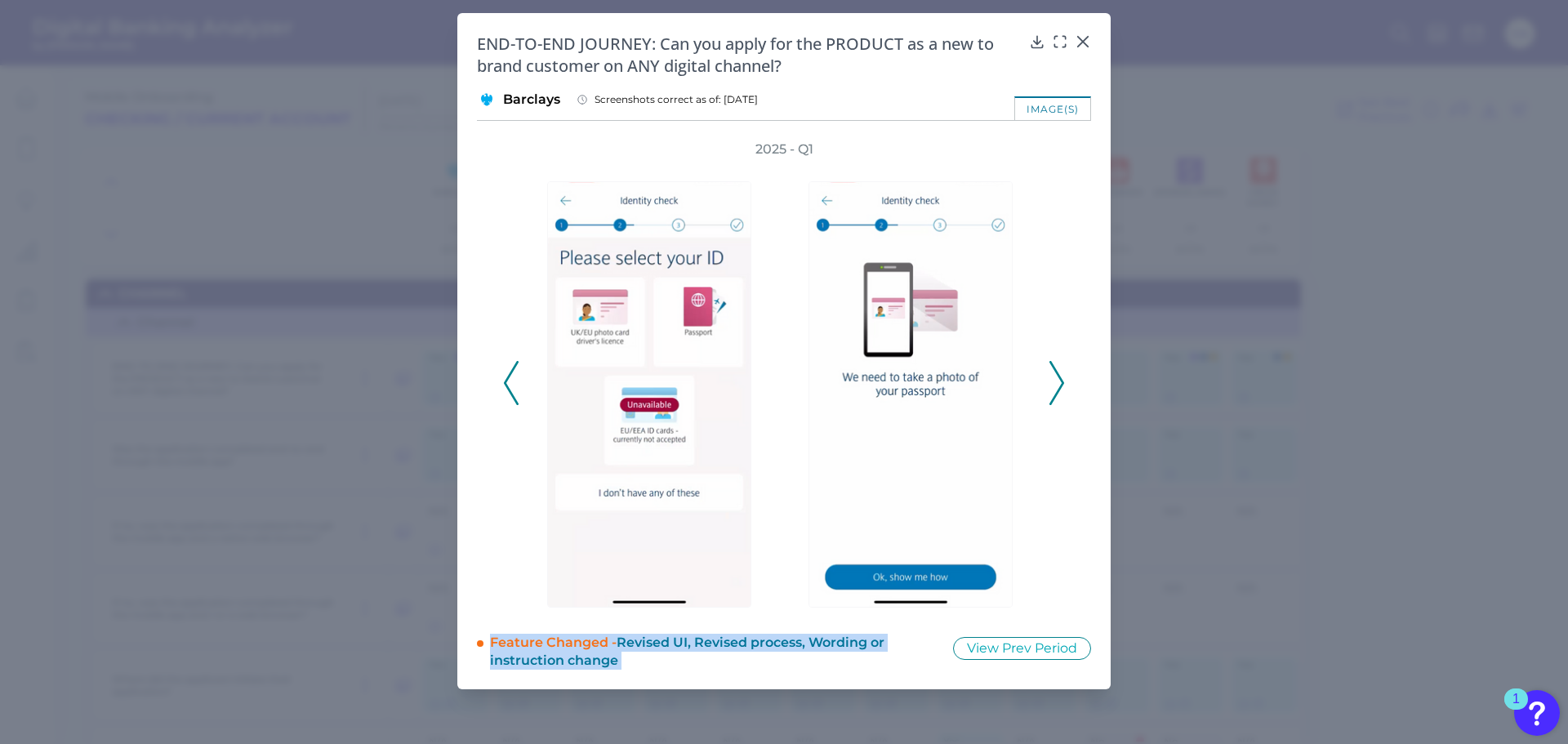
click at [1056, 392] on icon at bounding box center [1056, 382] width 15 height 44
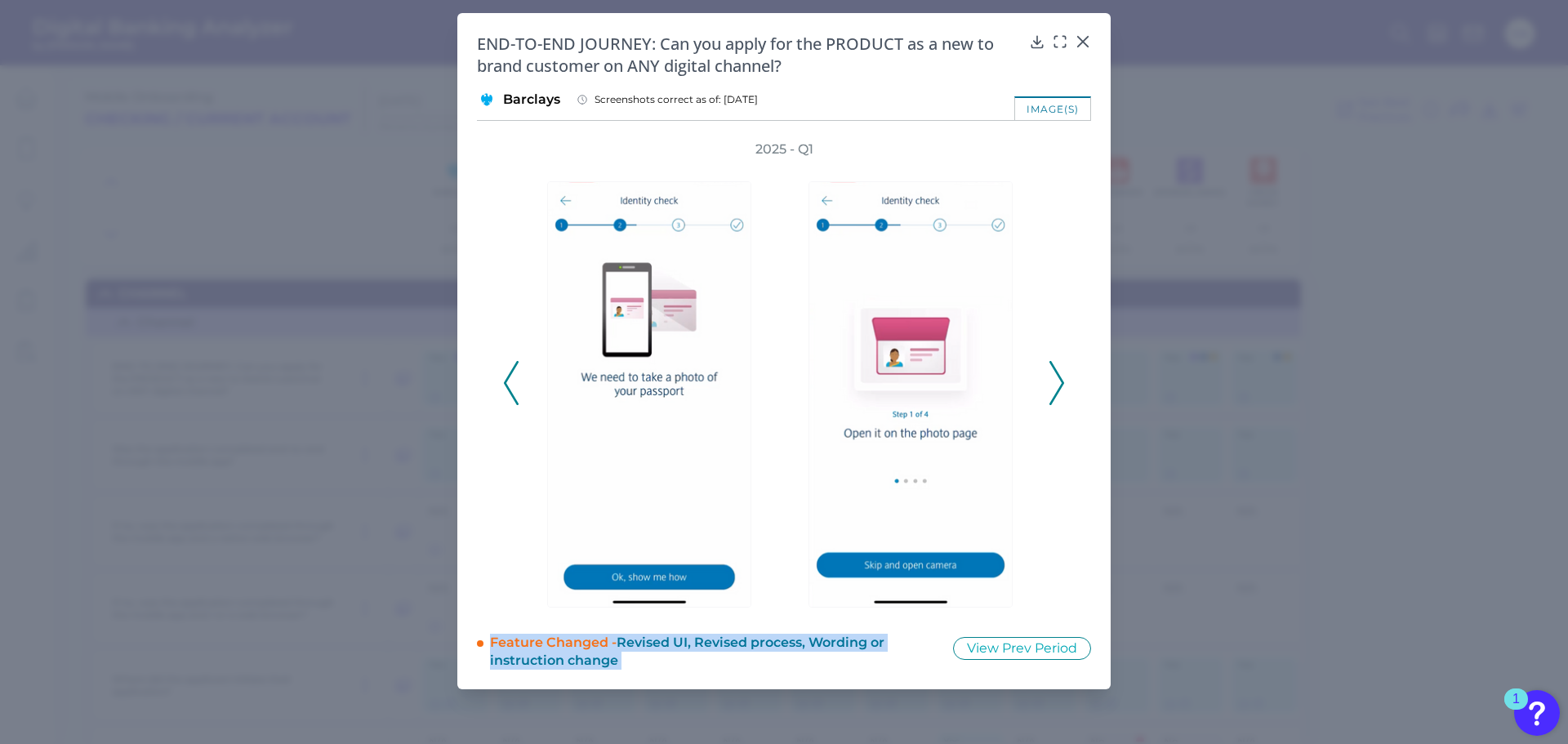
click at [1056, 392] on icon at bounding box center [1056, 382] width 15 height 44
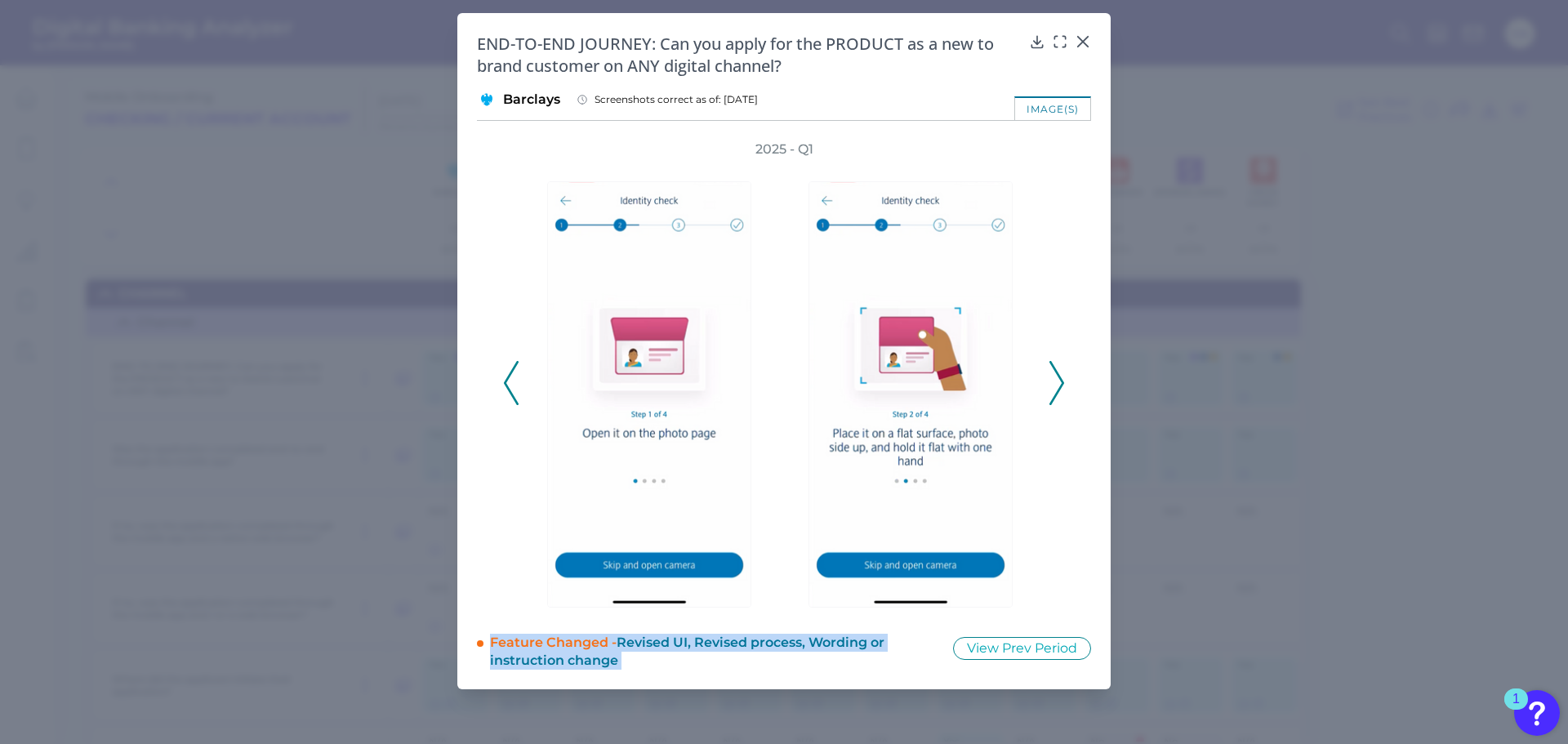
click at [1056, 392] on icon at bounding box center [1056, 382] width 15 height 44
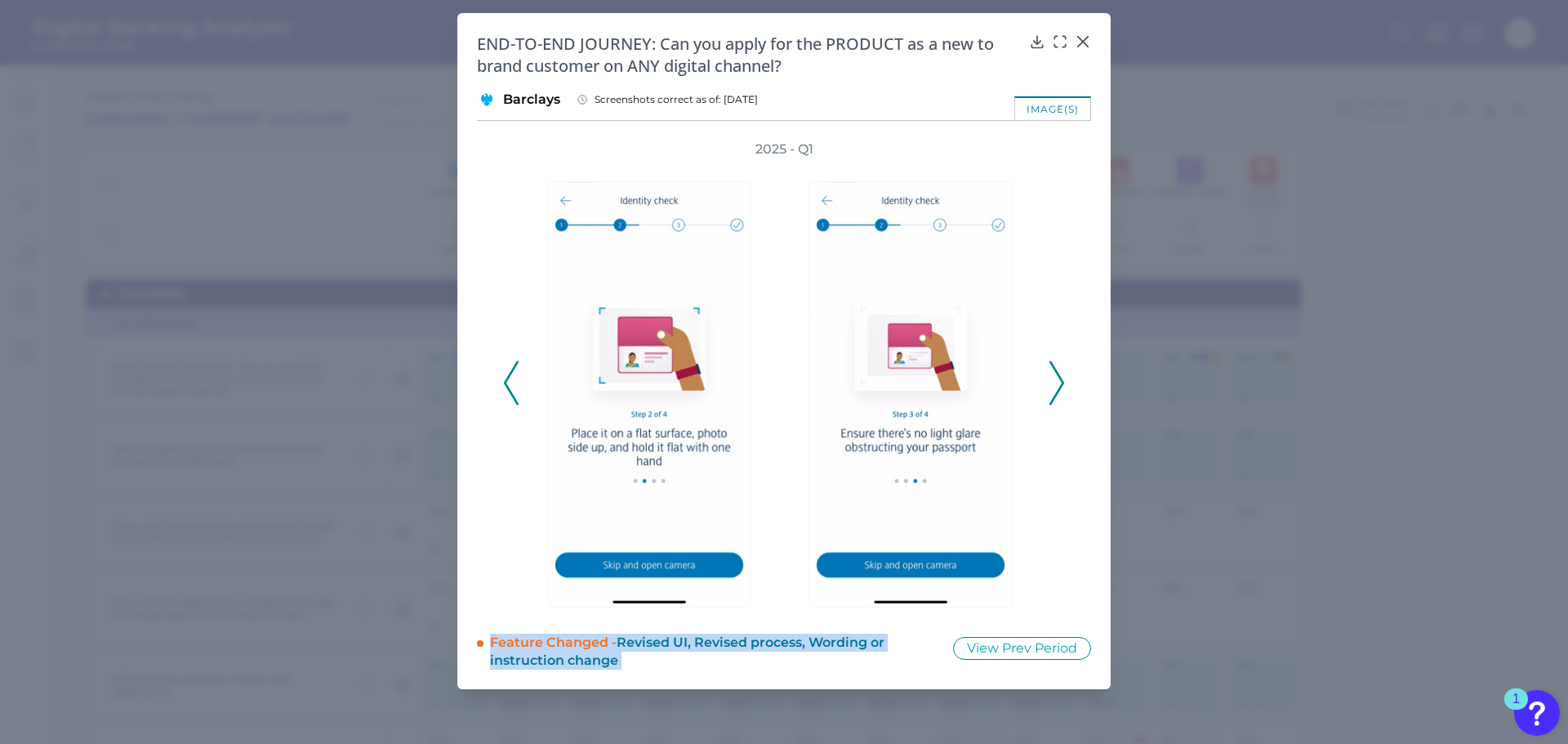
click at [1056, 392] on icon at bounding box center [1056, 382] width 15 height 44
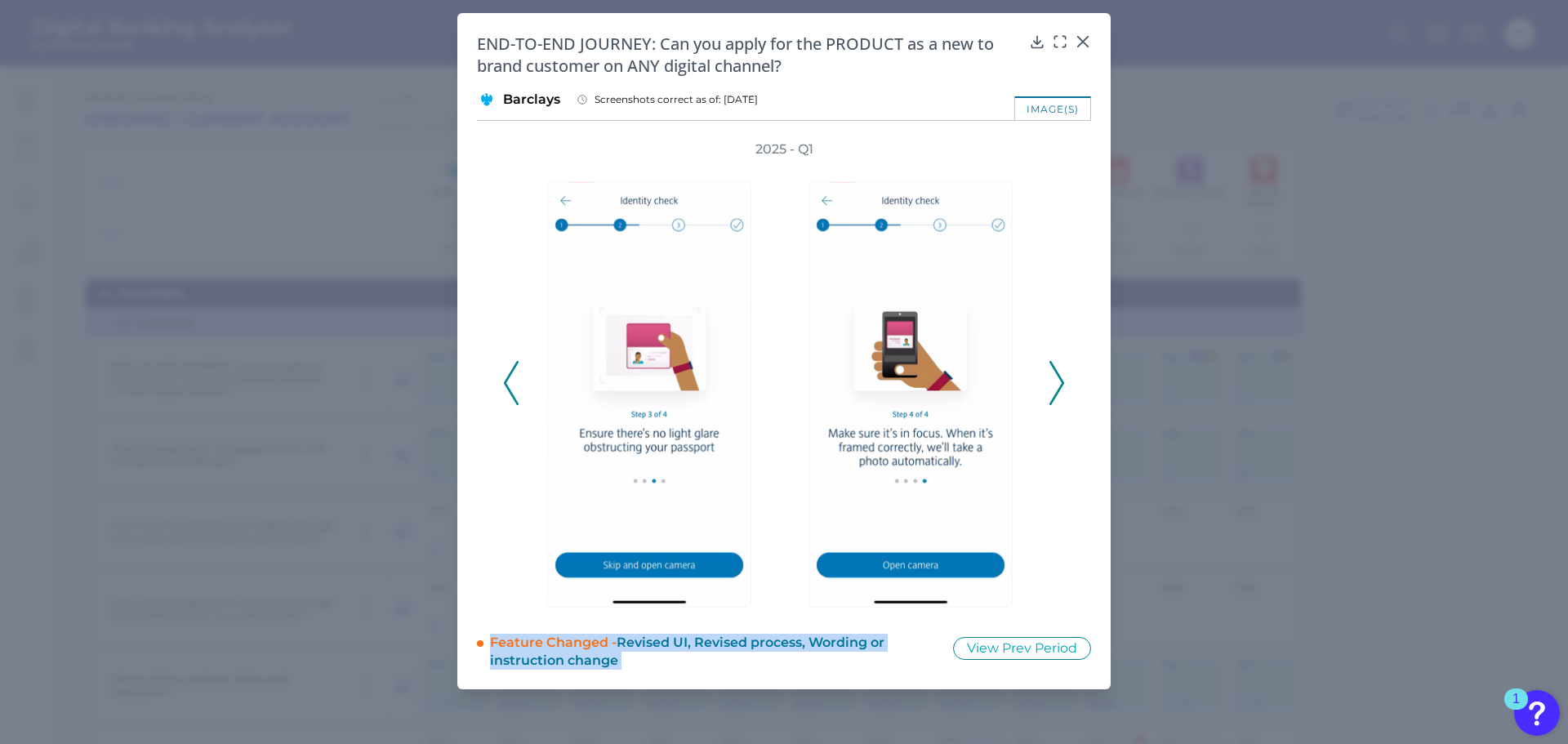
click at [1056, 392] on icon at bounding box center [1056, 382] width 15 height 44
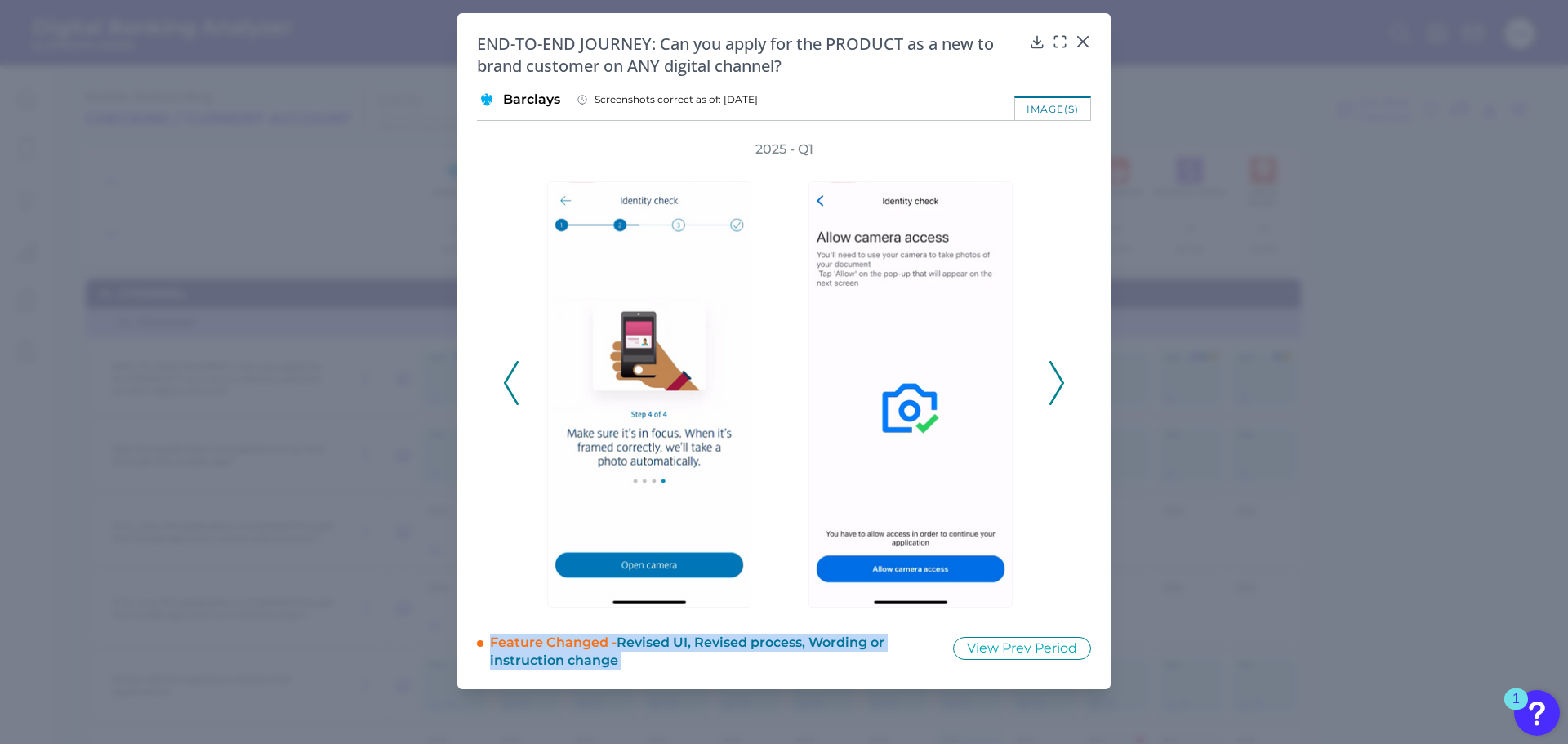
click at [1056, 392] on icon at bounding box center [1056, 382] width 15 height 44
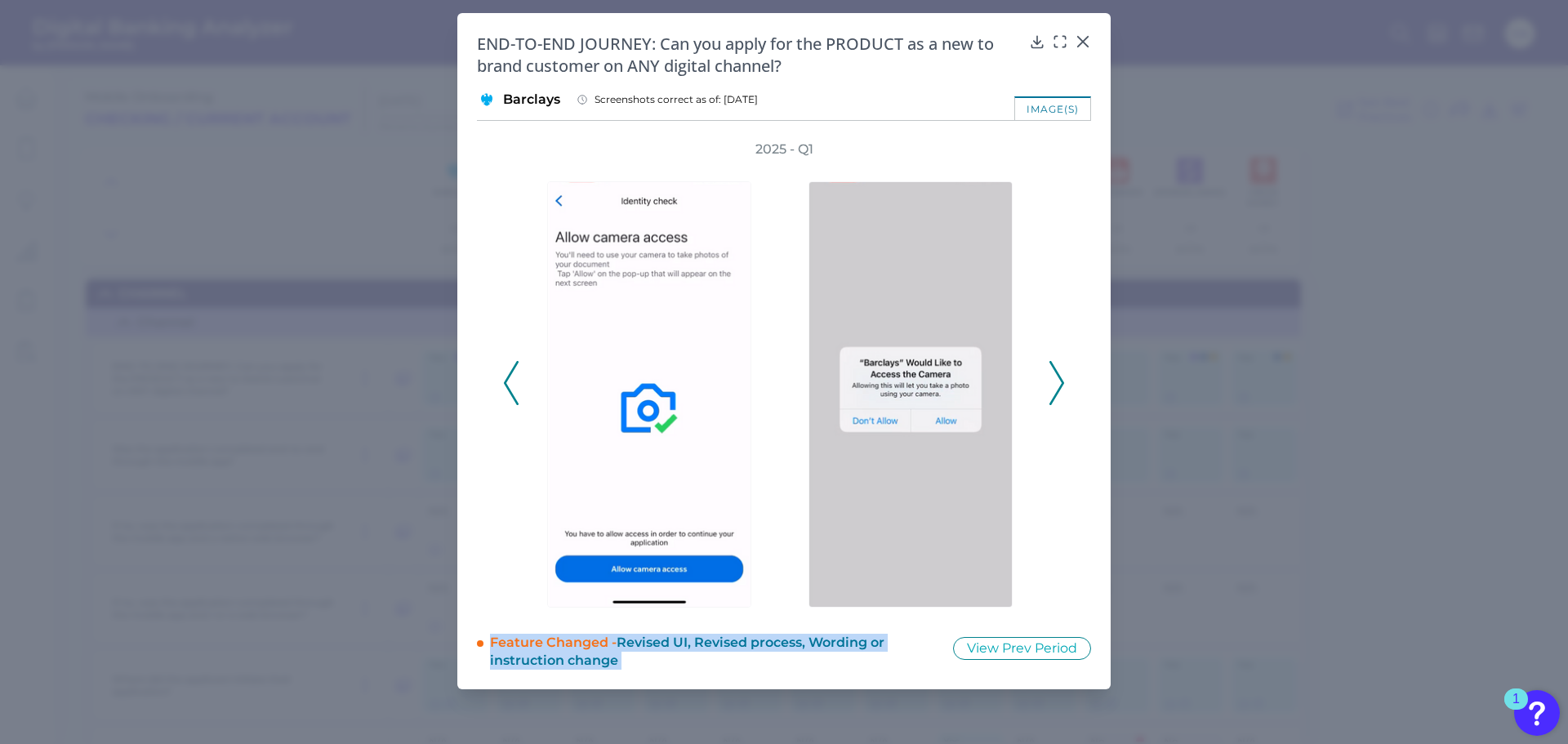
click at [1056, 392] on icon at bounding box center [1056, 382] width 15 height 44
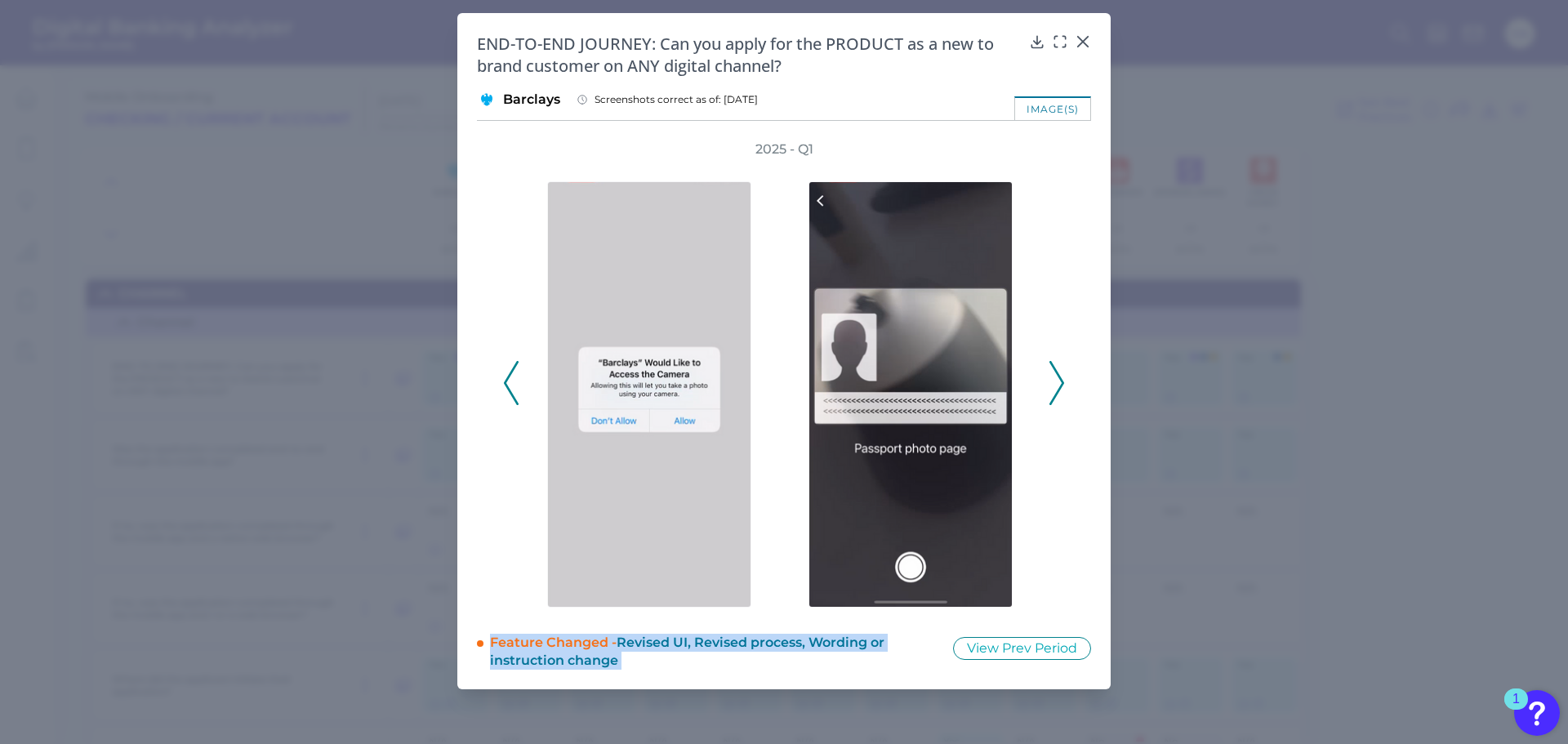
click at [1056, 392] on icon at bounding box center [1056, 382] width 15 height 44
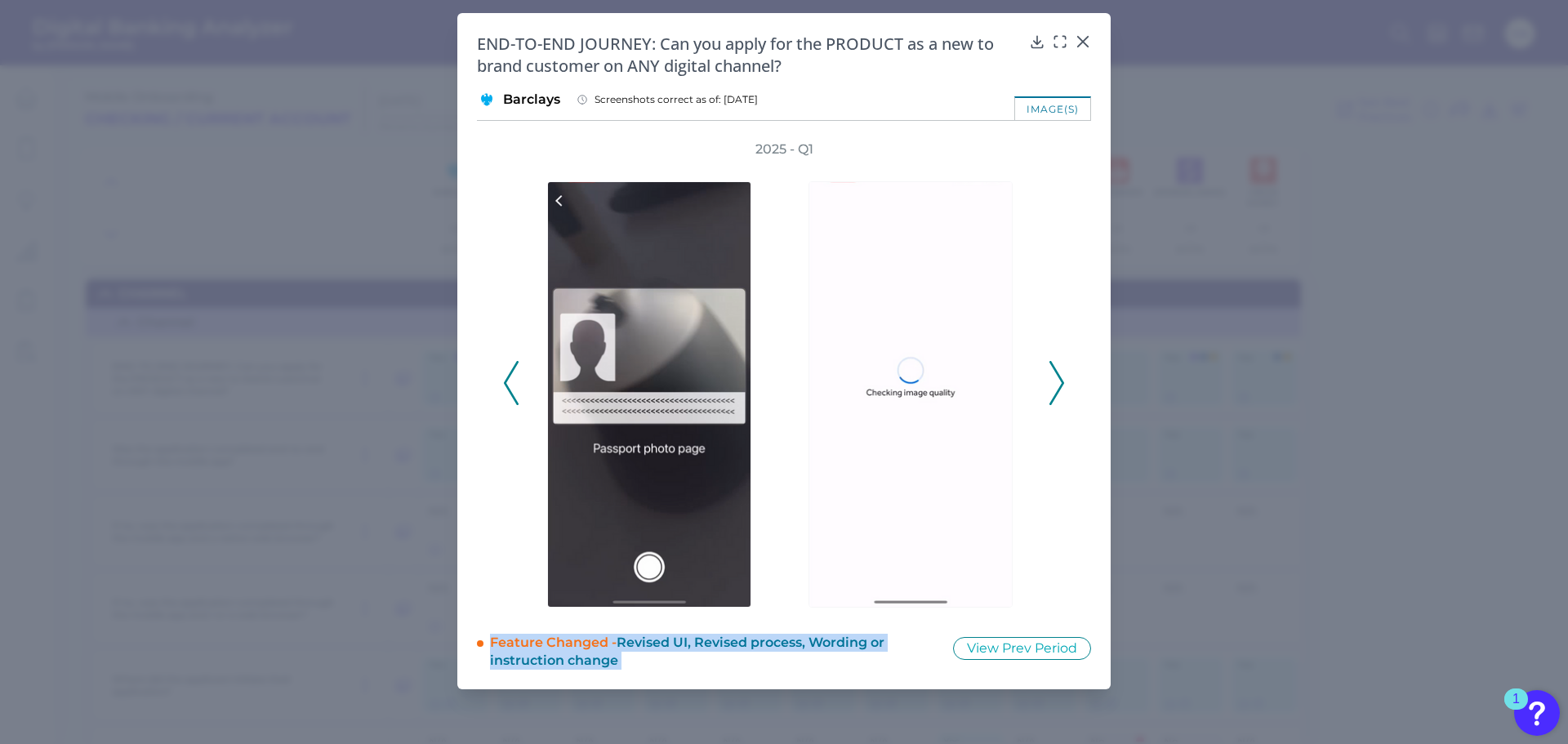
click at [1056, 392] on icon at bounding box center [1056, 382] width 15 height 44
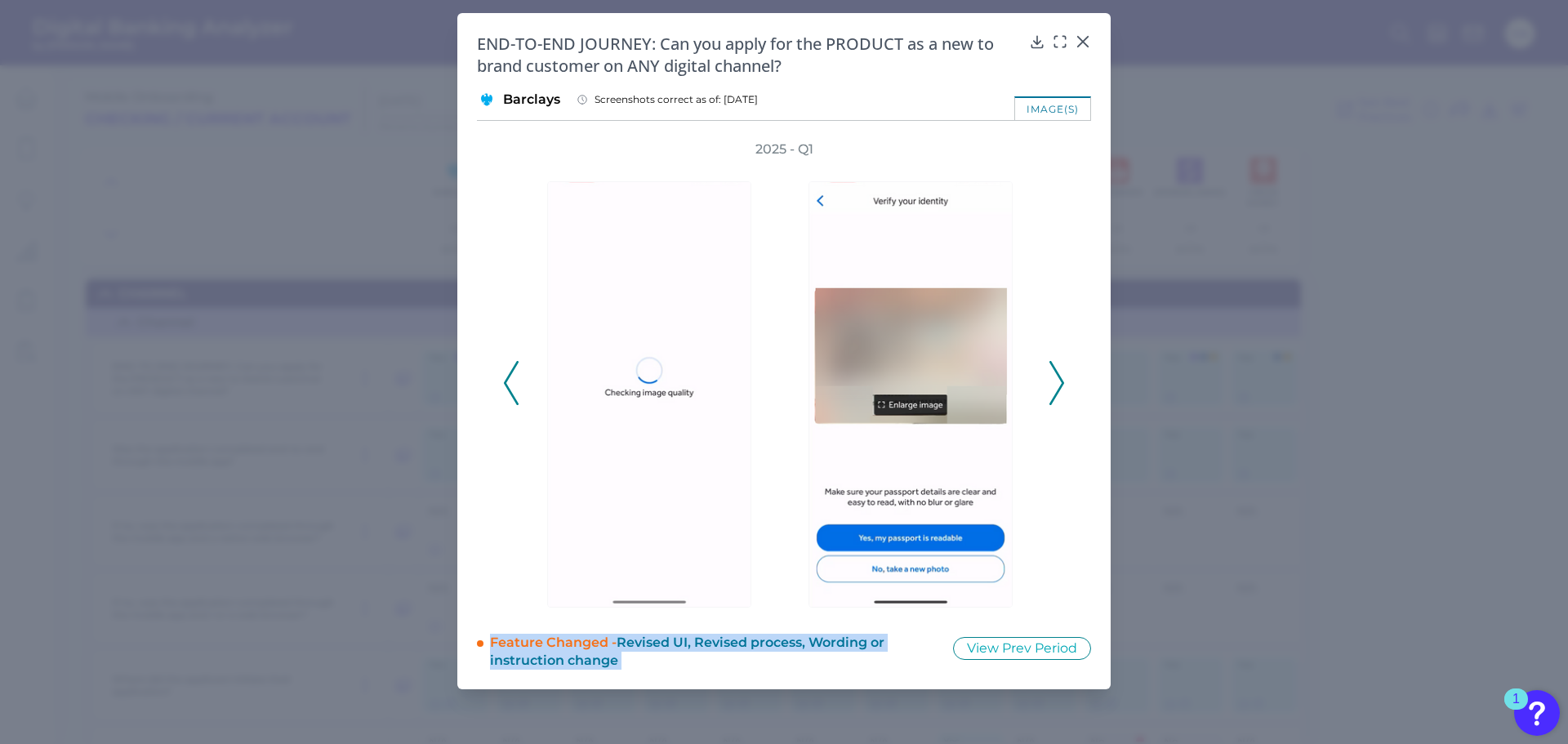
click at [1056, 392] on icon at bounding box center [1056, 382] width 15 height 44
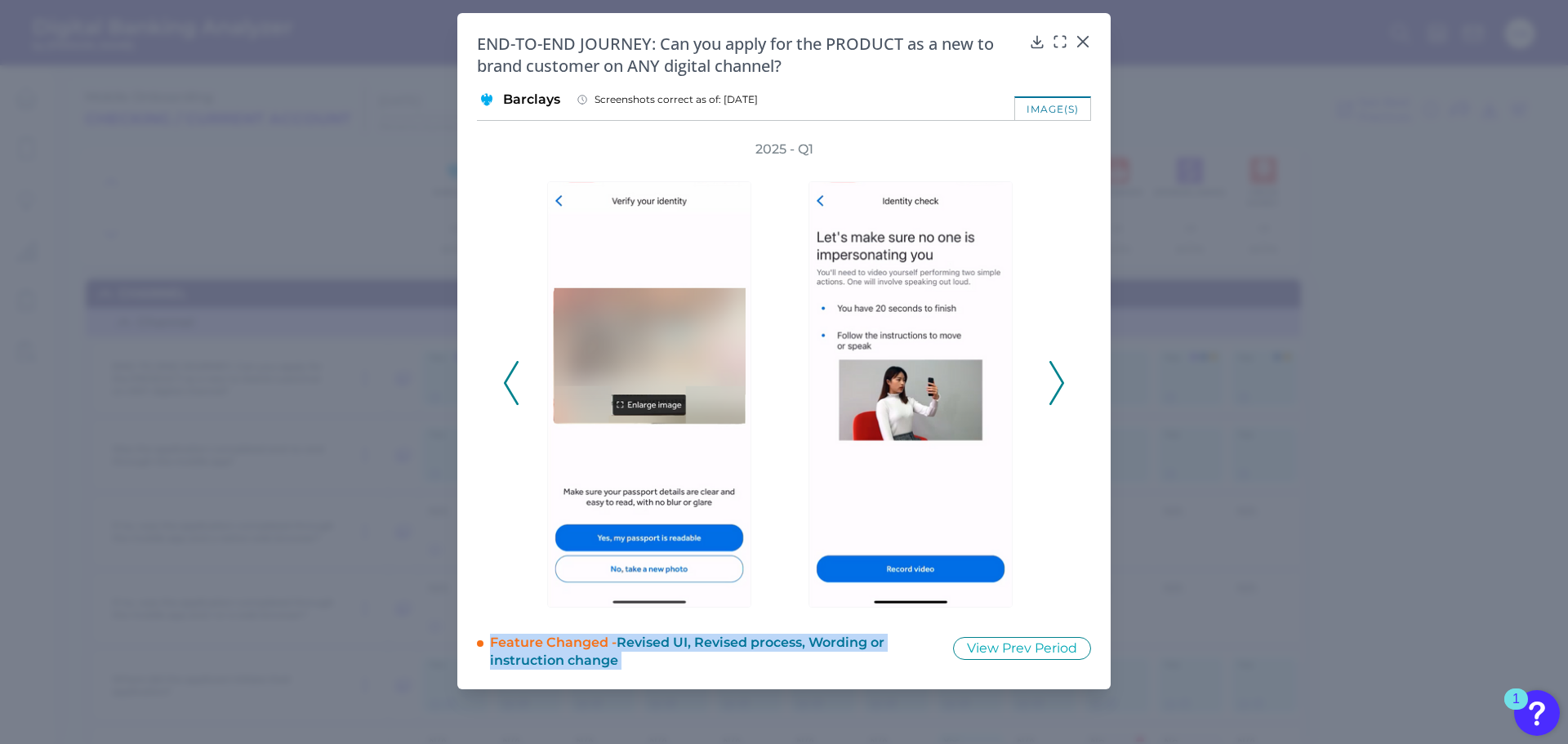
click at [1056, 392] on icon at bounding box center [1056, 382] width 15 height 44
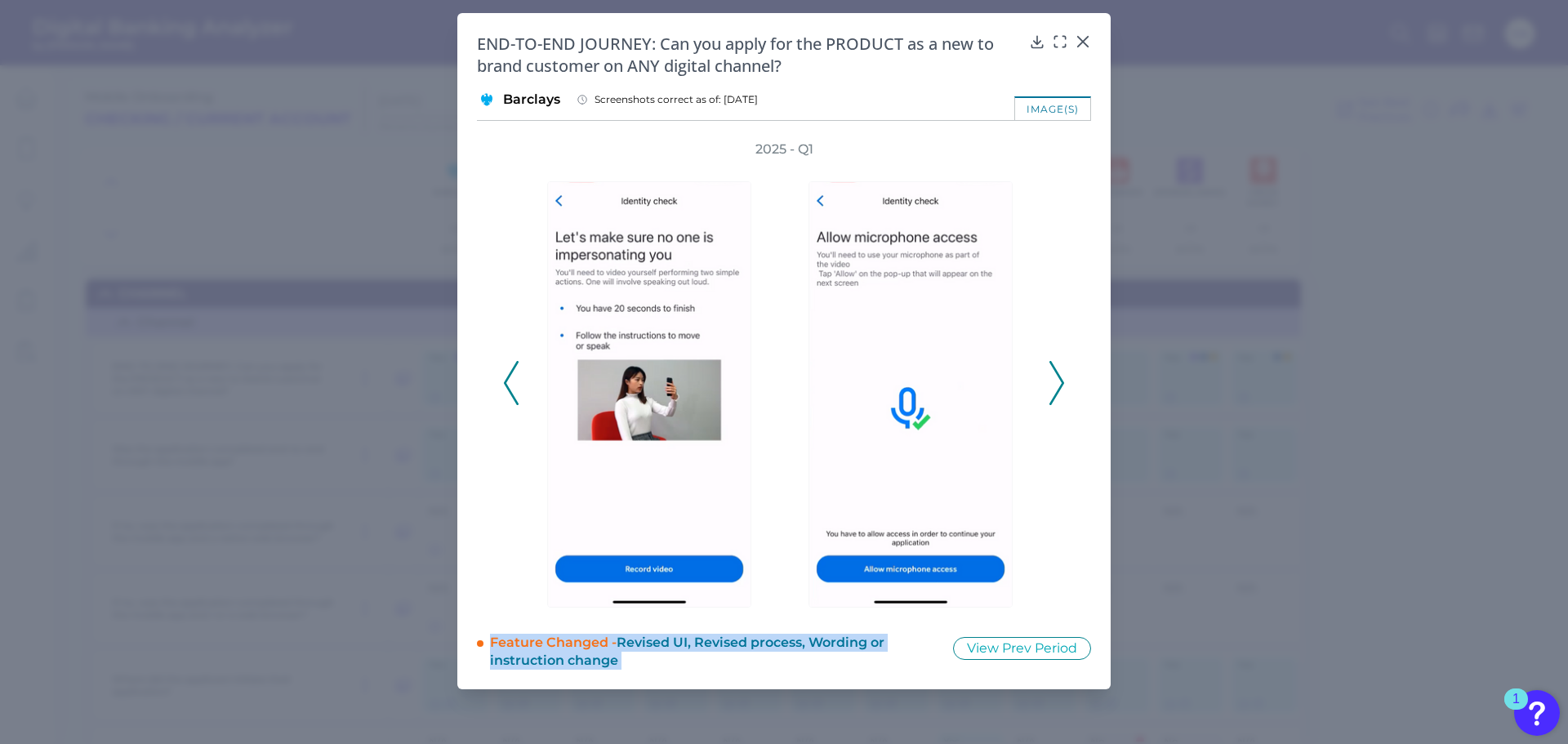
click at [1056, 392] on icon at bounding box center [1056, 382] width 15 height 44
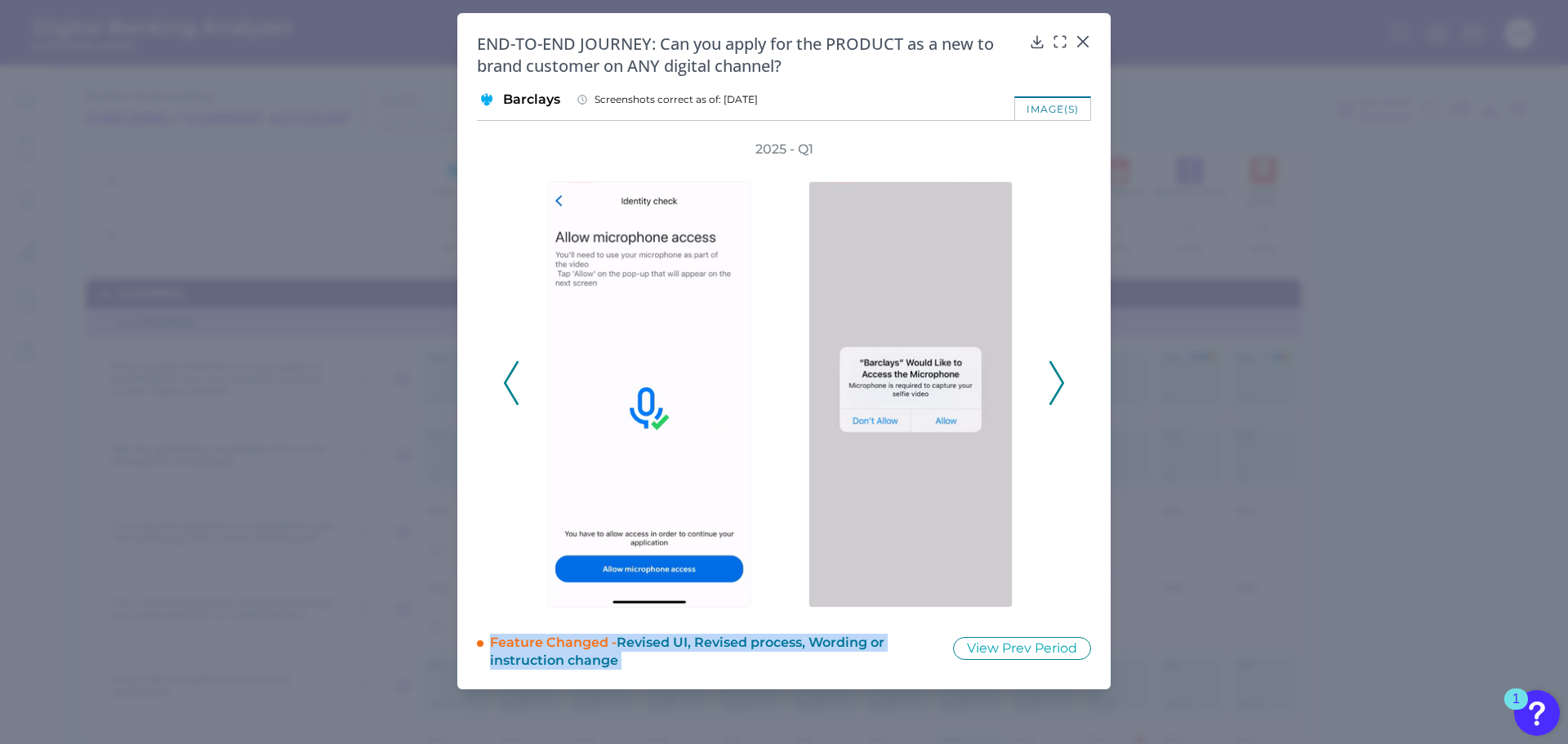
click at [1056, 392] on icon at bounding box center [1056, 382] width 15 height 44
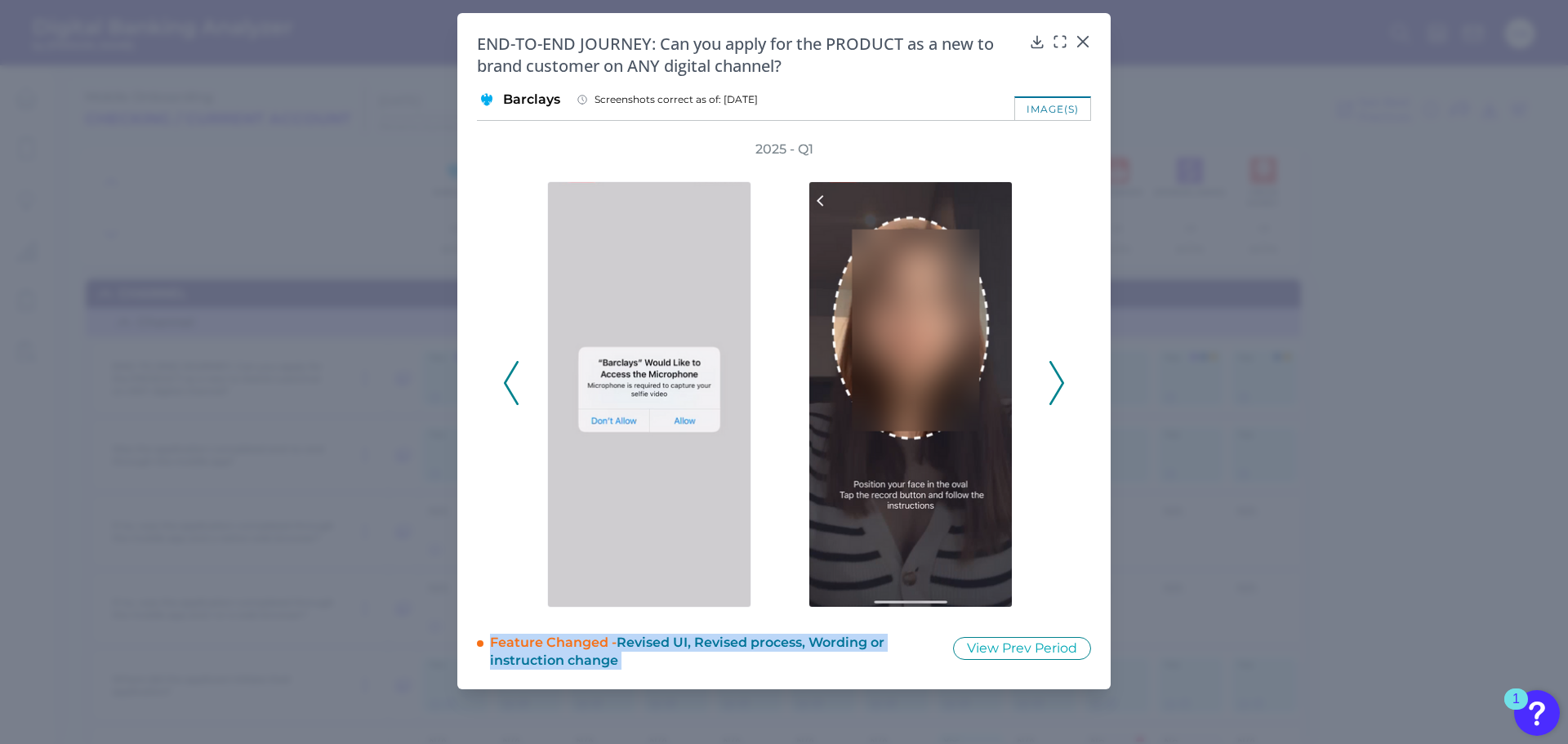
click at [1056, 392] on icon at bounding box center [1056, 382] width 15 height 44
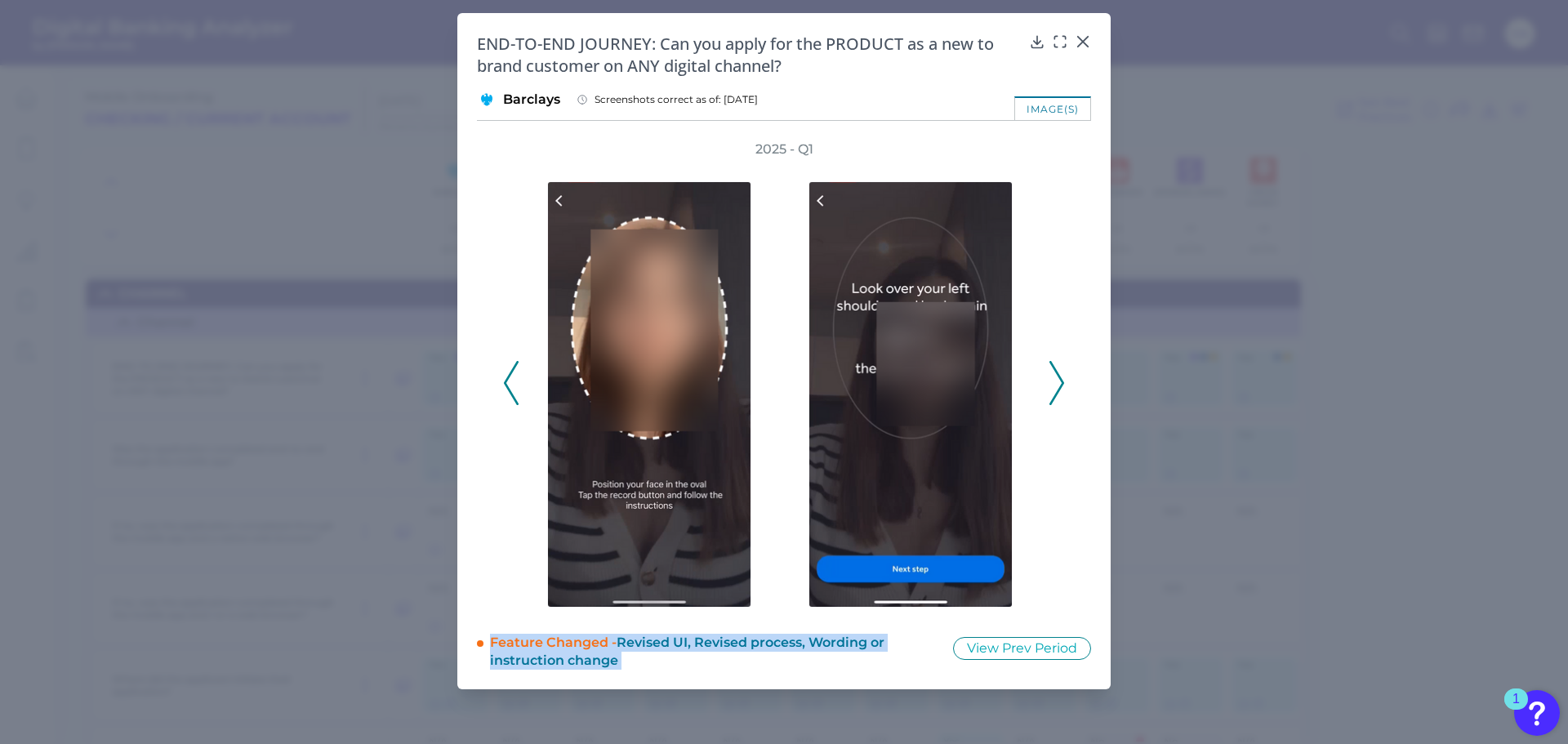
click at [1056, 392] on icon at bounding box center [1056, 382] width 15 height 44
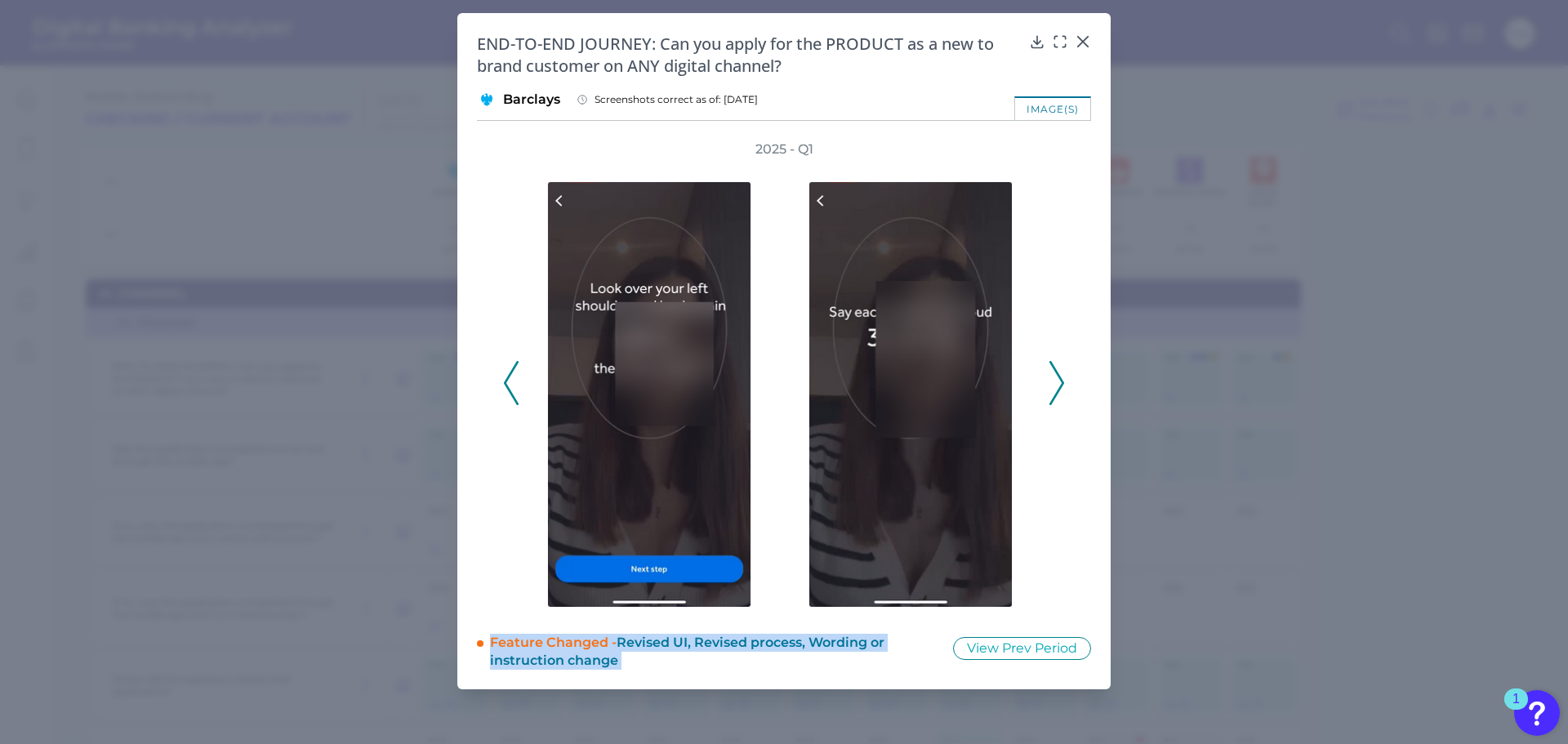
click at [1056, 392] on icon at bounding box center [1056, 382] width 15 height 44
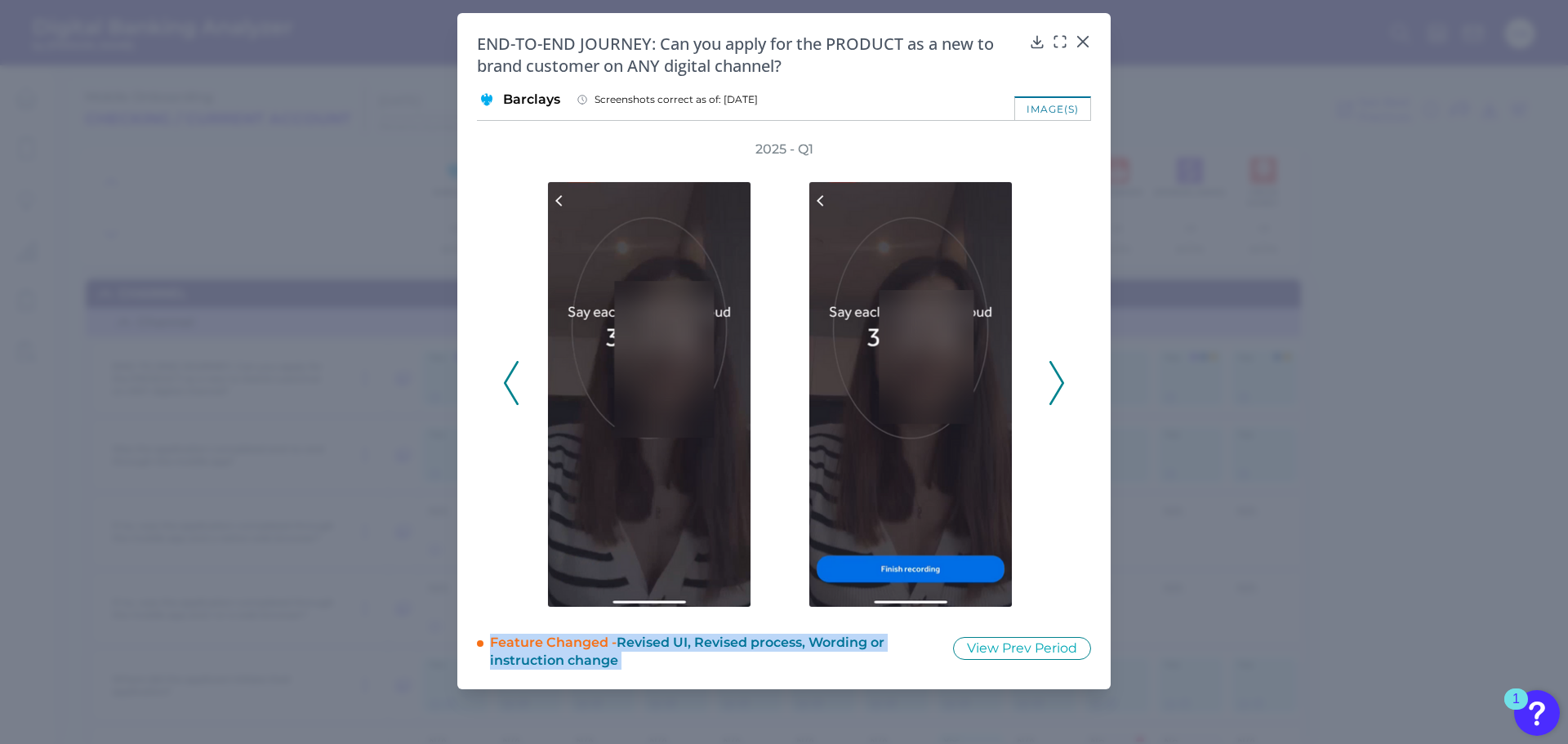
click at [1056, 392] on icon at bounding box center [1056, 382] width 15 height 44
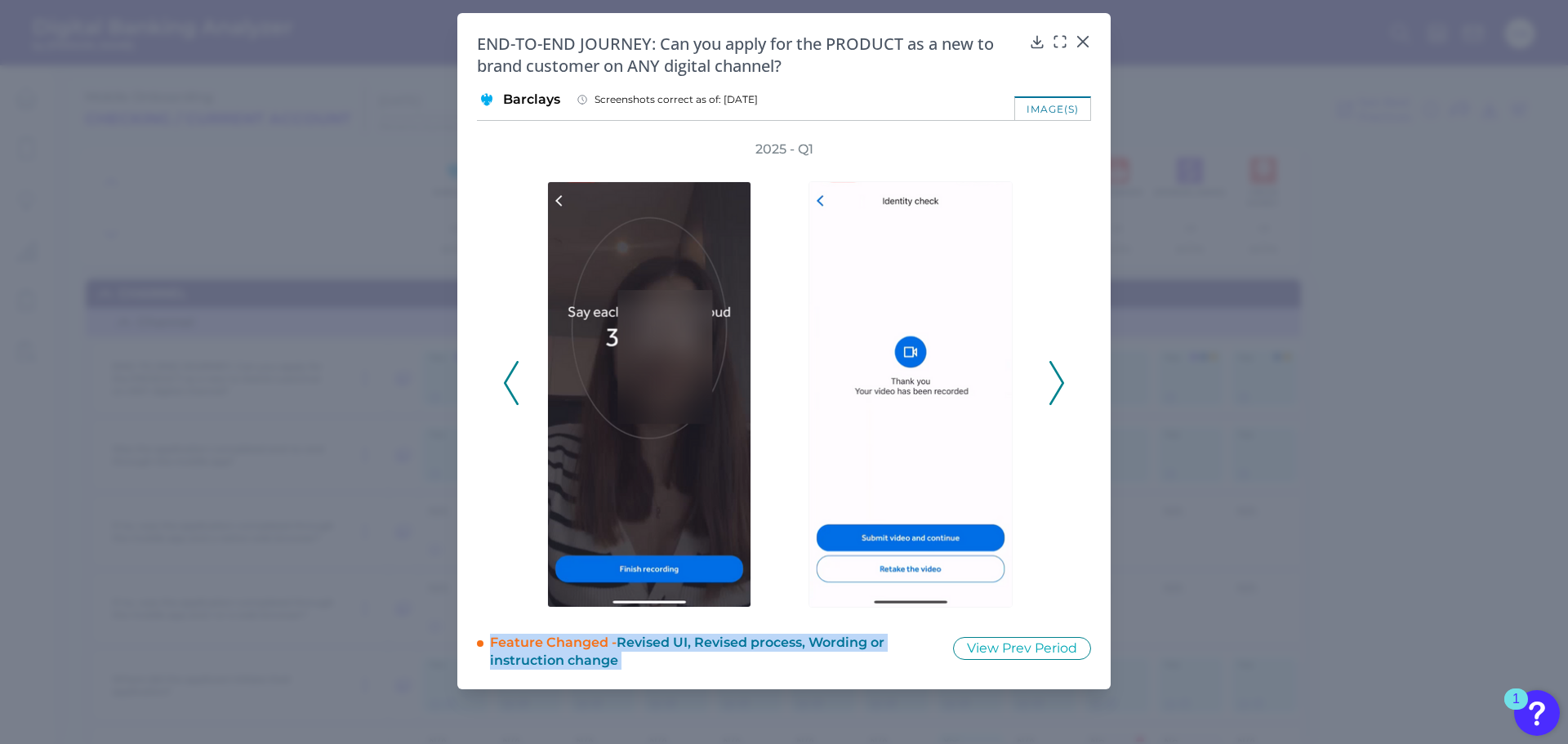
click at [1056, 392] on icon at bounding box center [1056, 382] width 15 height 44
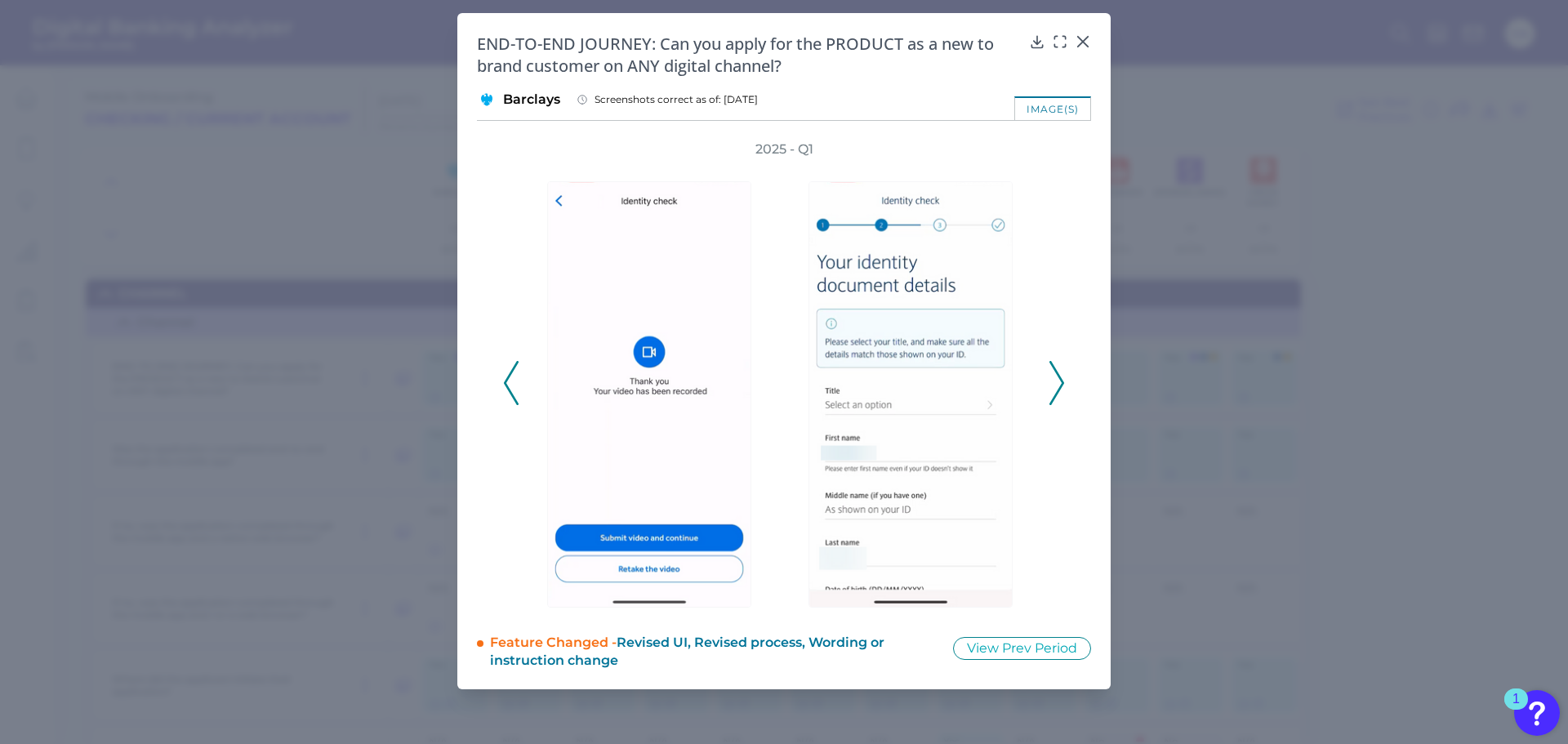
click at [488, 390] on div "2025 - Q1" at bounding box center [784, 374] width 614 height 467
click at [512, 387] on icon at bounding box center [511, 382] width 15 height 44
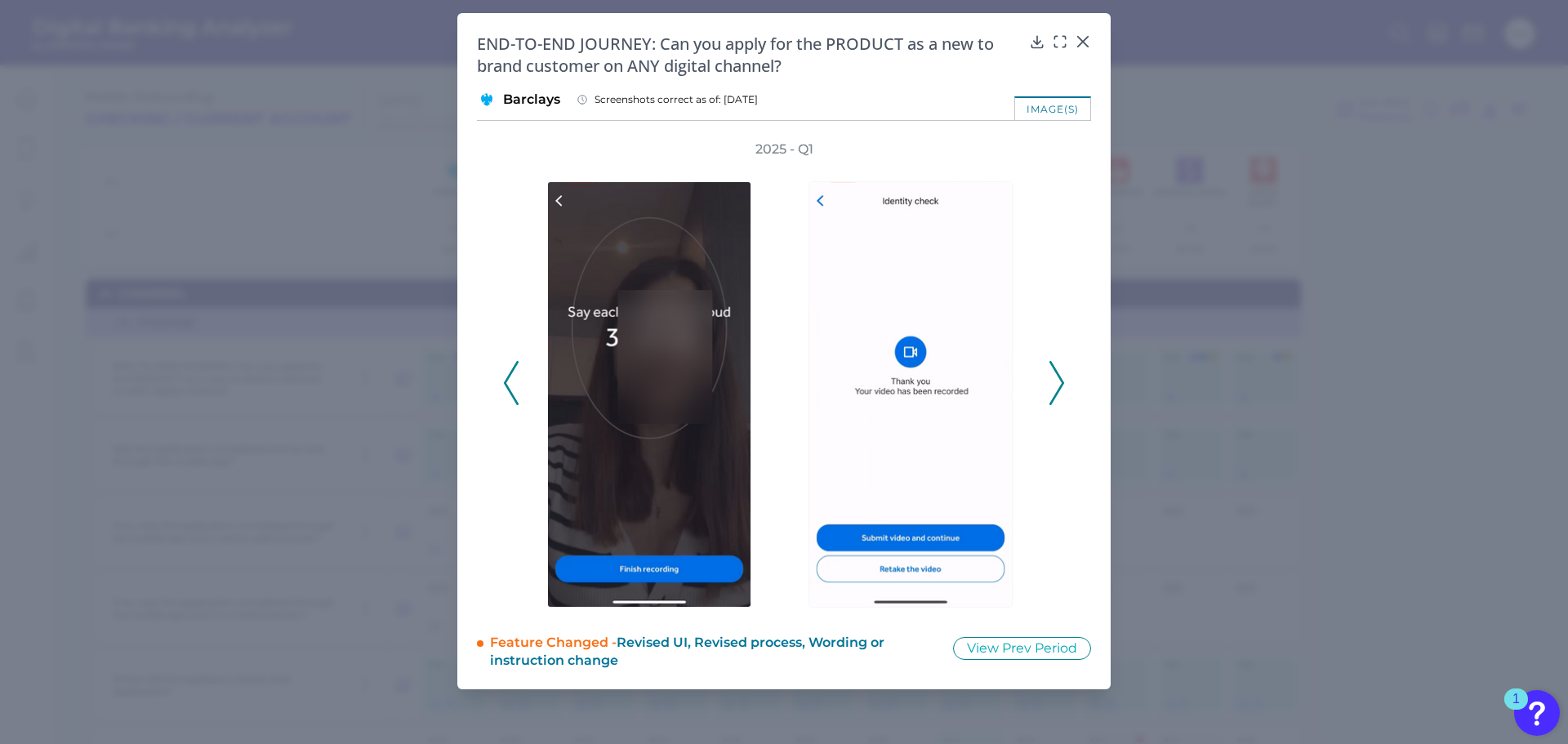
click at [512, 387] on icon at bounding box center [511, 382] width 15 height 44
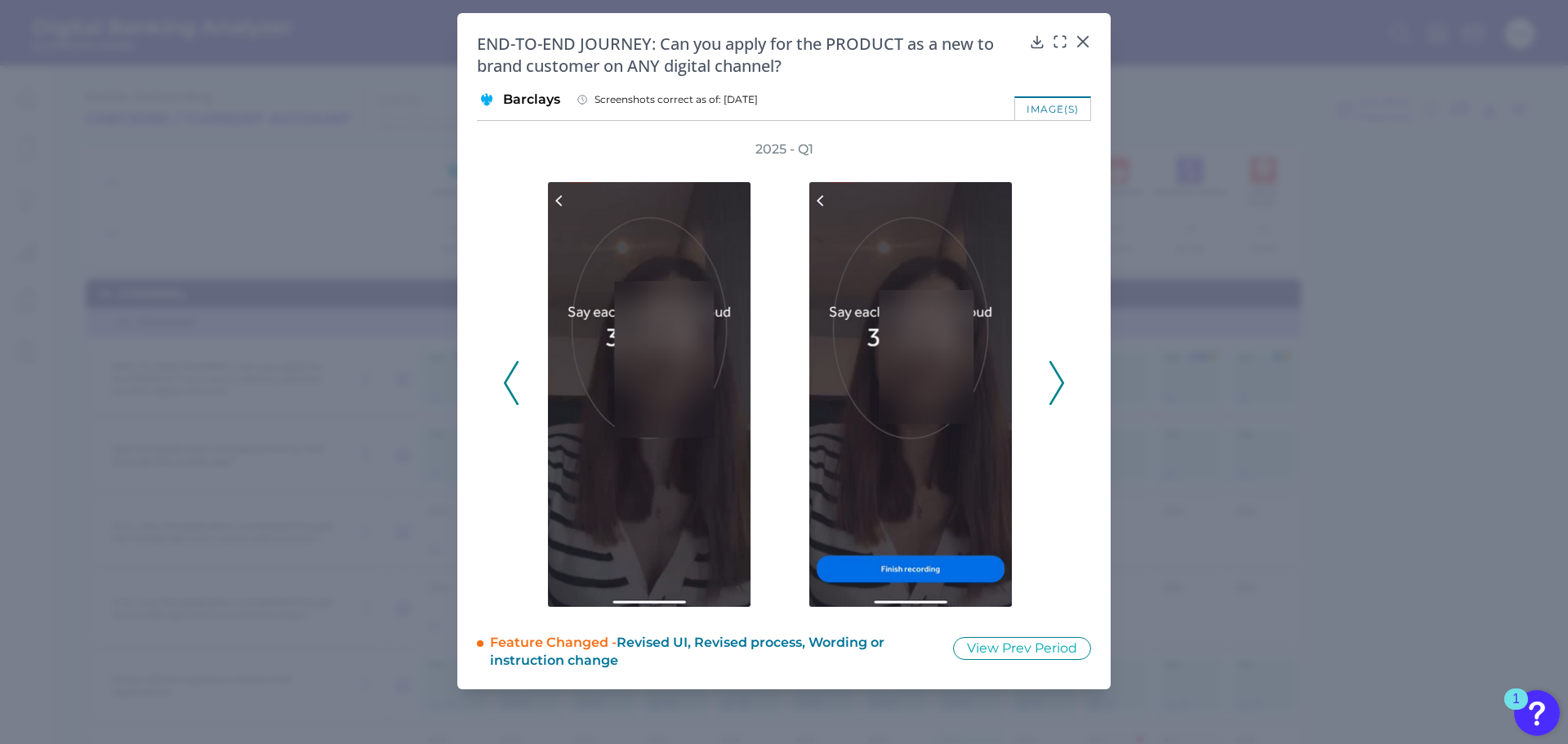
click at [1060, 389] on polyline at bounding box center [1056, 382] width 12 height 42
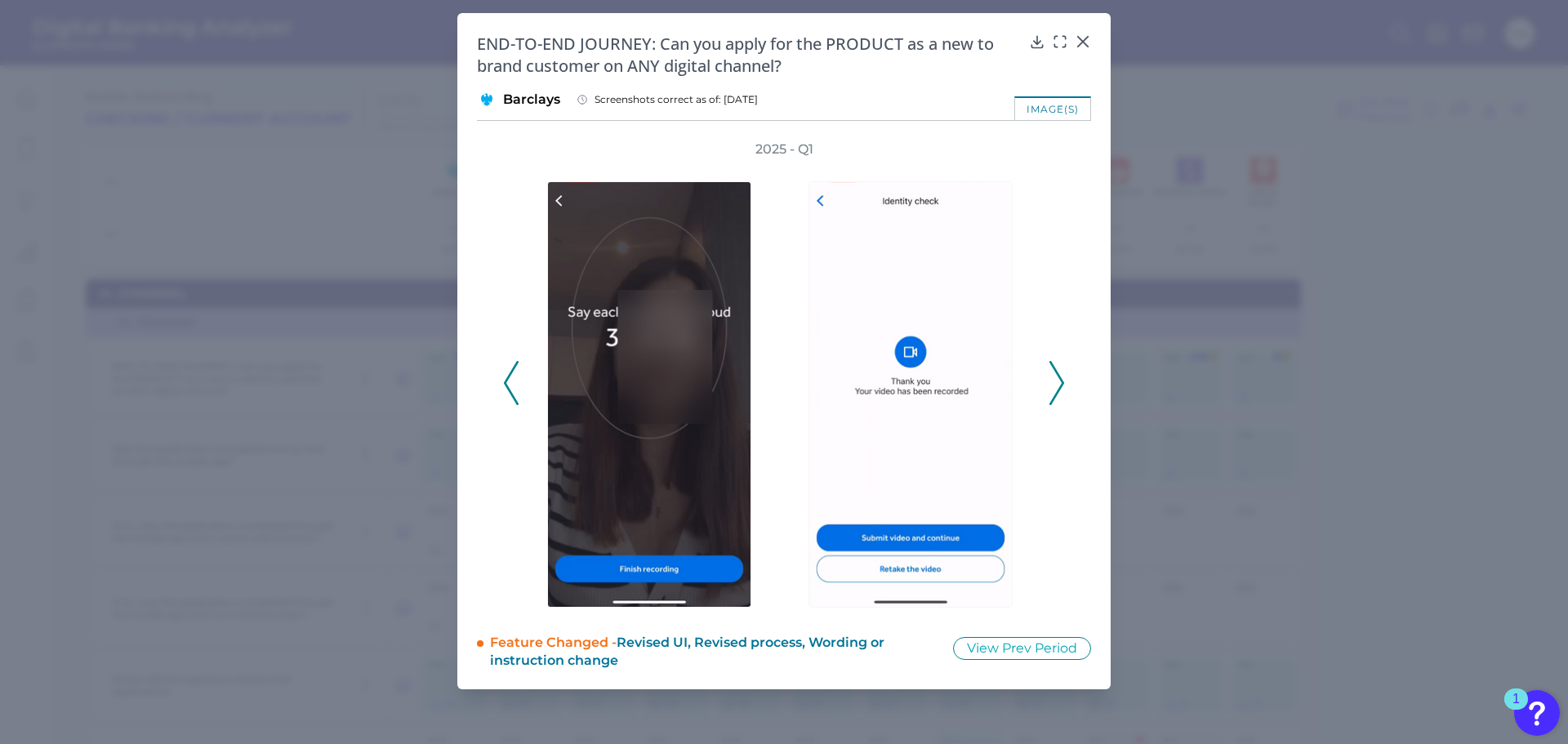
click at [1060, 389] on polyline at bounding box center [1056, 382] width 12 height 42
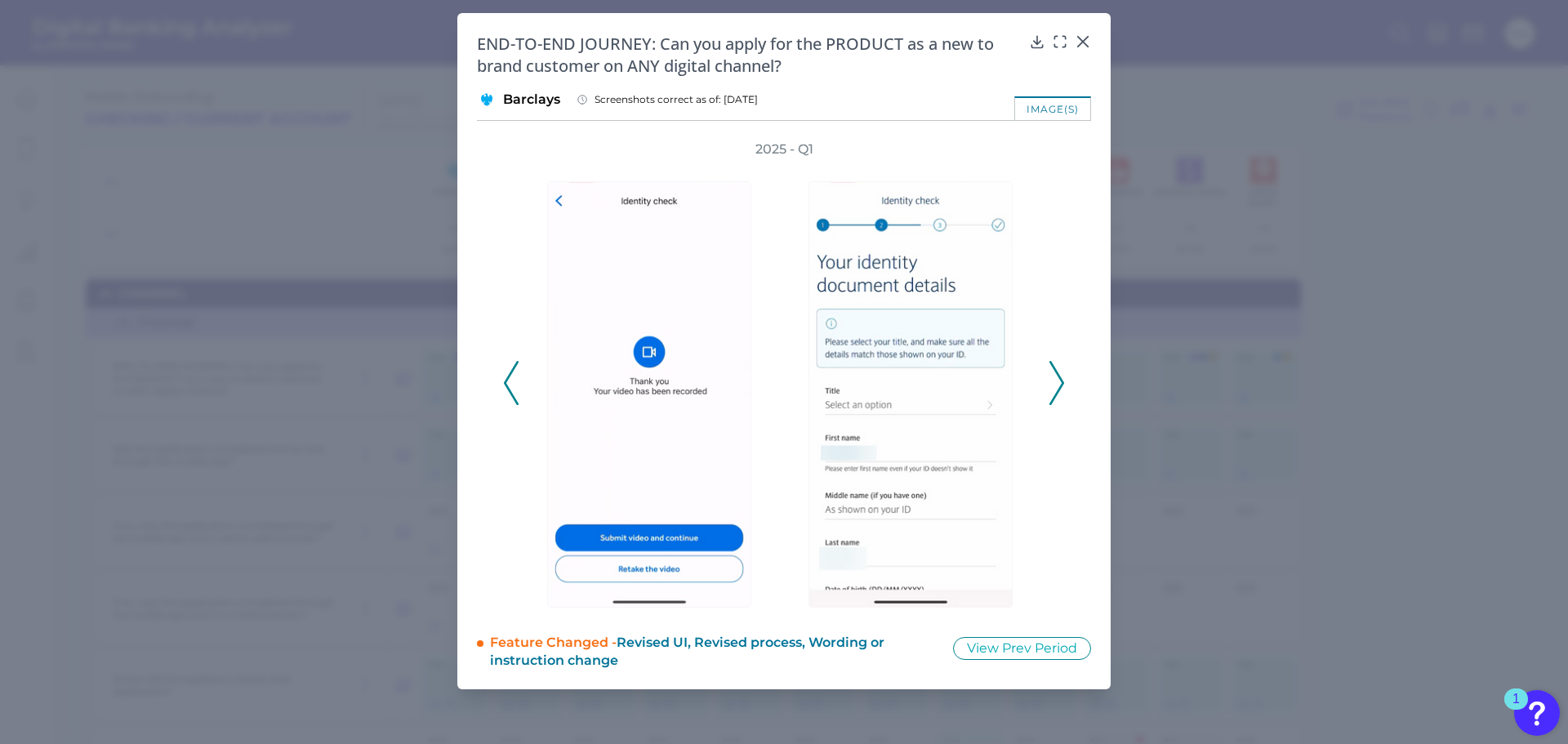
click at [1060, 389] on polyline at bounding box center [1056, 382] width 12 height 42
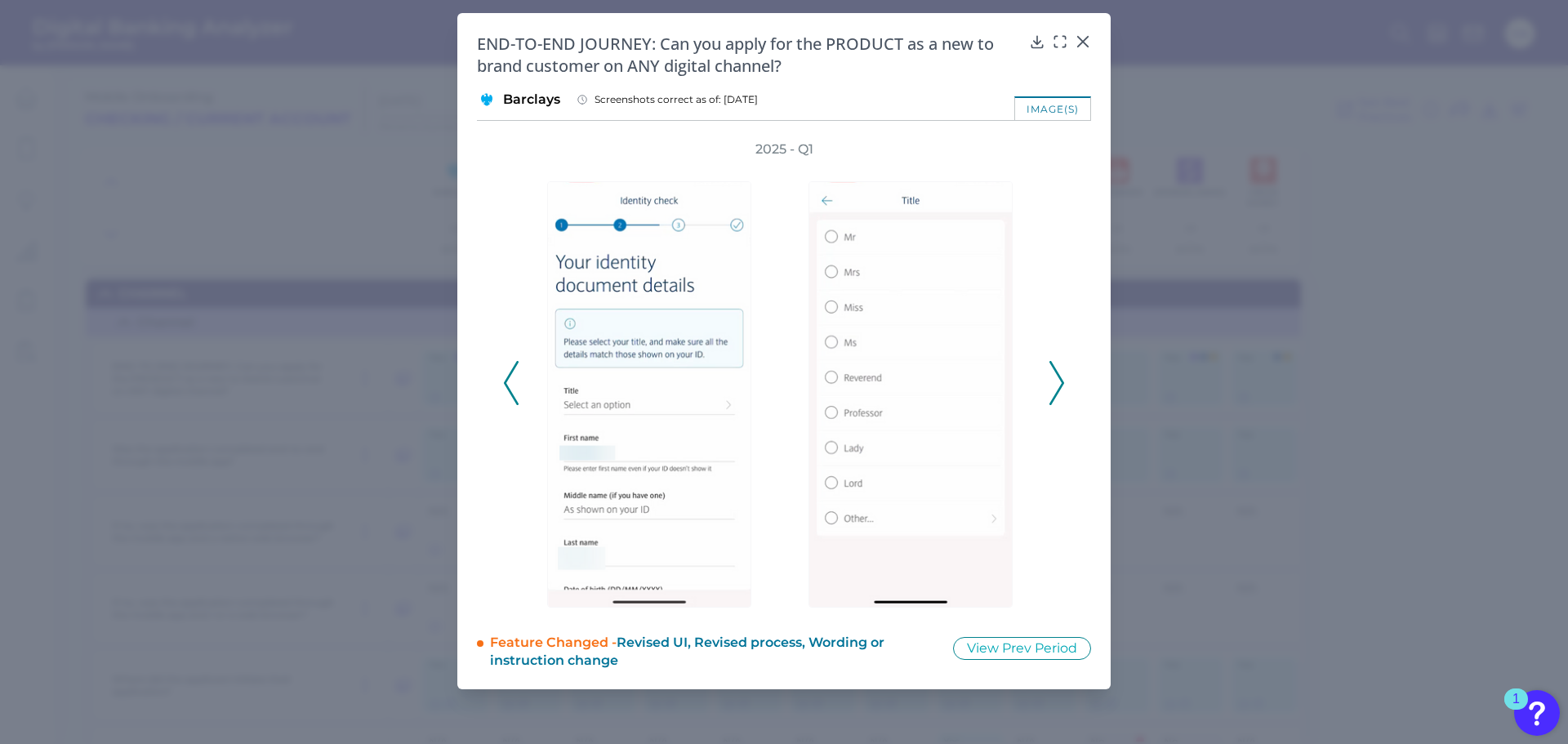
click at [1060, 389] on polyline at bounding box center [1056, 382] width 12 height 42
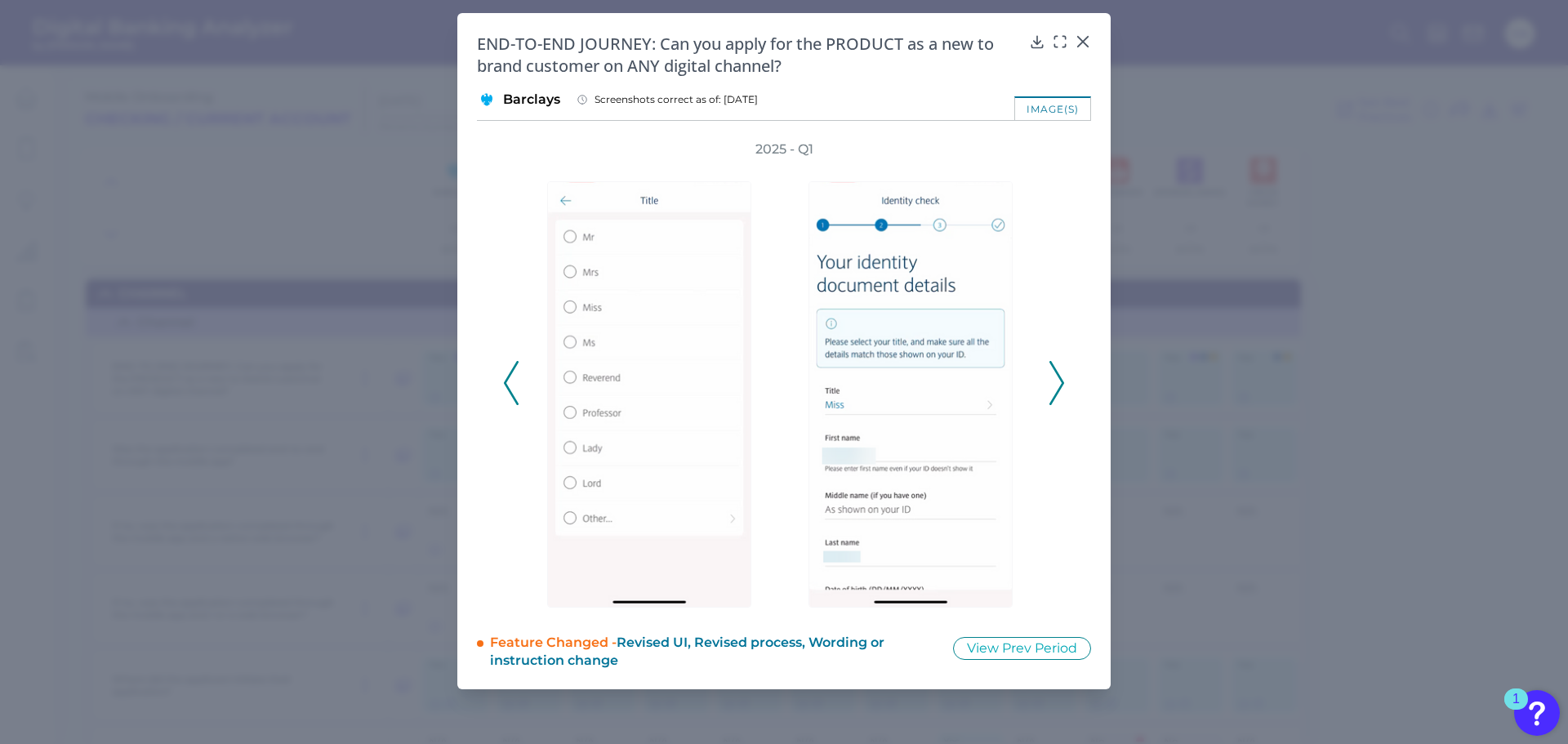
click at [1060, 389] on polyline at bounding box center [1056, 382] width 12 height 42
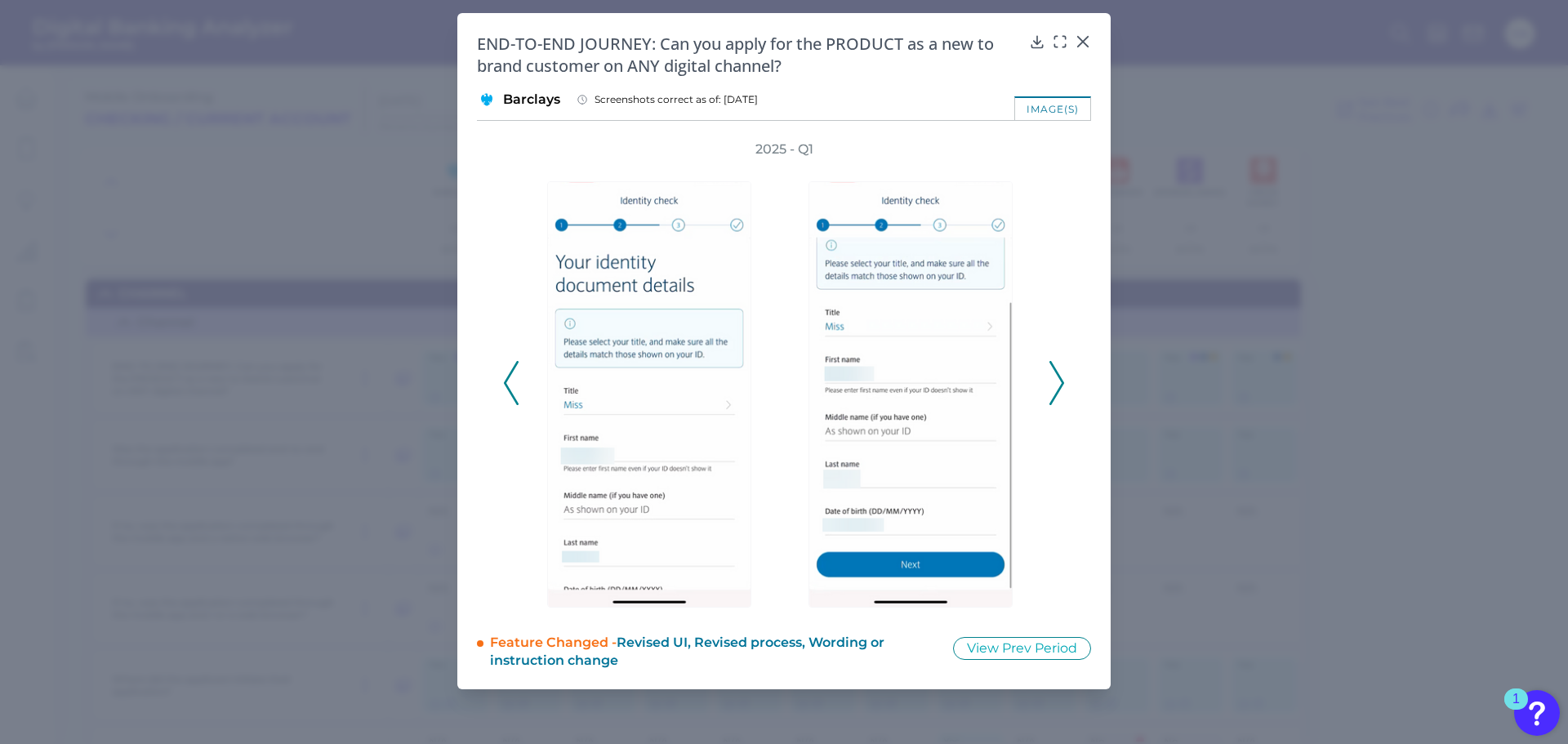
click at [1057, 380] on icon at bounding box center [1056, 382] width 15 height 44
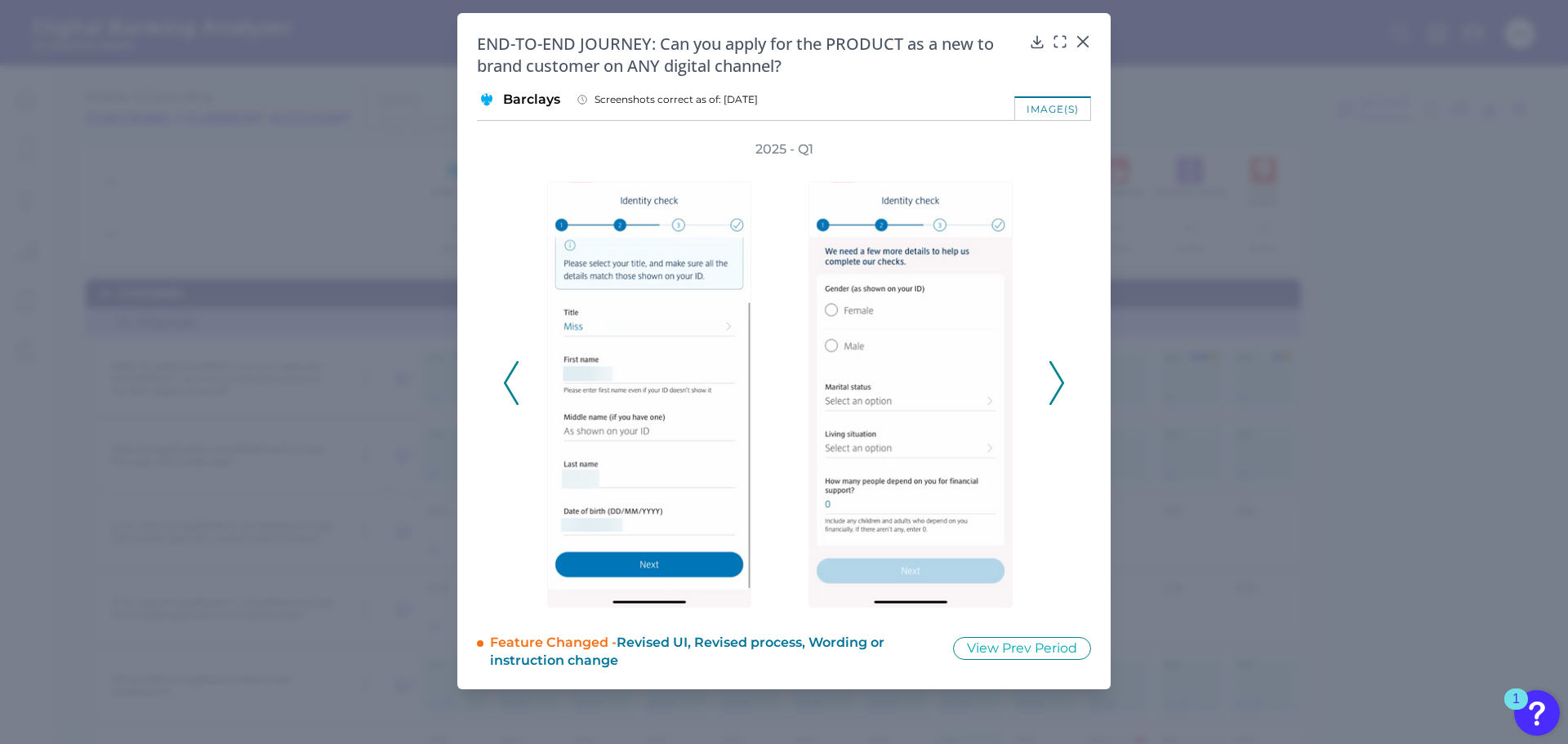
click at [1057, 380] on icon at bounding box center [1056, 382] width 15 height 44
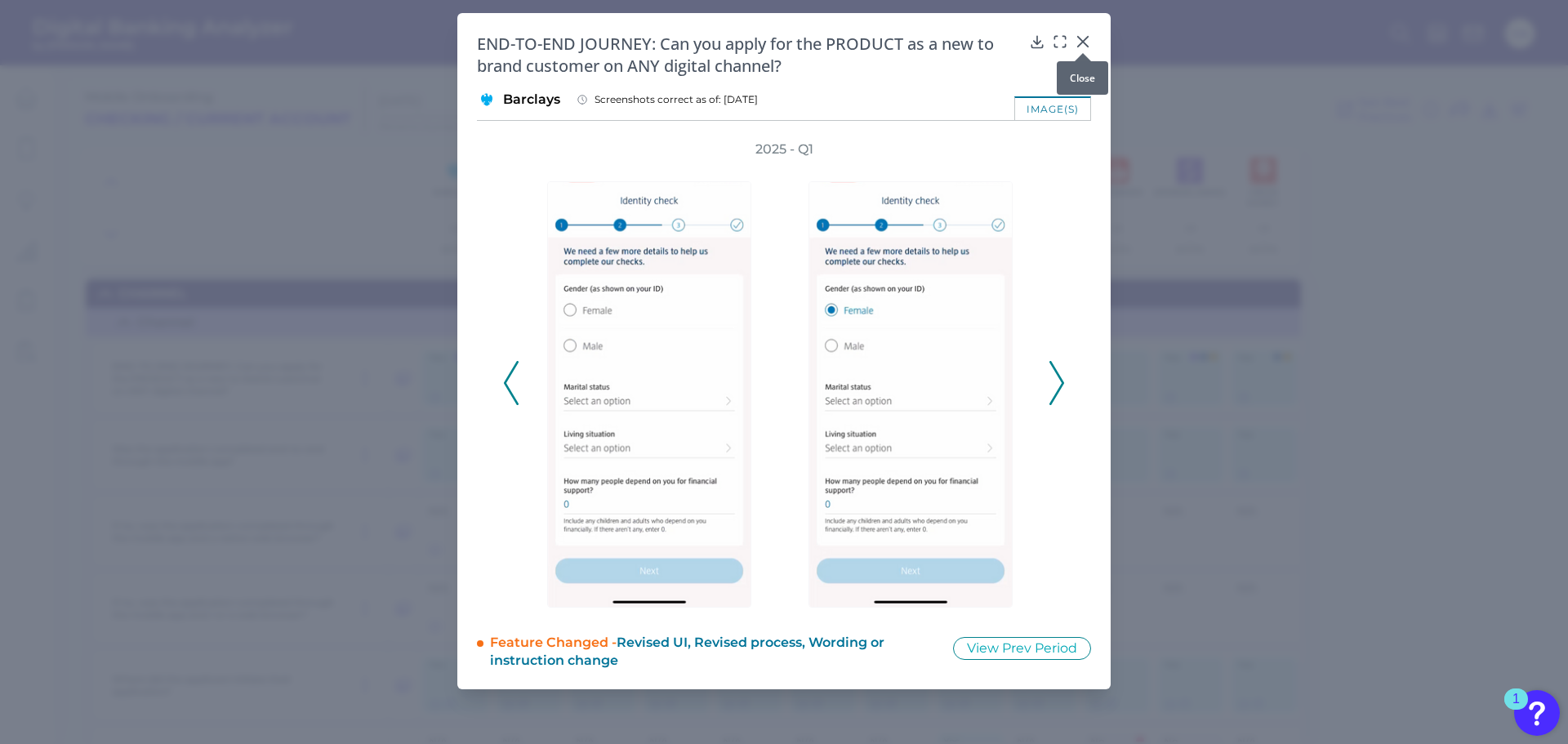
click at [1081, 40] on icon at bounding box center [1082, 41] width 10 height 10
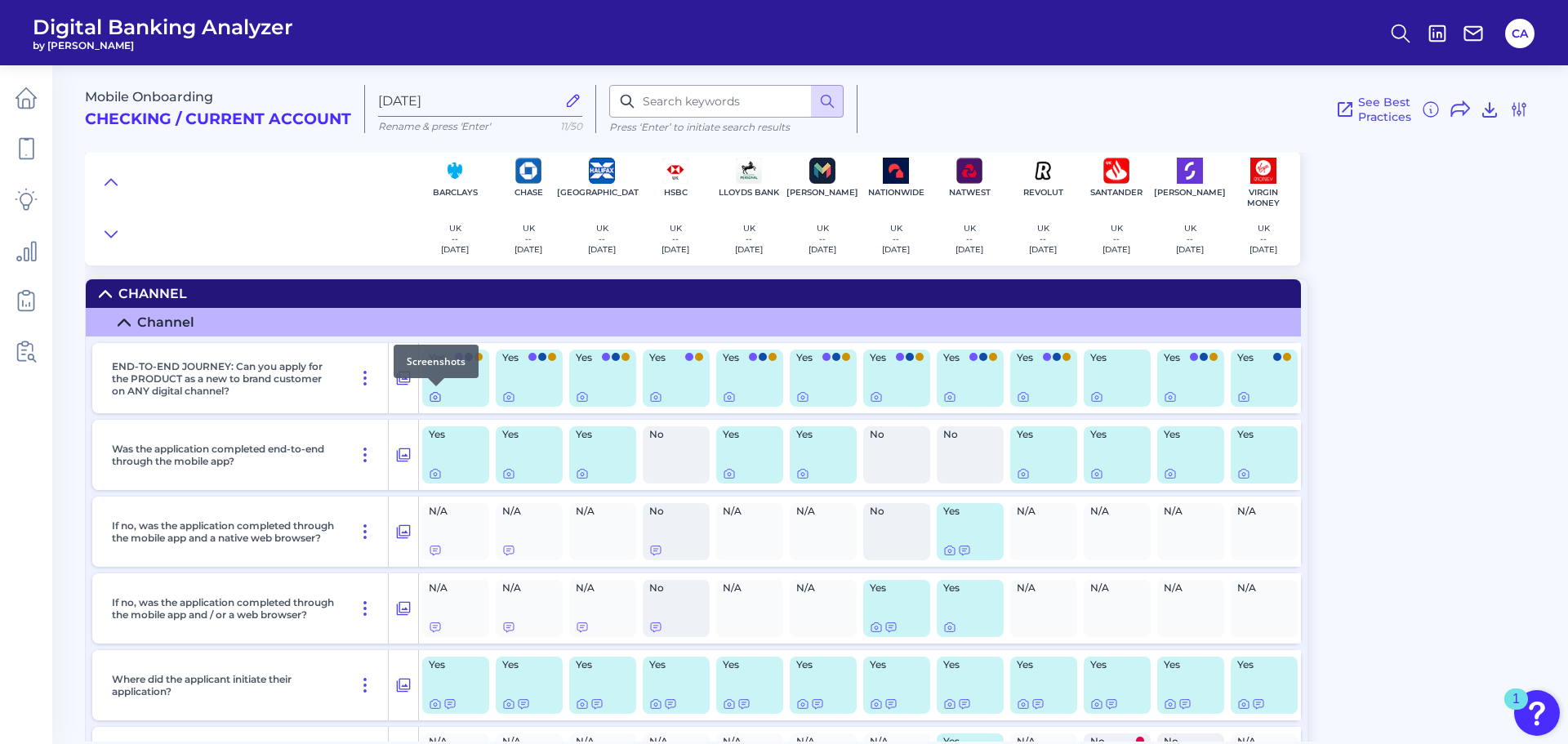
click at [436, 397] on icon at bounding box center [435, 396] width 13 height 13
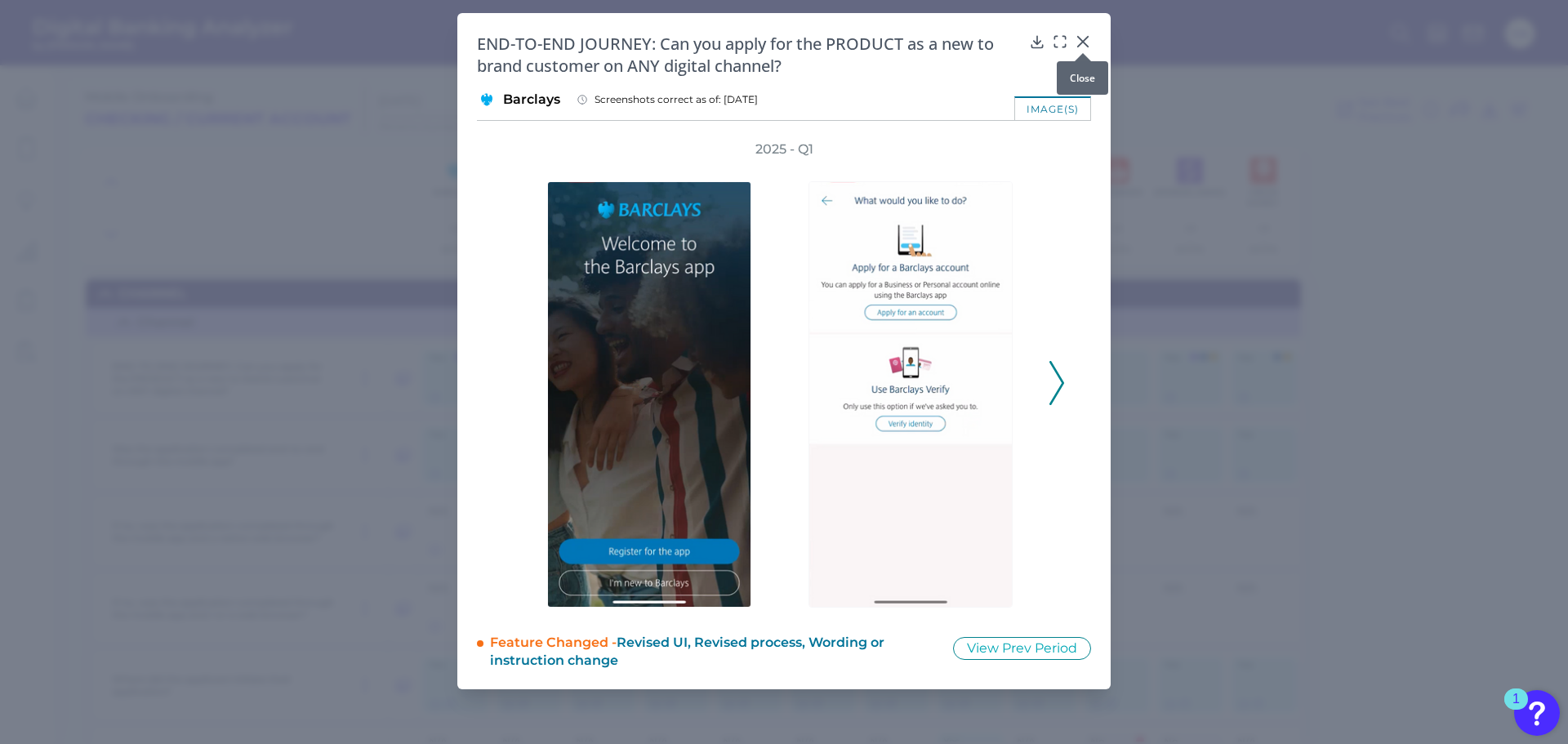
click at [1086, 42] on icon at bounding box center [1082, 42] width 17 height 17
